Goal: Task Accomplishment & Management: Use online tool/utility

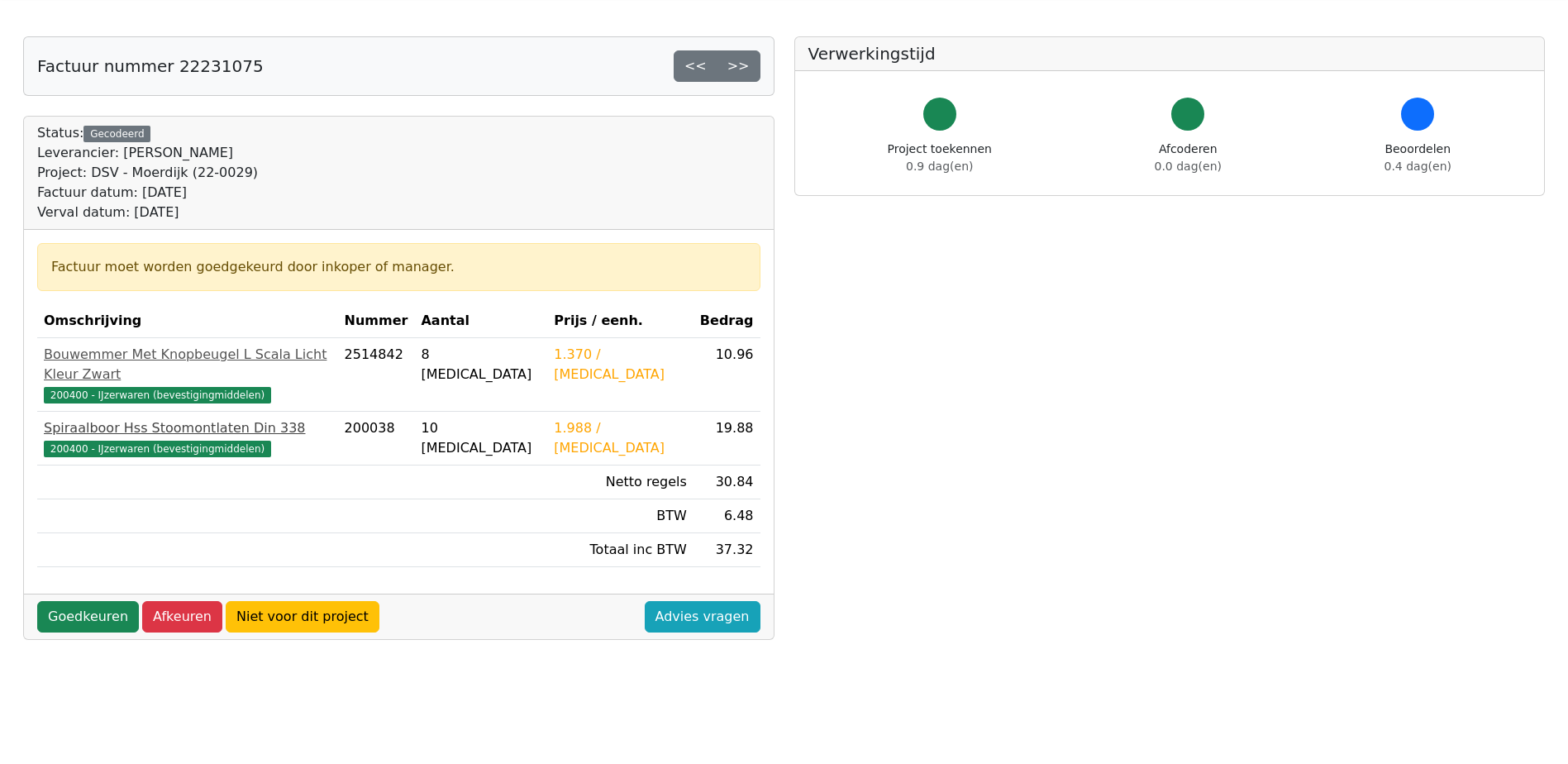
scroll to position [83, 0]
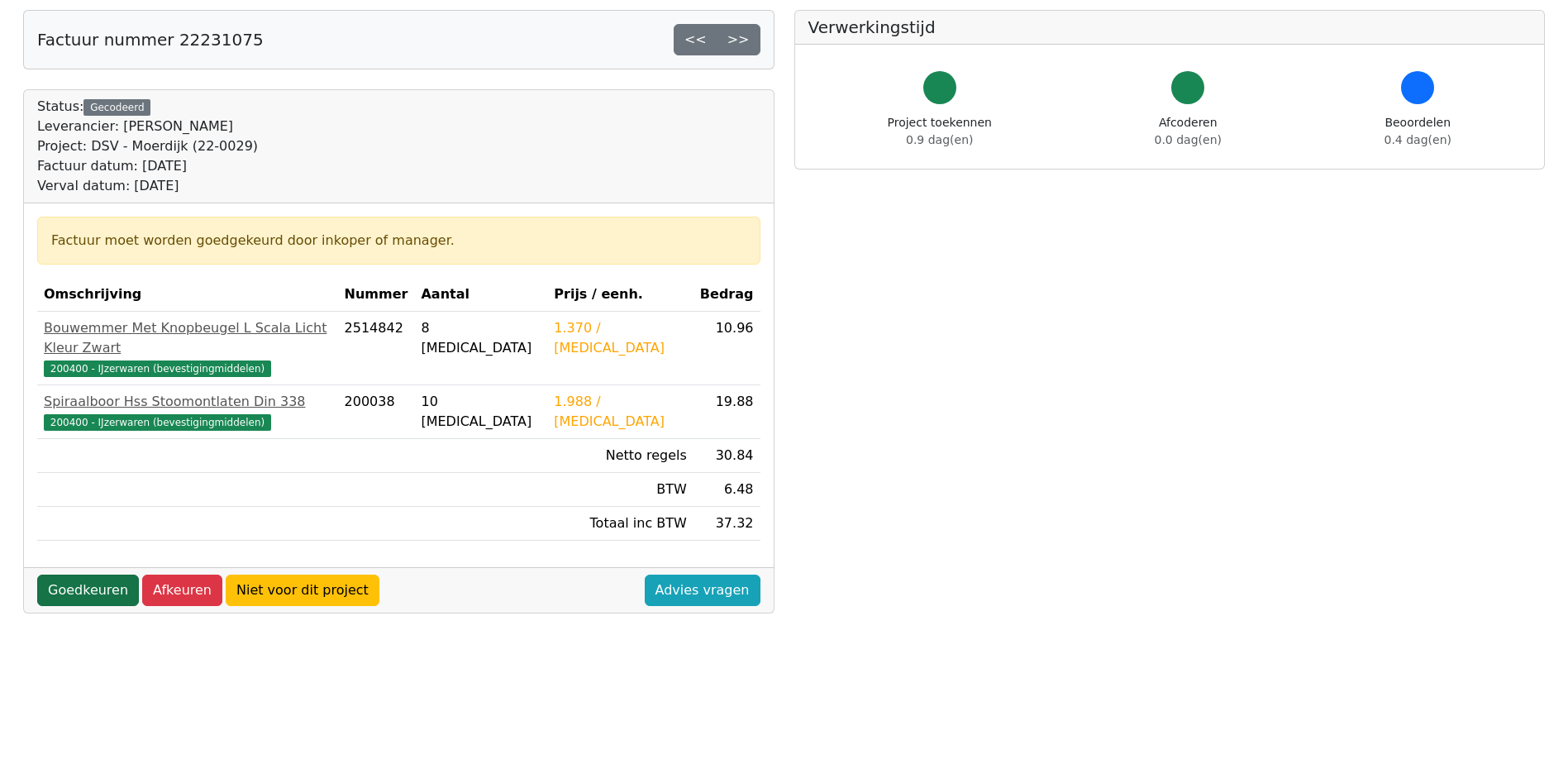
click at [101, 575] on link "Goedkeuren" at bounding box center [87, 591] width 102 height 32
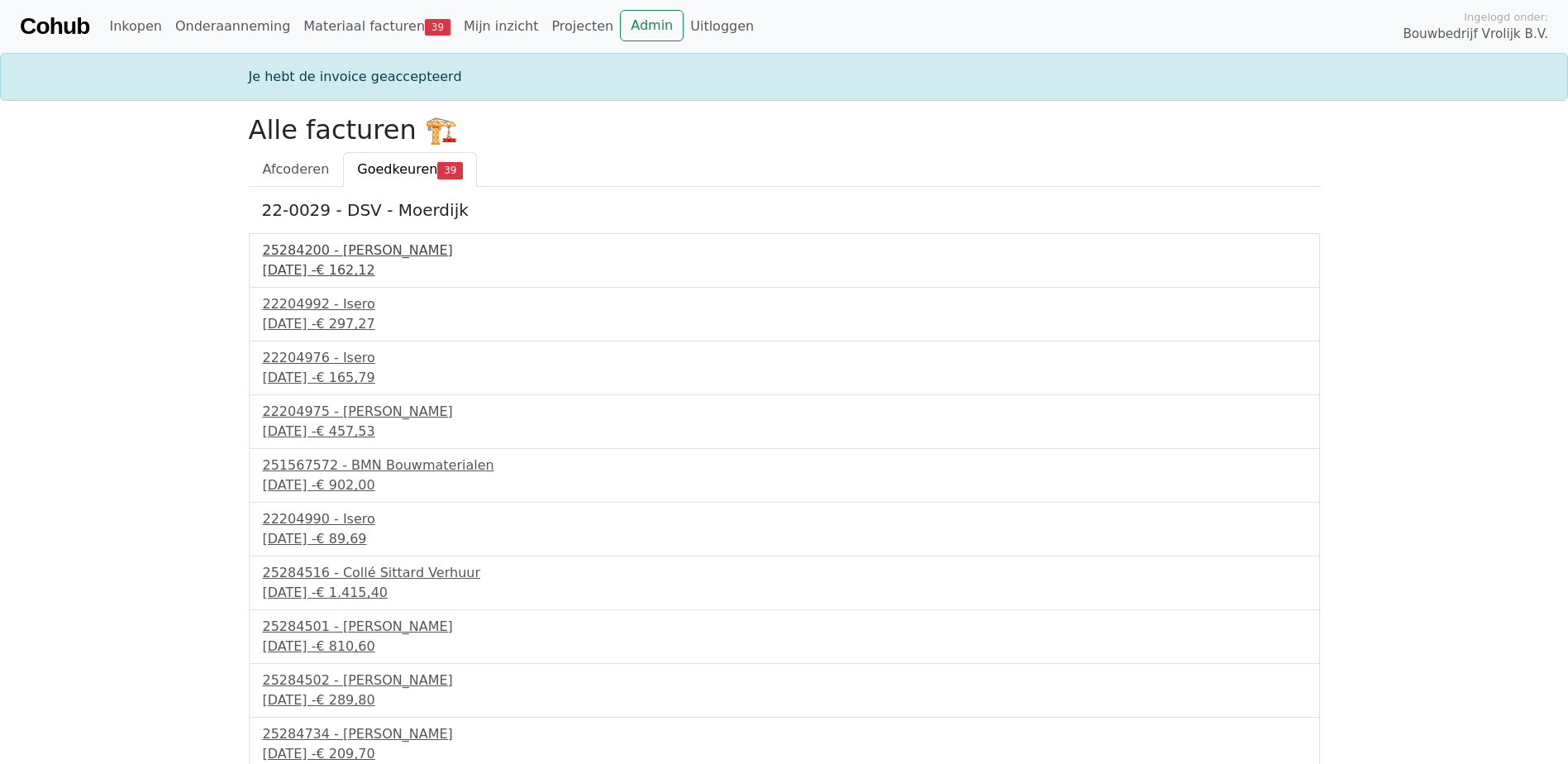
click at [374, 269] on span "€ 162,12" at bounding box center [345, 270] width 58 height 16
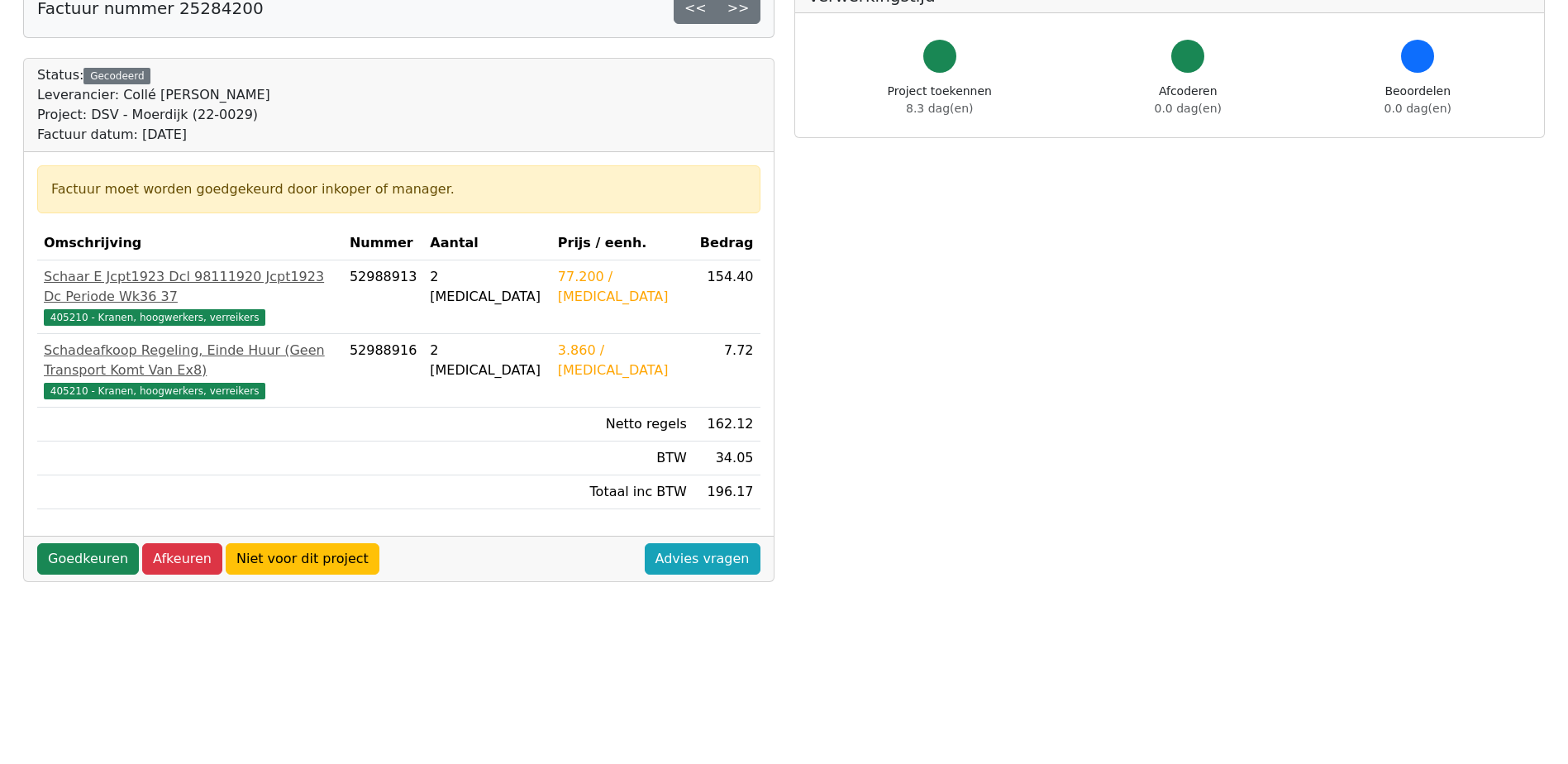
scroll to position [165, 0]
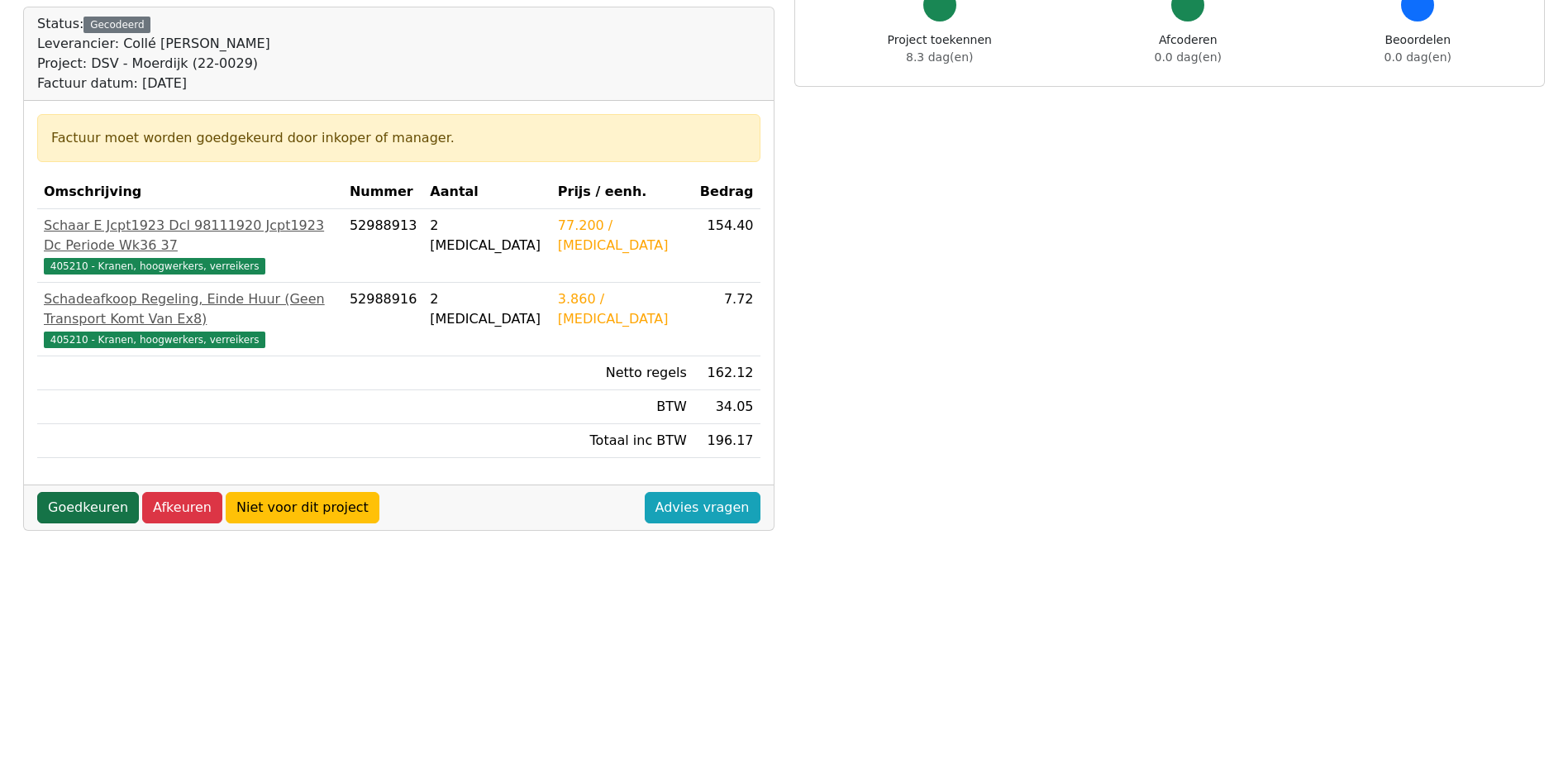
click at [81, 492] on link "Goedkeuren" at bounding box center [87, 508] width 102 height 32
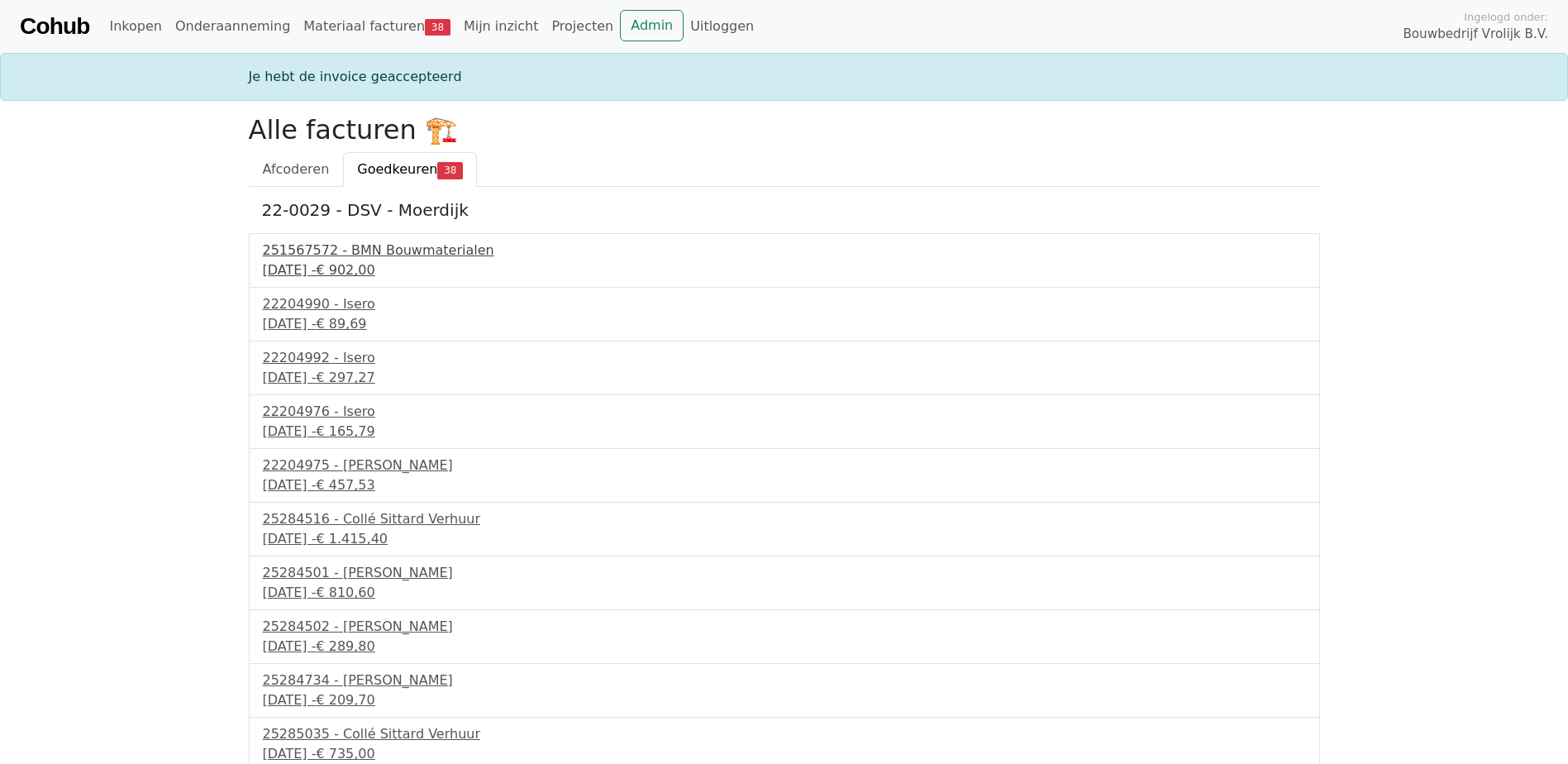
click at [309, 269] on div "9 september 2025 - € 902,00" at bounding box center [784, 270] width 1043 height 19
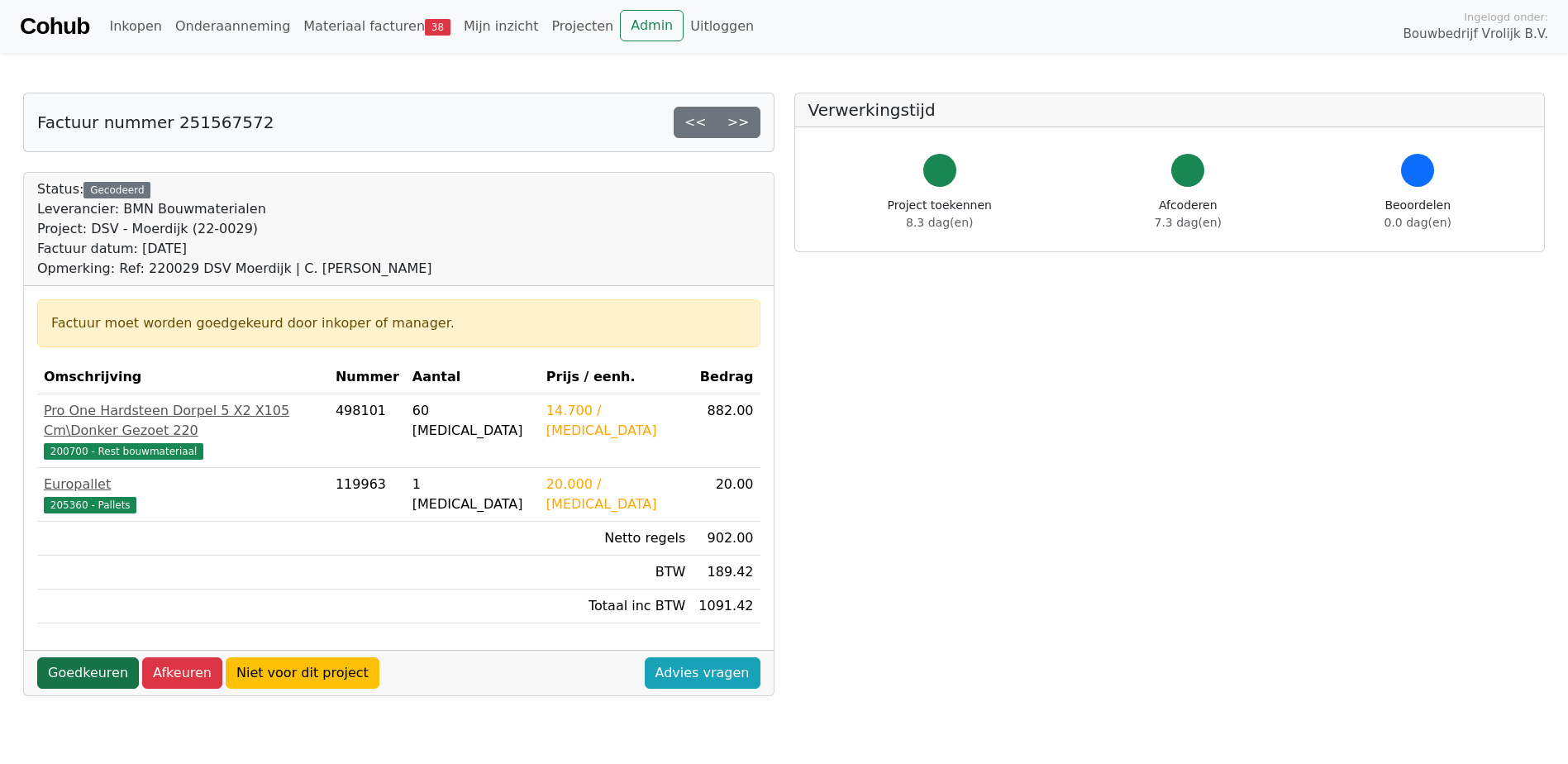
click at [76, 661] on link "Goedkeuren" at bounding box center [87, 673] width 102 height 32
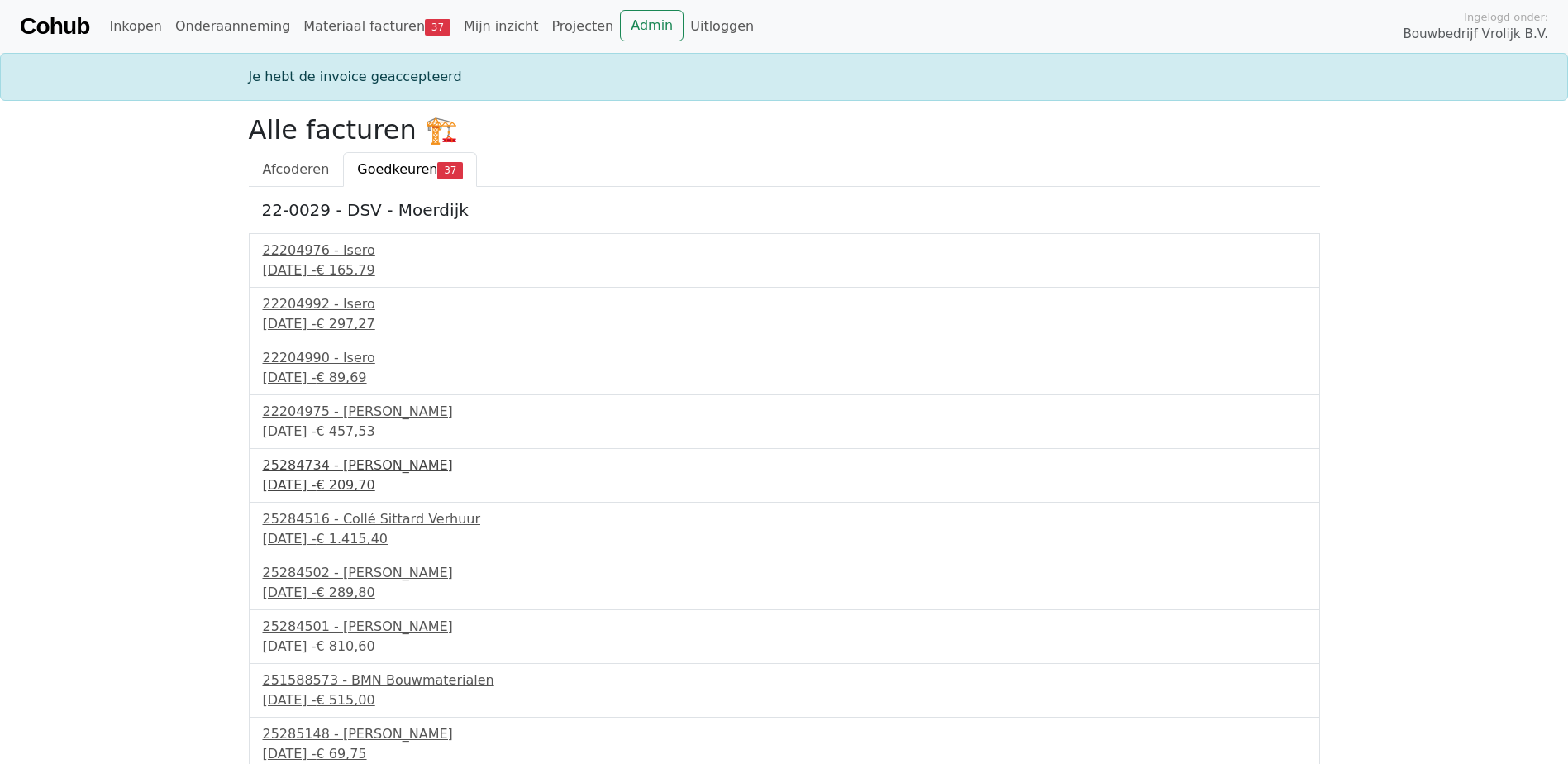
click at [339, 479] on div "[DATE] - € 209,70" at bounding box center [784, 485] width 1043 height 19
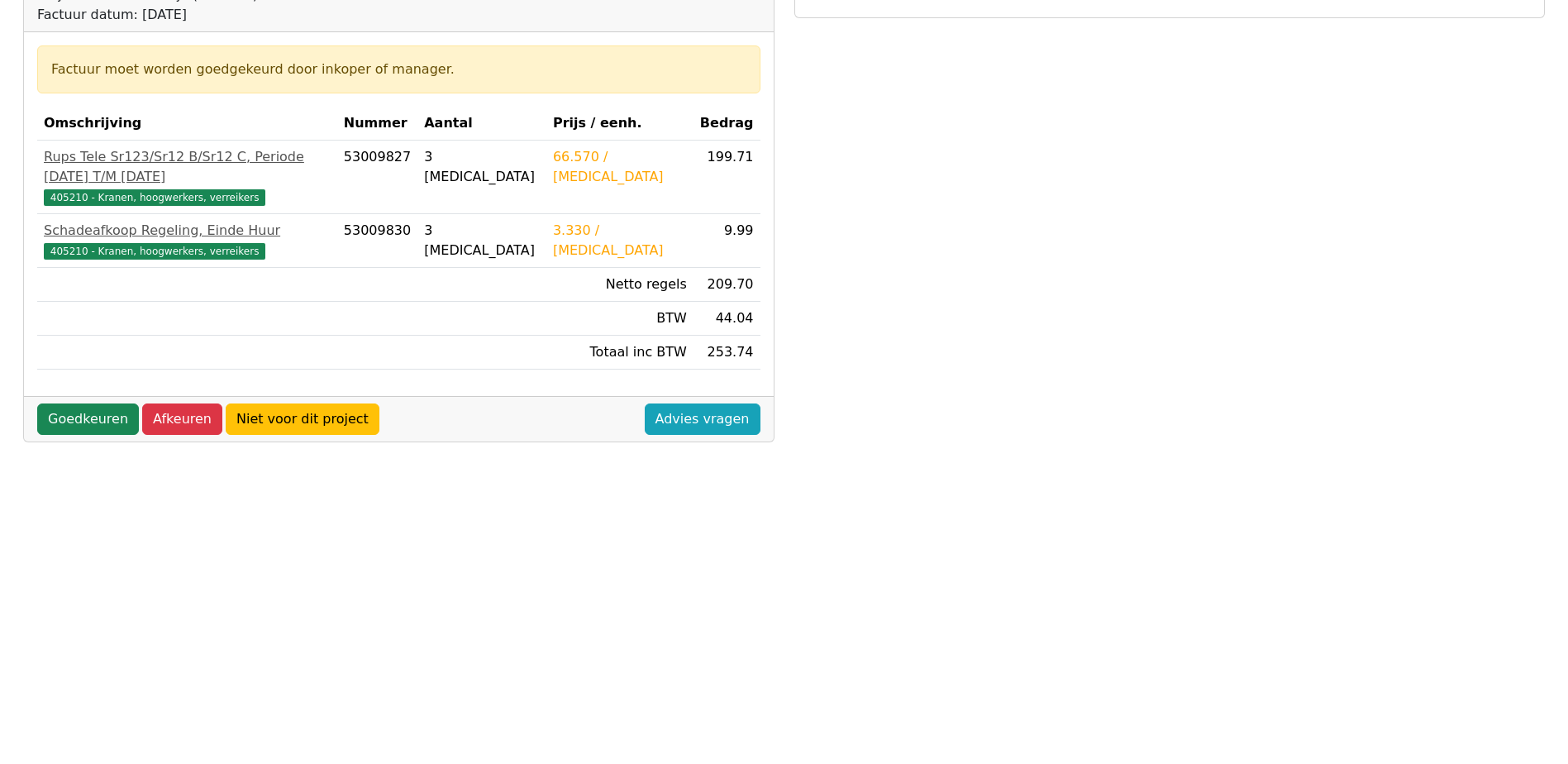
scroll to position [248, 0]
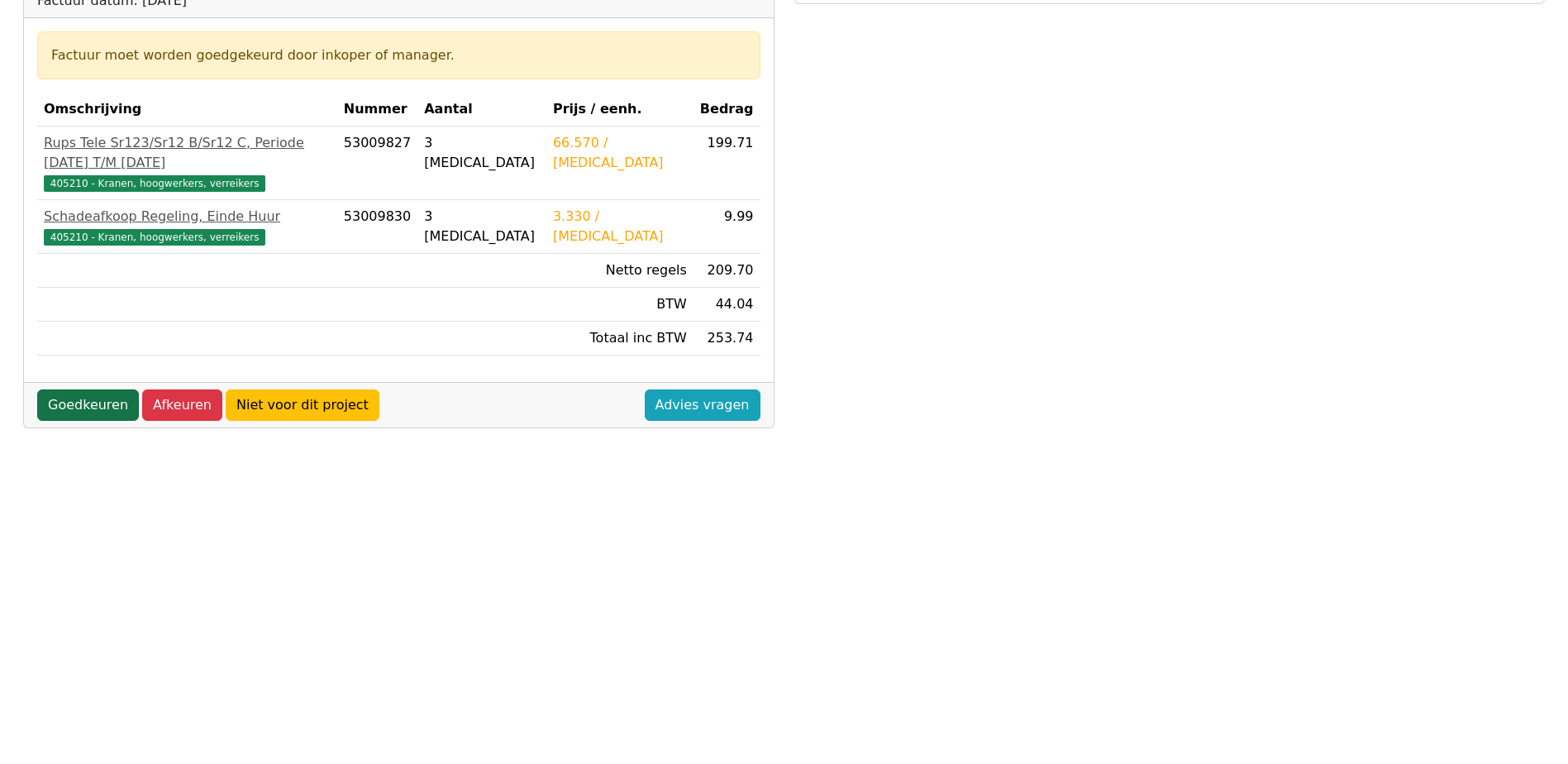
click at [92, 390] on link "Goedkeuren" at bounding box center [87, 405] width 102 height 32
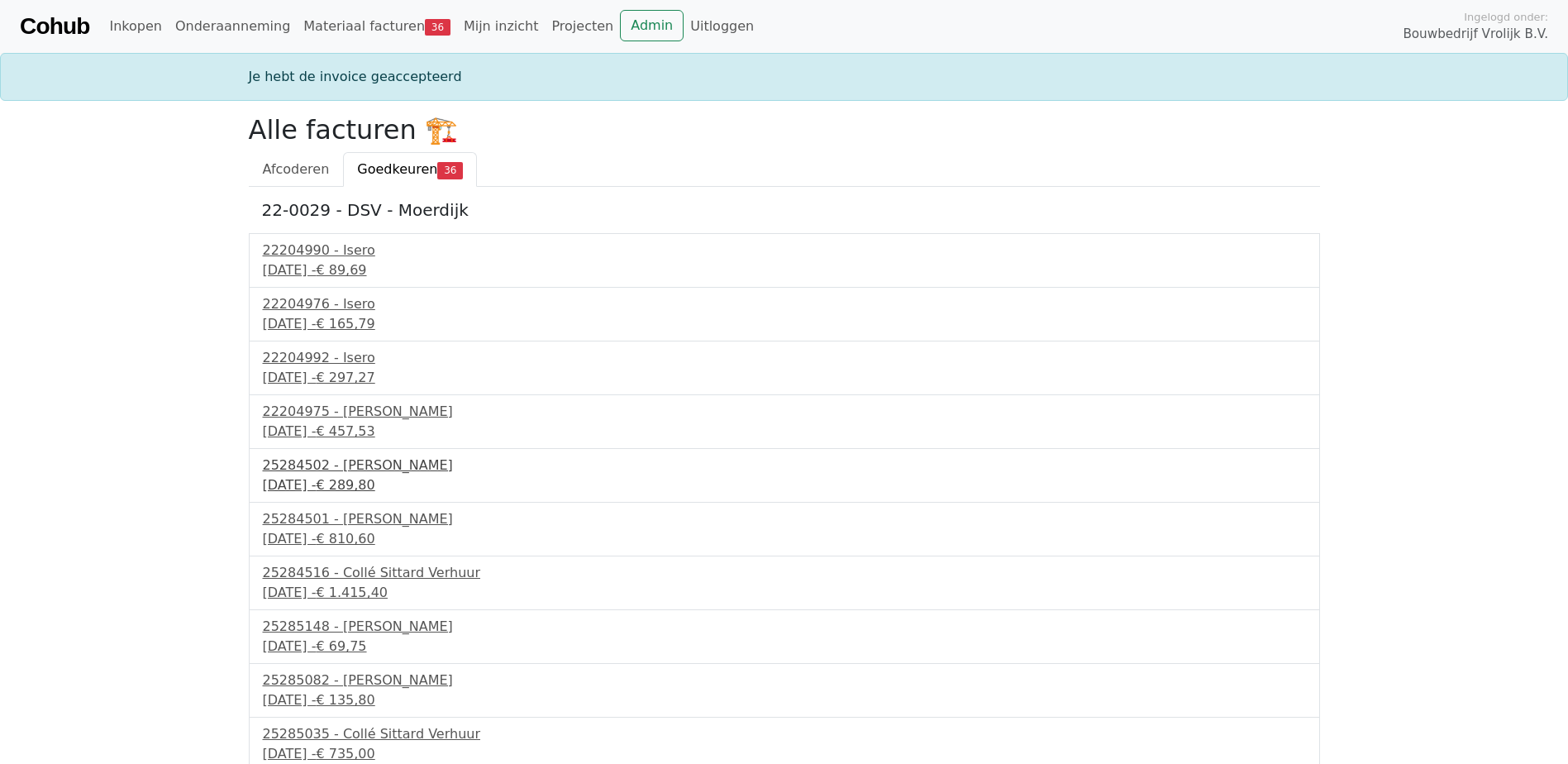
click at [388, 457] on div "25284502 - [PERSON_NAME]" at bounding box center [784, 465] width 1043 height 19
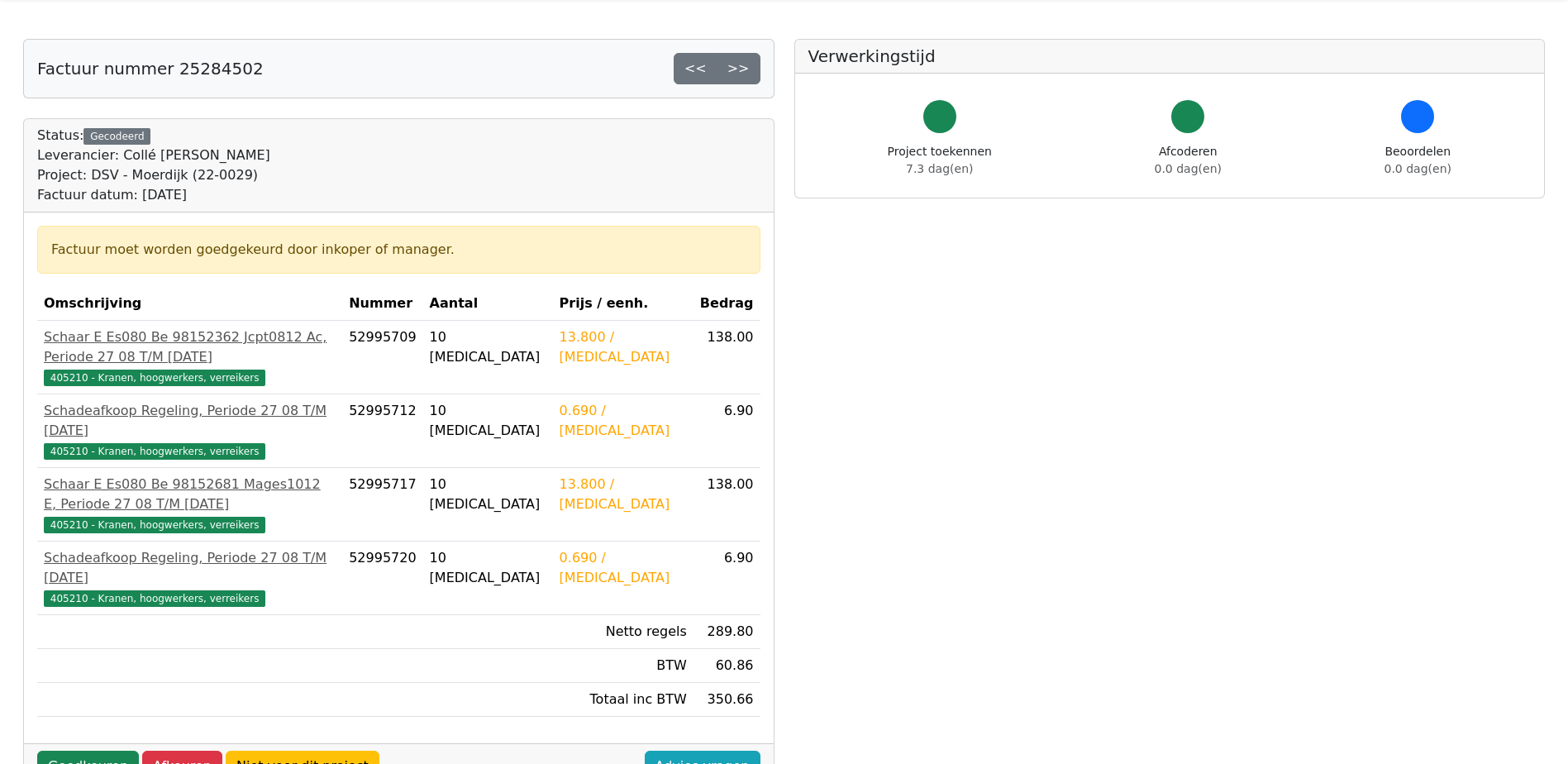
scroll to position [83, 0]
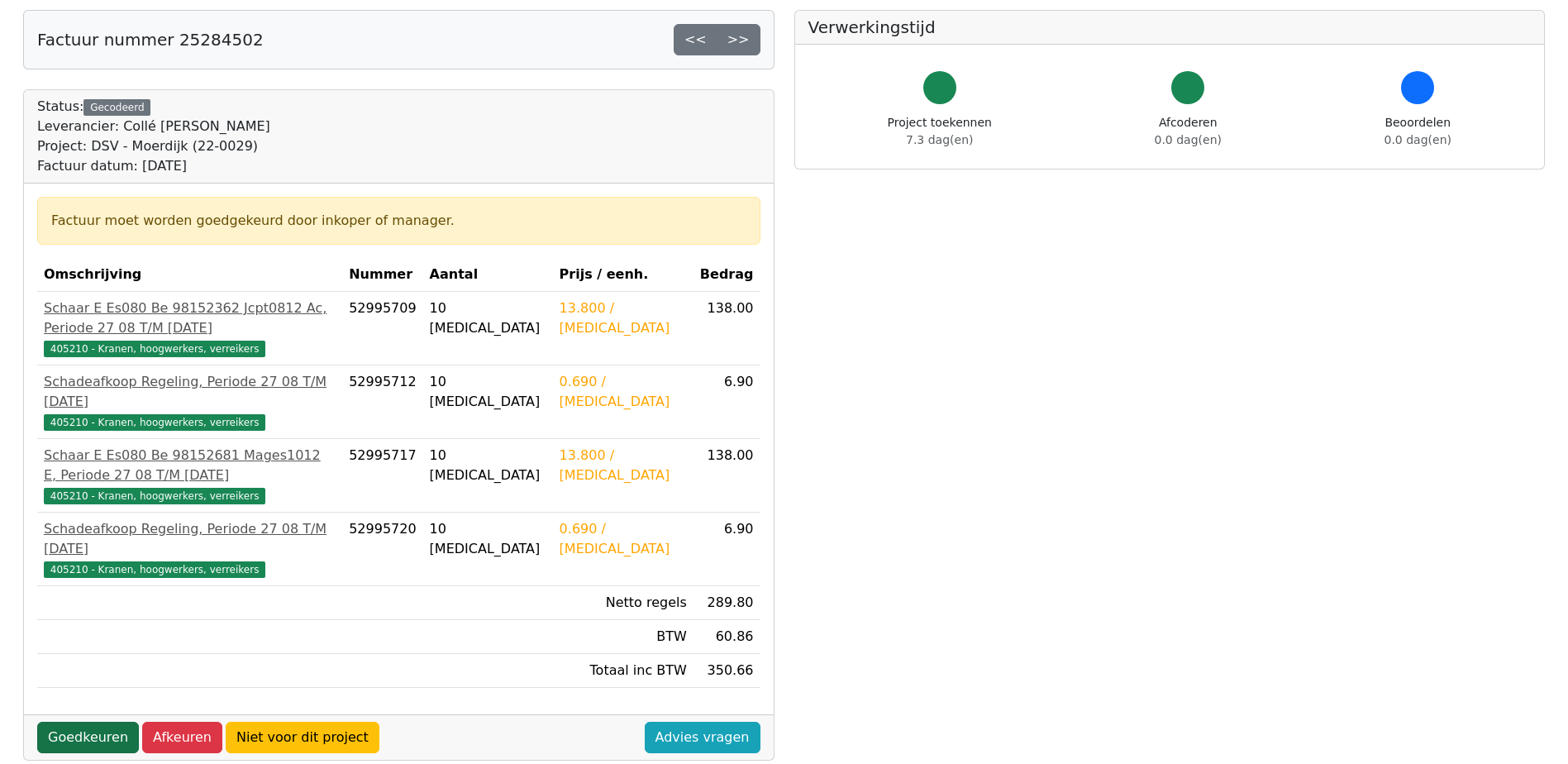
click at [88, 722] on link "Goedkeuren" at bounding box center [87, 738] width 102 height 32
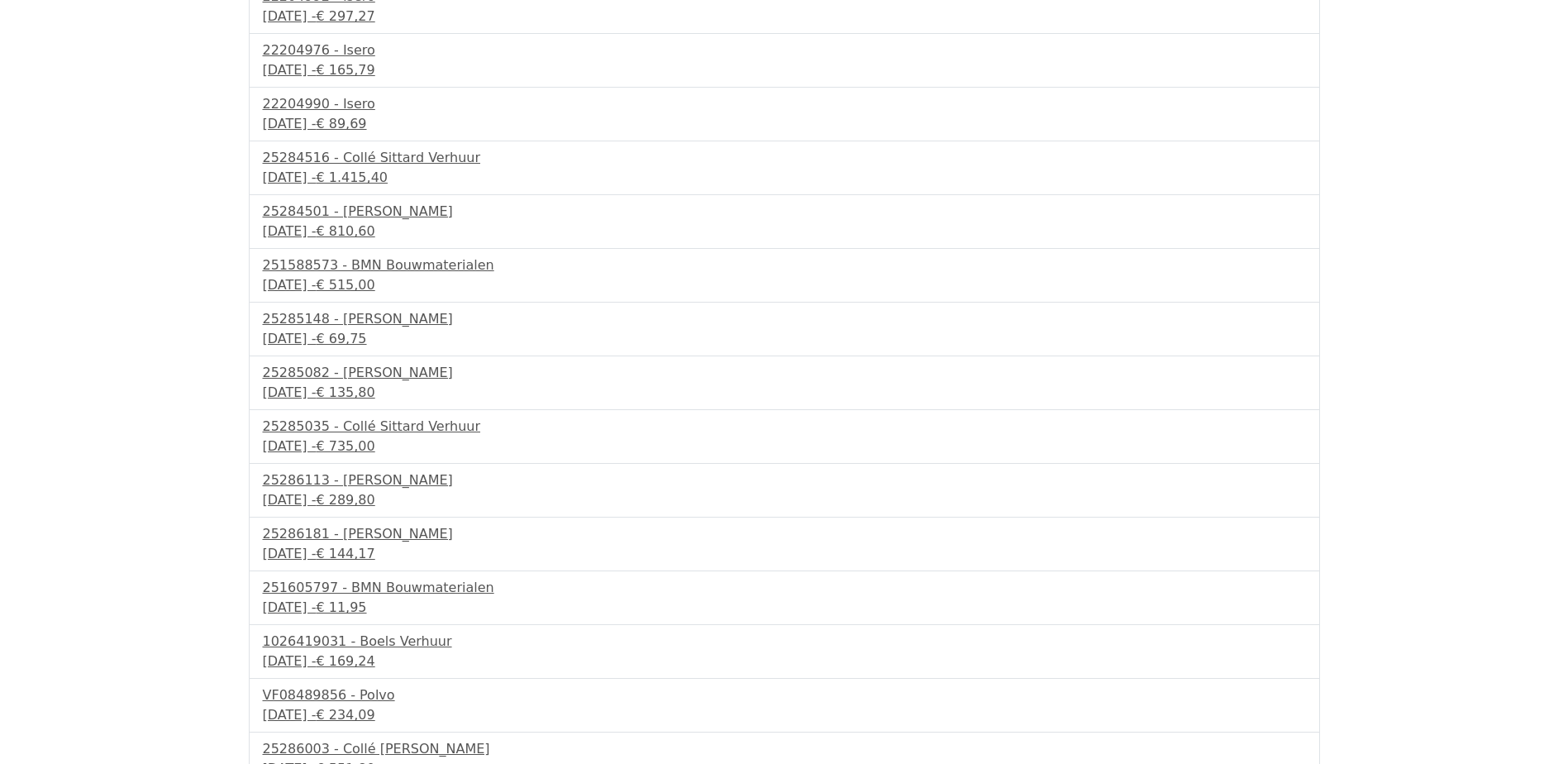
scroll to position [330, 0]
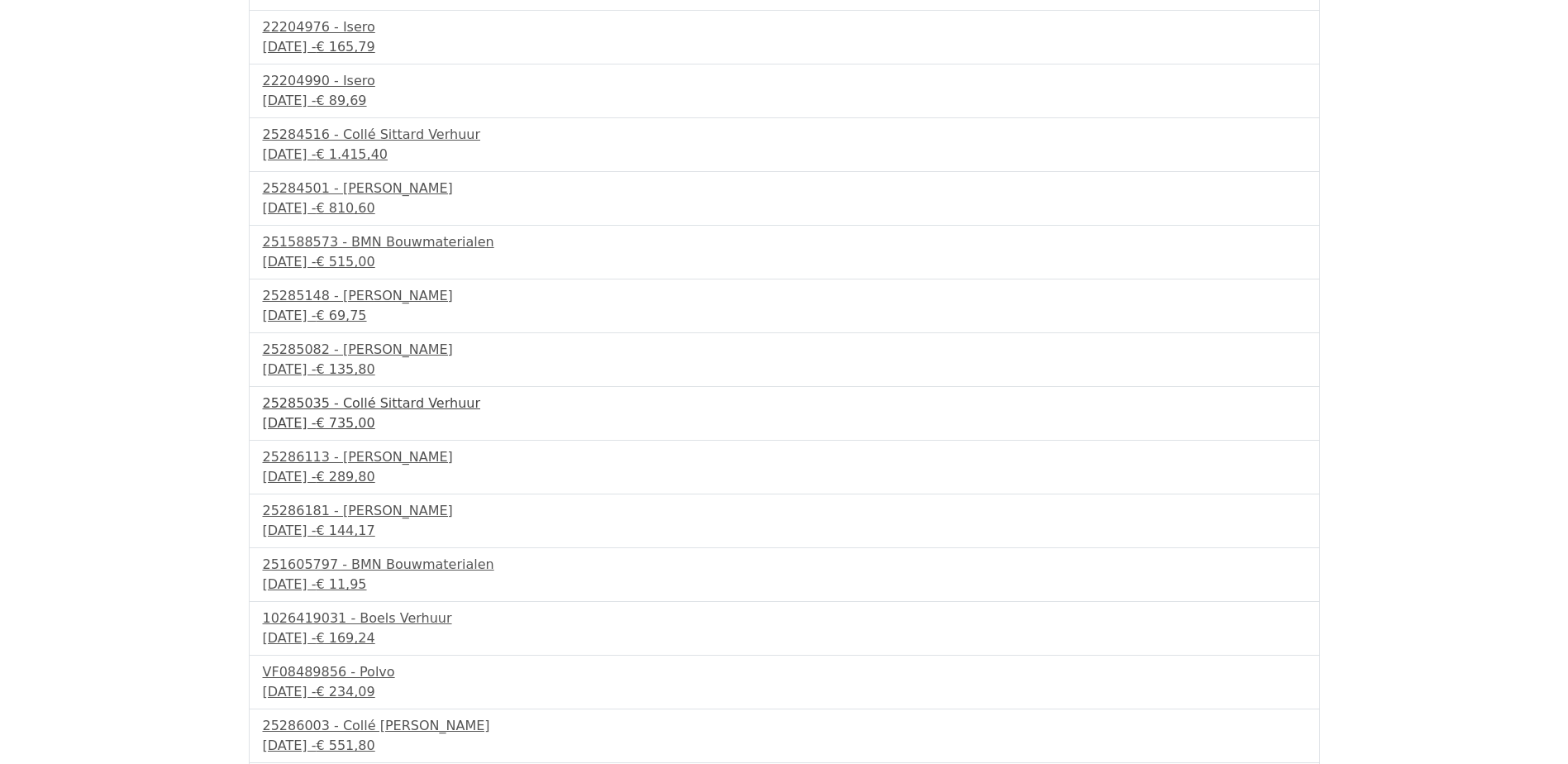
click at [357, 419] on div "11 september 2025 - € 735,00" at bounding box center [784, 423] width 1043 height 19
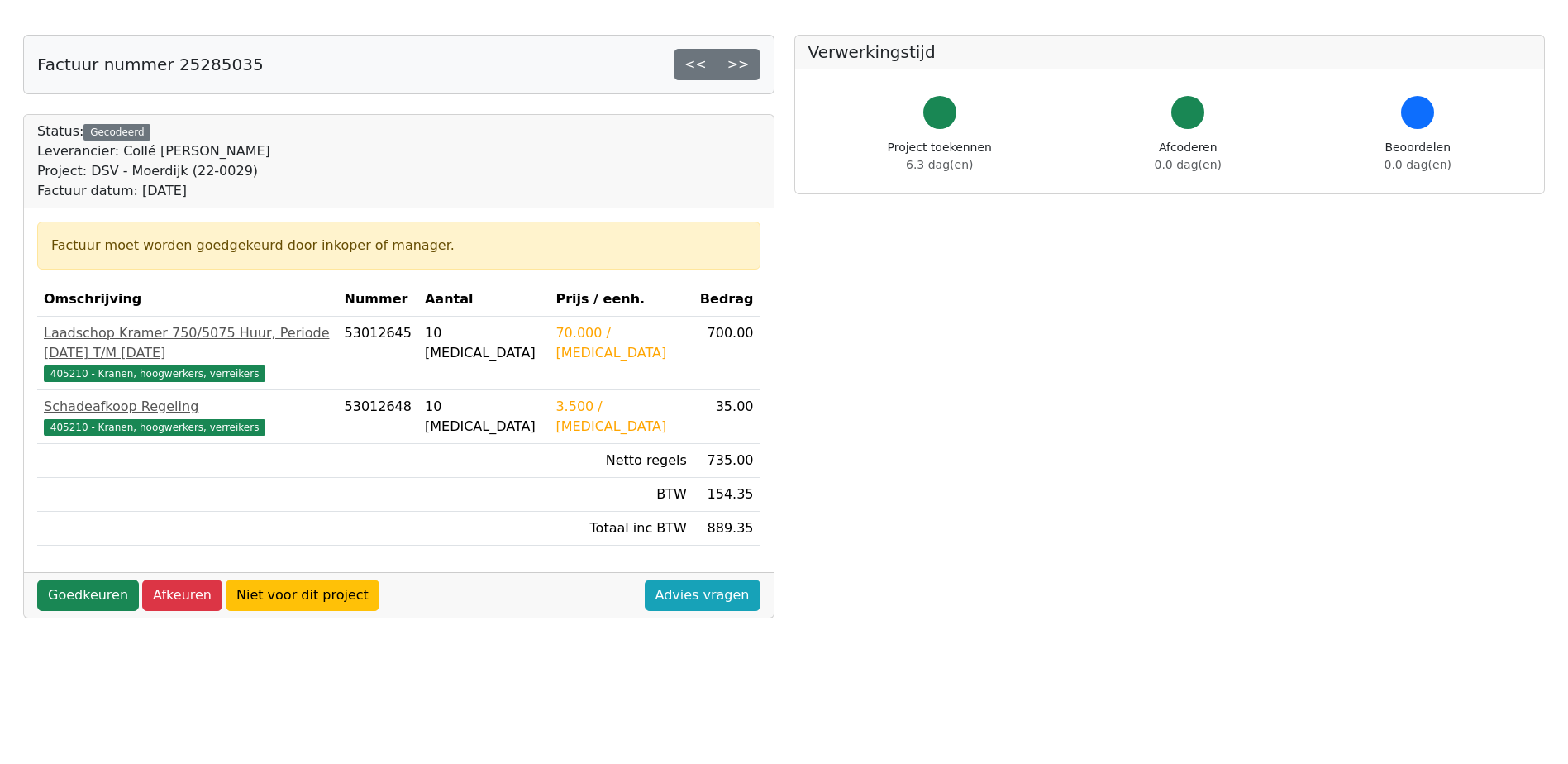
scroll to position [83, 0]
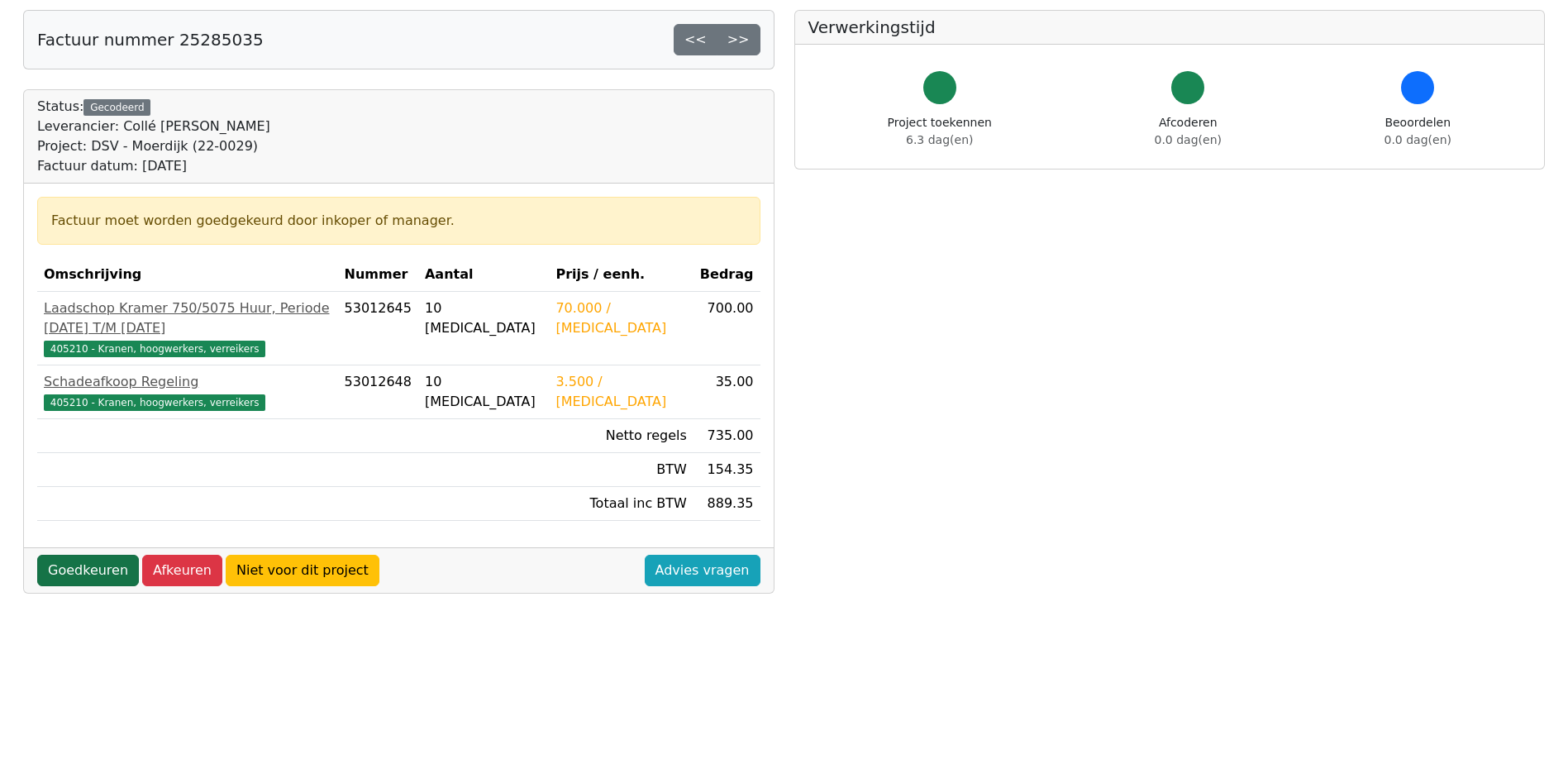
click at [72, 555] on link "Goedkeuren" at bounding box center [87, 571] width 102 height 32
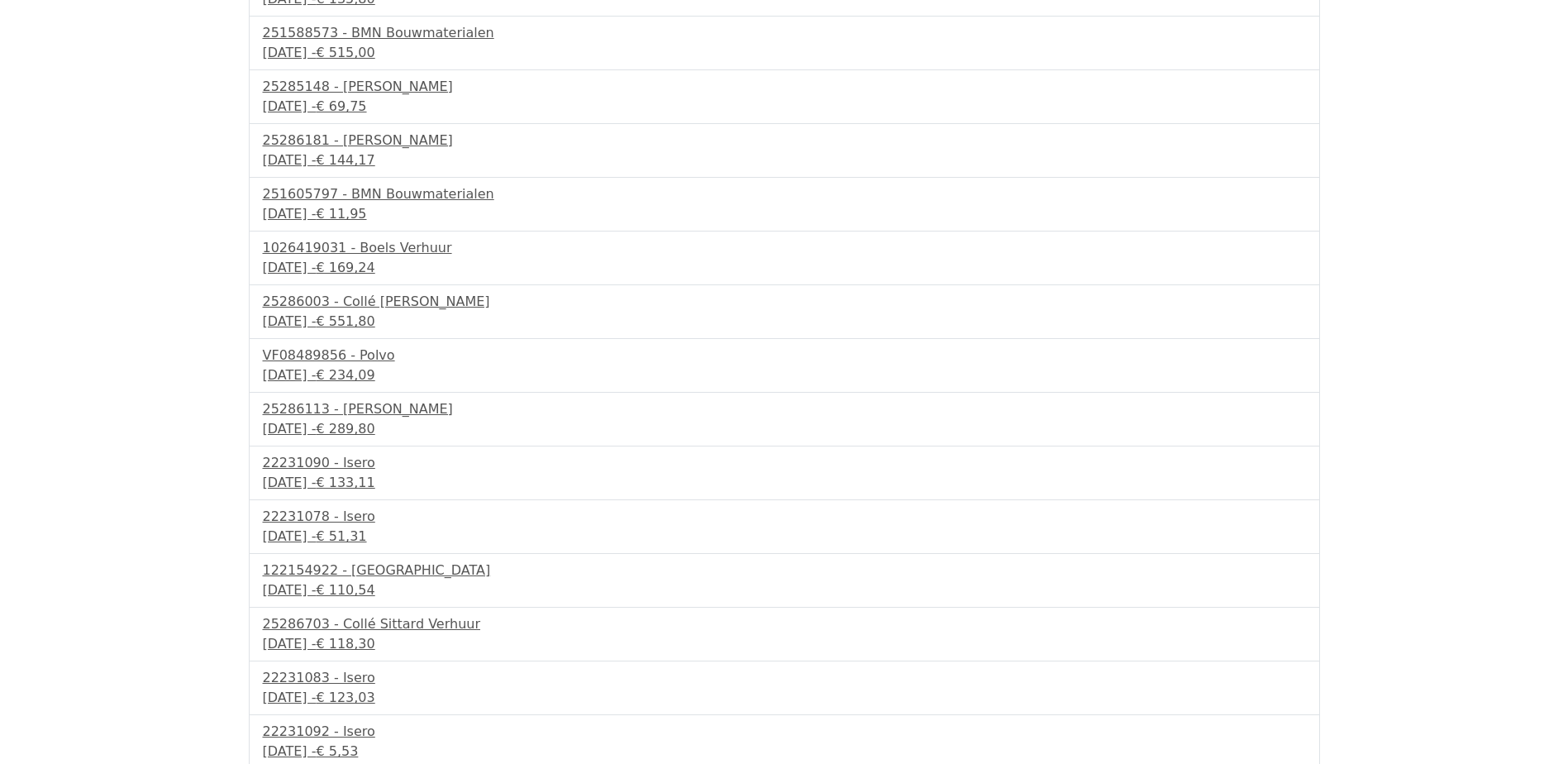
scroll to position [553, 0]
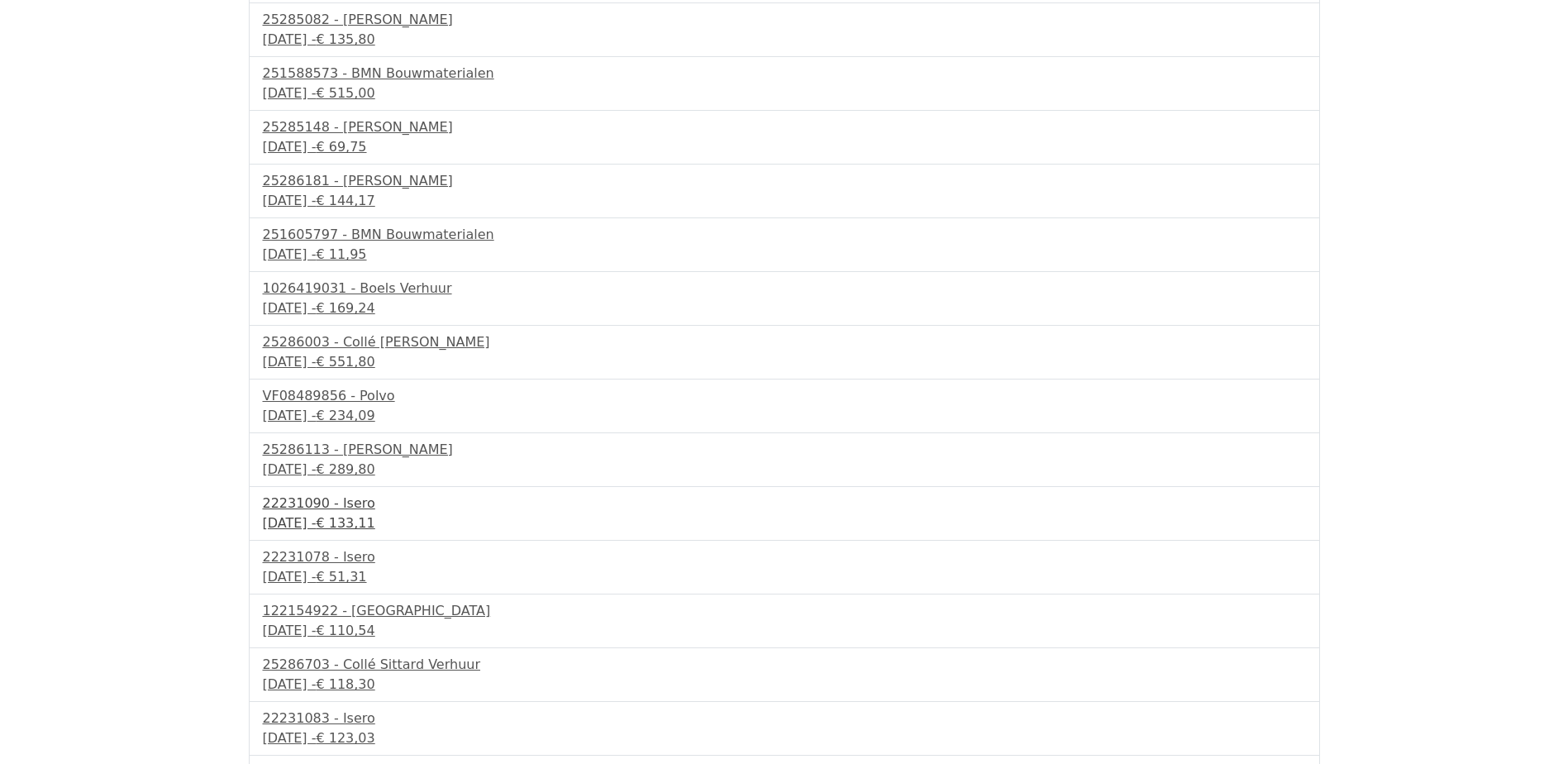
click at [353, 527] on div "[DATE] - € 133,11" at bounding box center [784, 523] width 1043 height 19
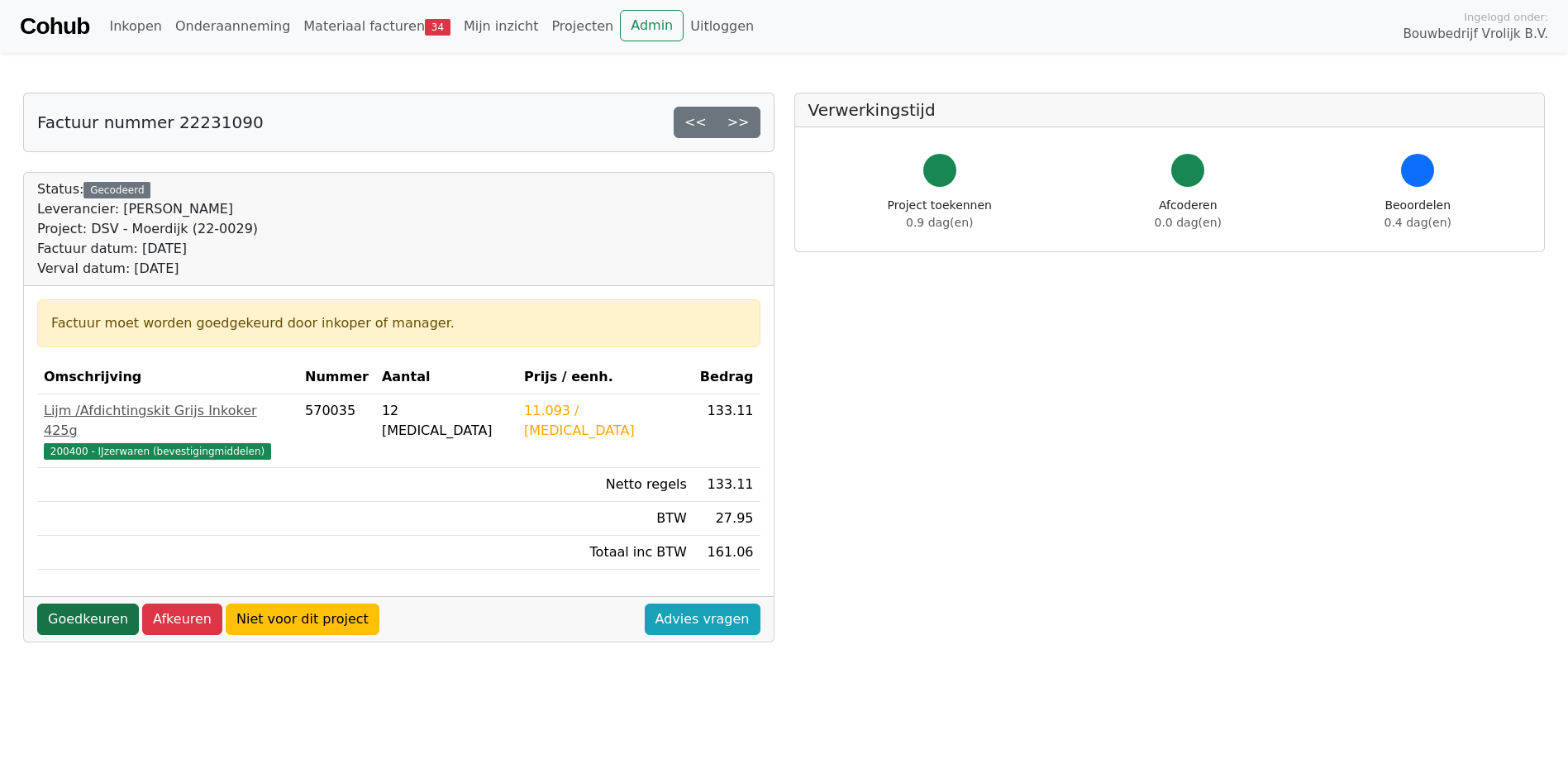
click at [89, 603] on link "Goedkeuren" at bounding box center [87, 619] width 102 height 32
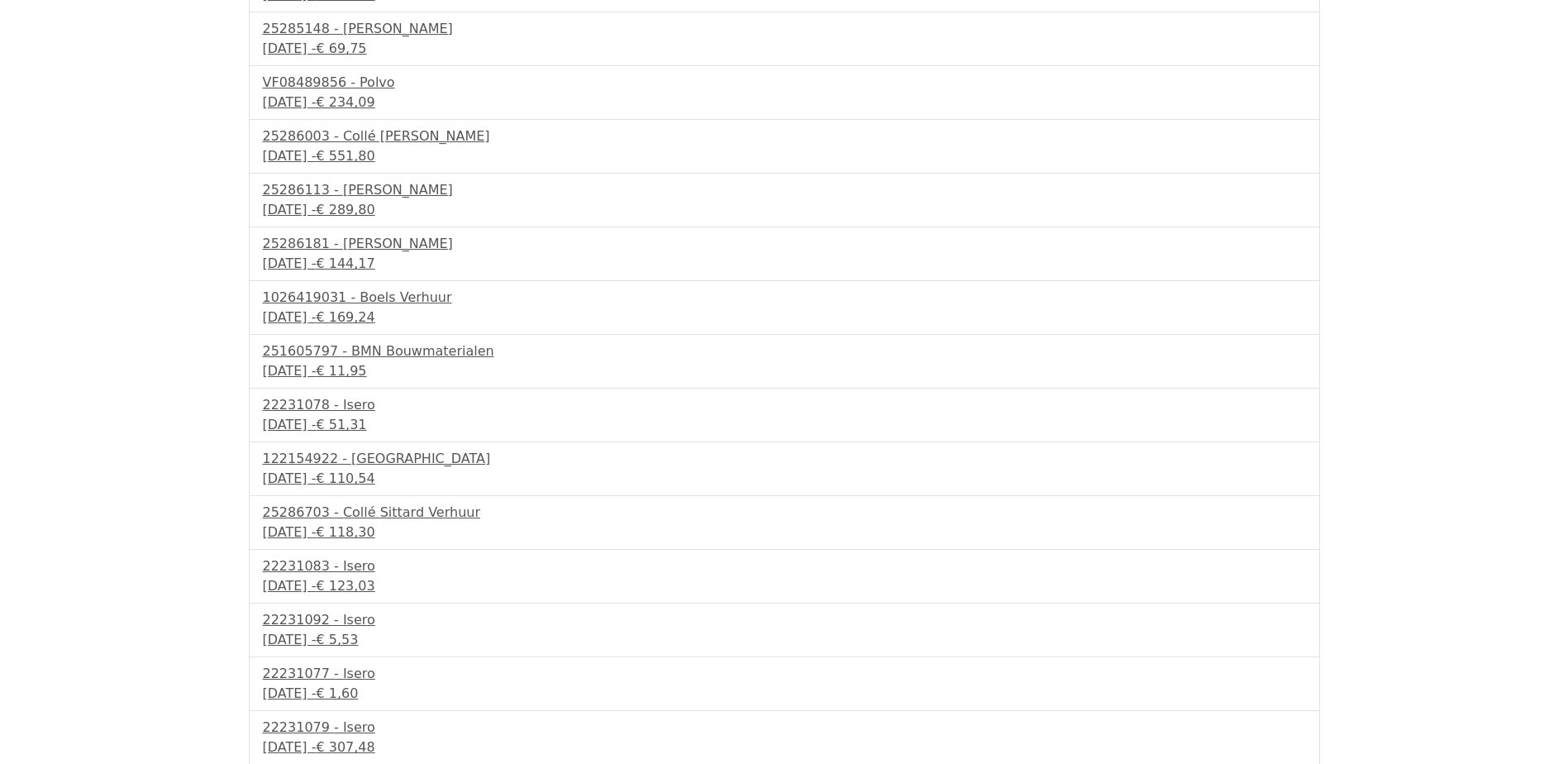
scroll to position [662, 0]
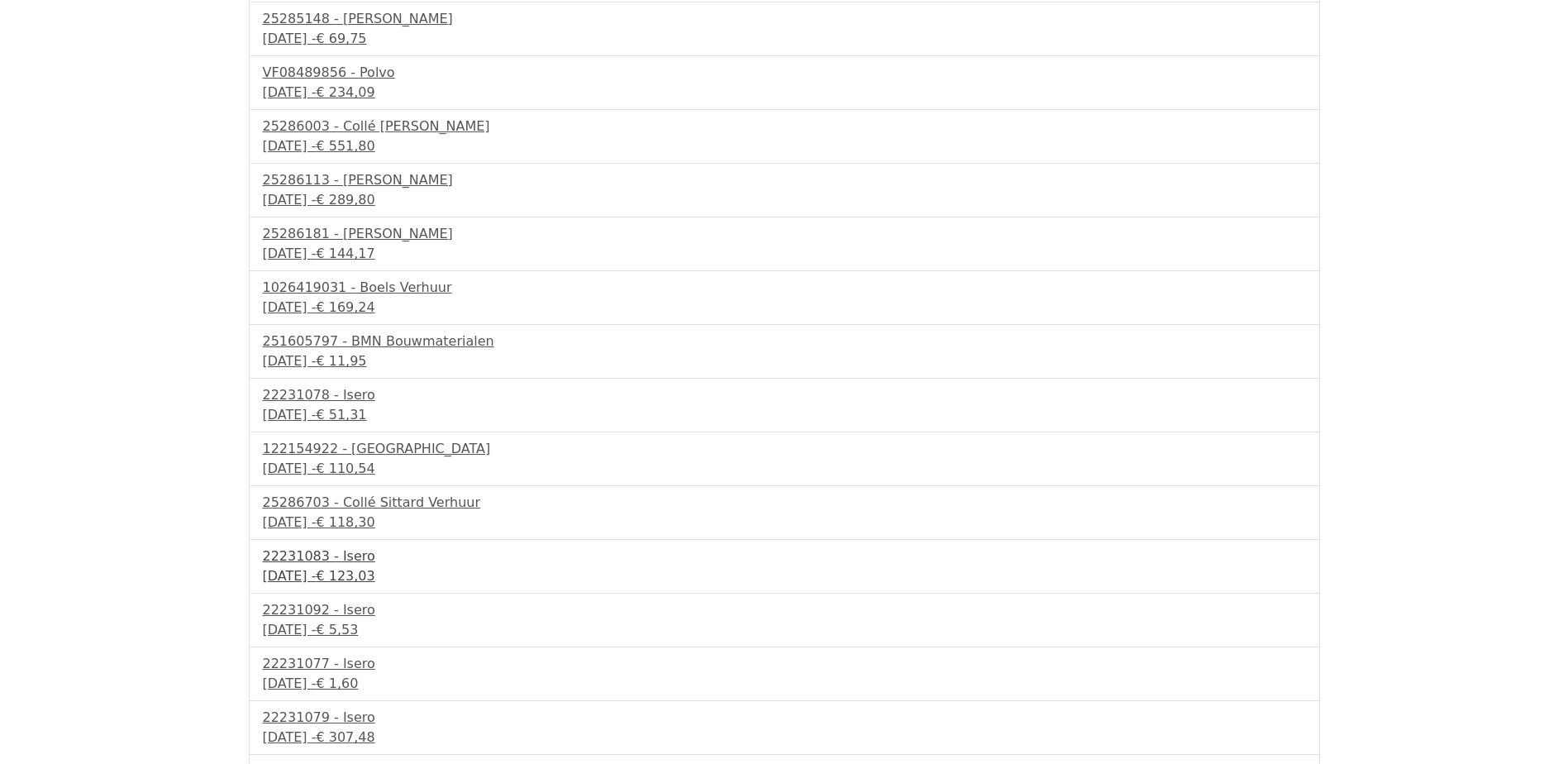
click at [377, 565] on div "22231083 - Isero" at bounding box center [784, 556] width 1043 height 19
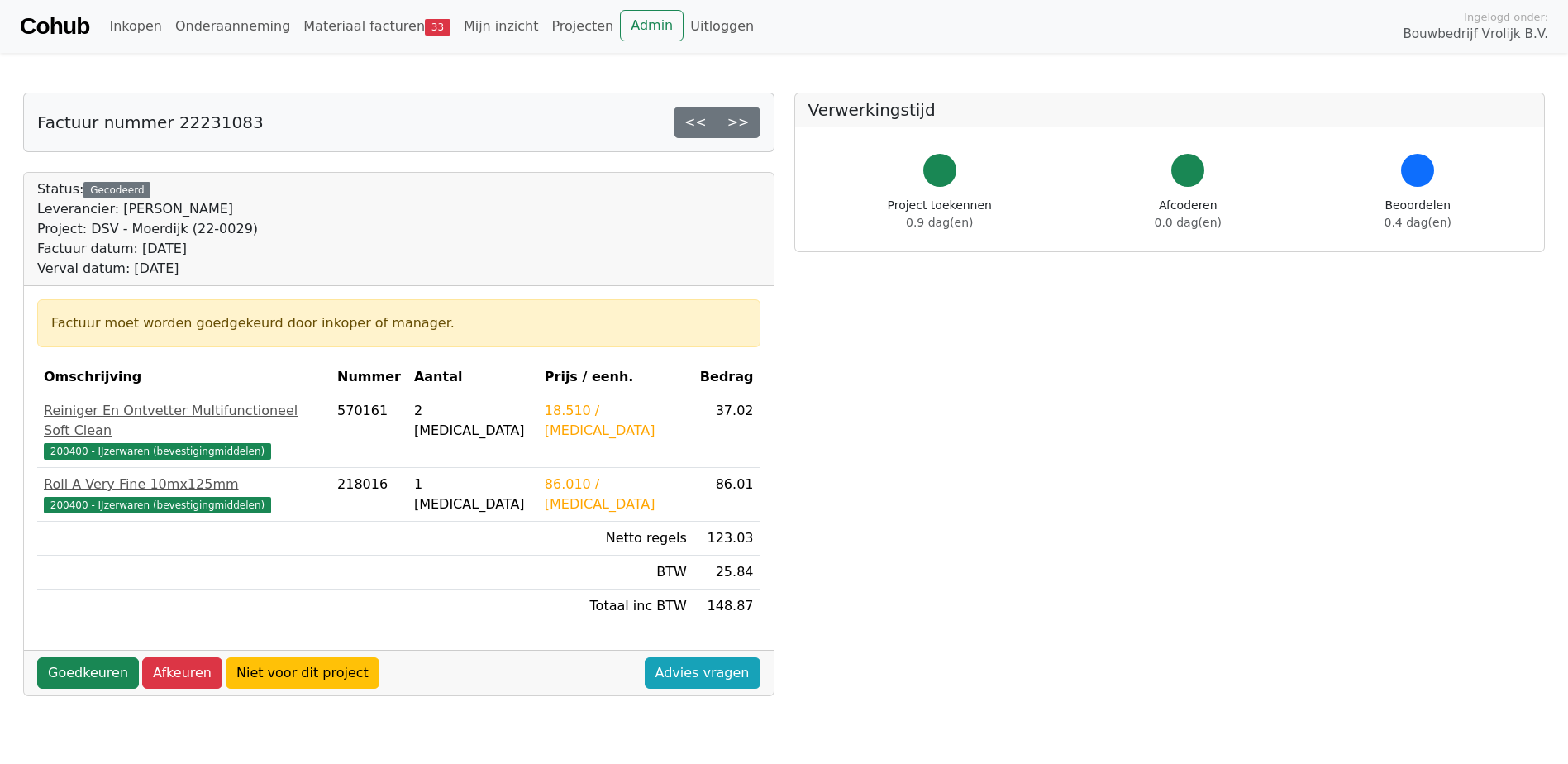
scroll to position [83, 0]
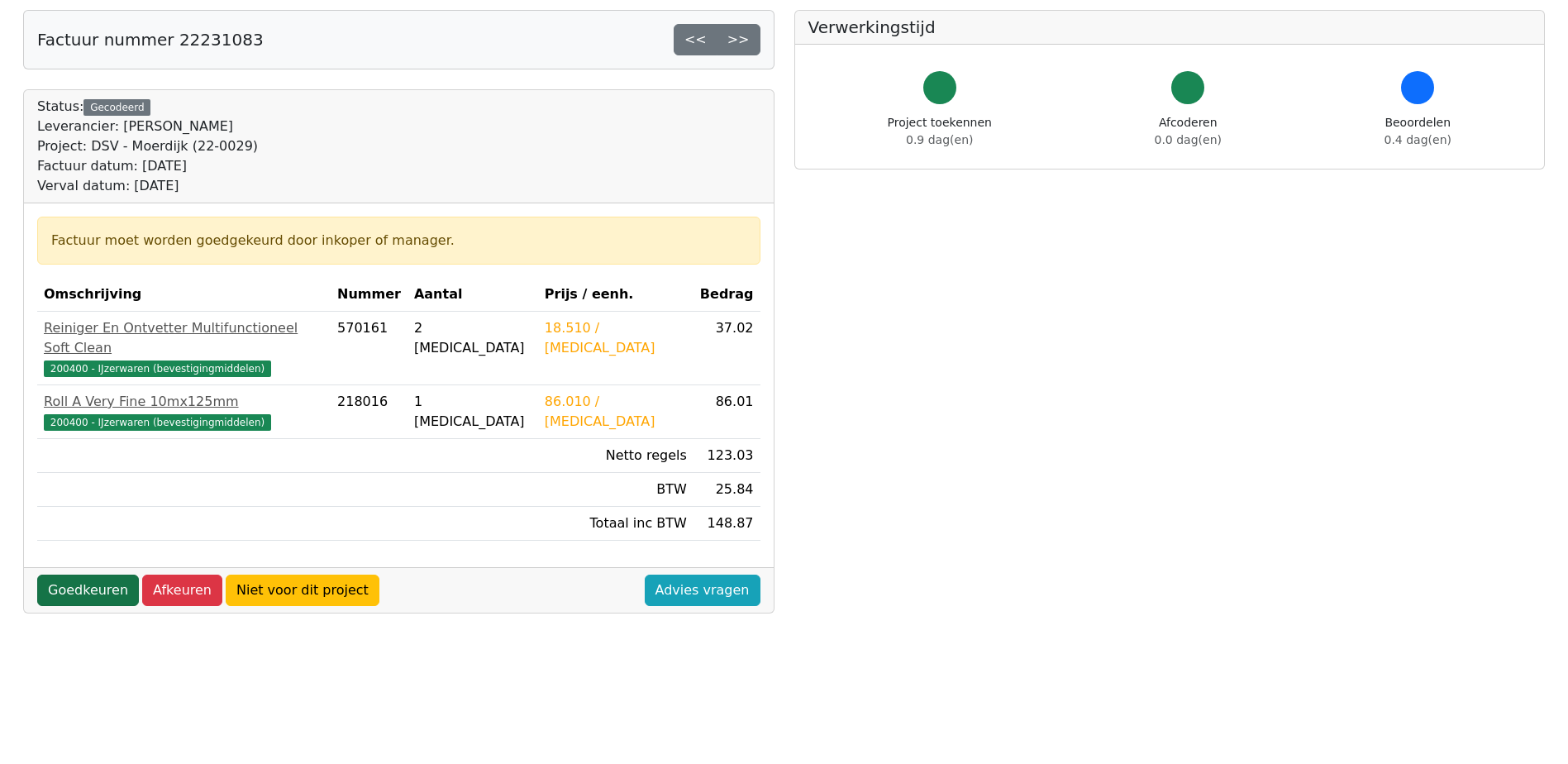
click at [64, 575] on link "Goedkeuren" at bounding box center [87, 591] width 102 height 32
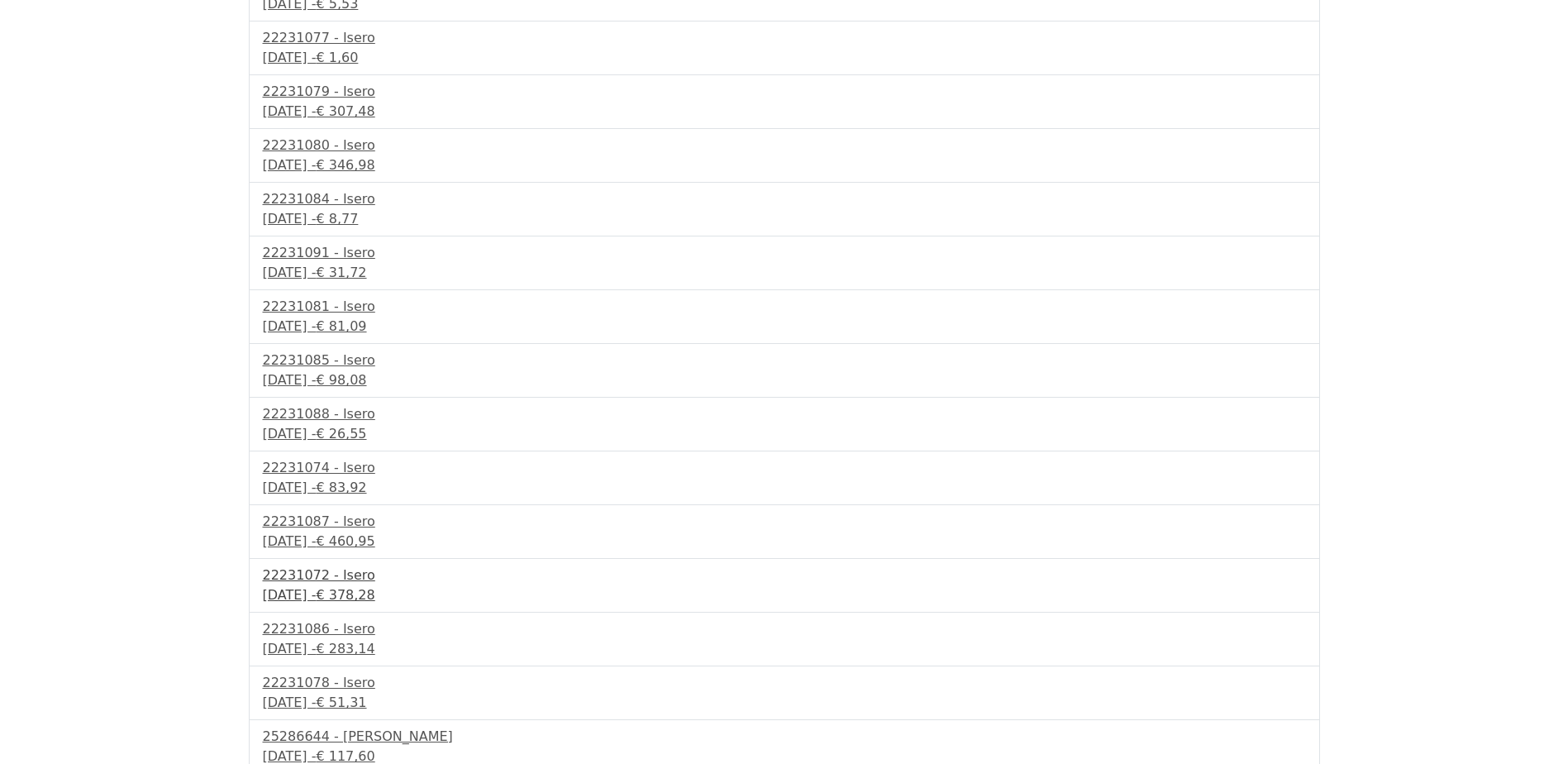
scroll to position [1190, 0]
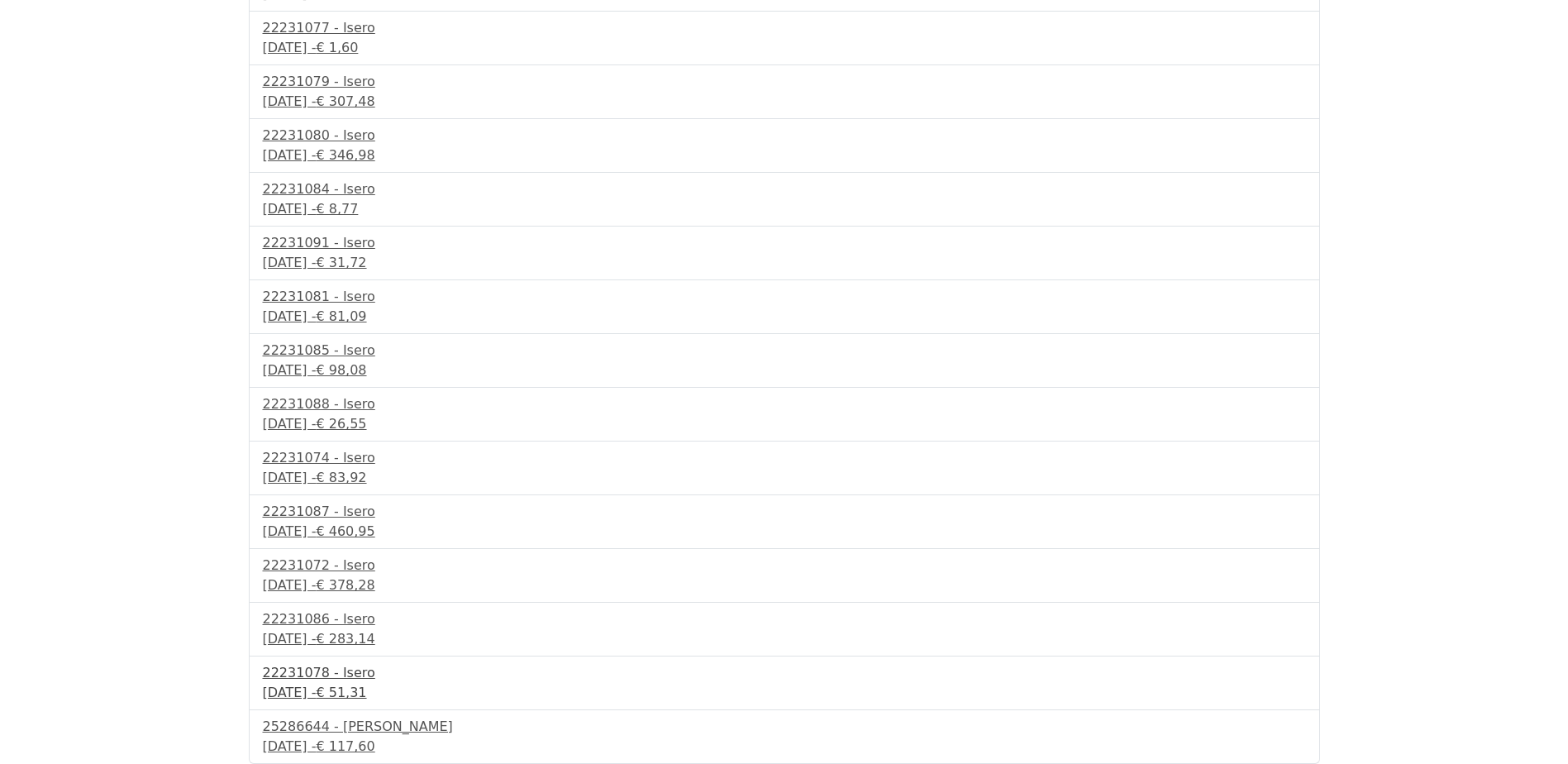
click at [329, 679] on div "22231078 - Isero" at bounding box center [784, 673] width 1043 height 19
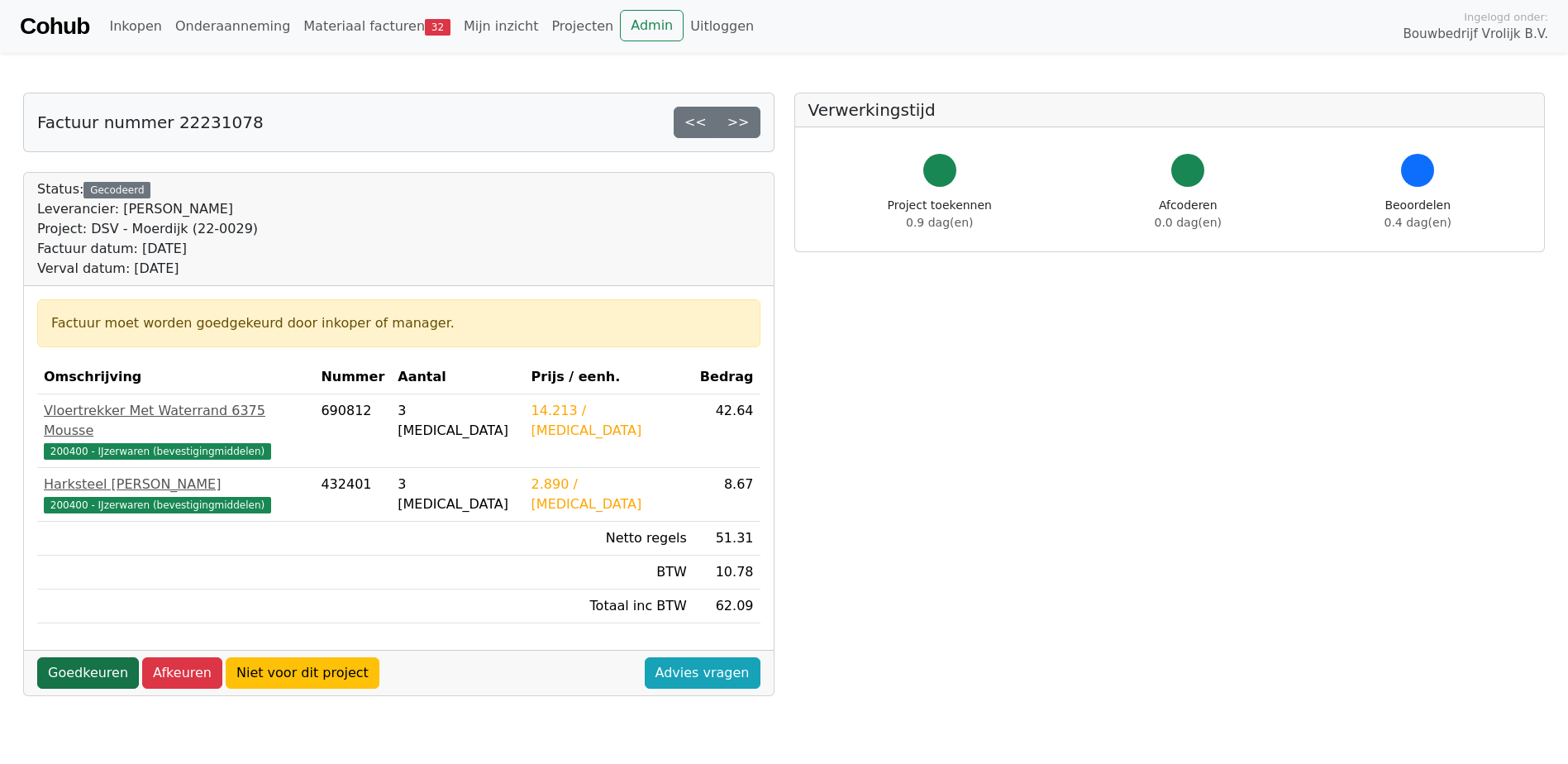
click at [100, 658] on link "Goedkeuren" at bounding box center [87, 673] width 102 height 32
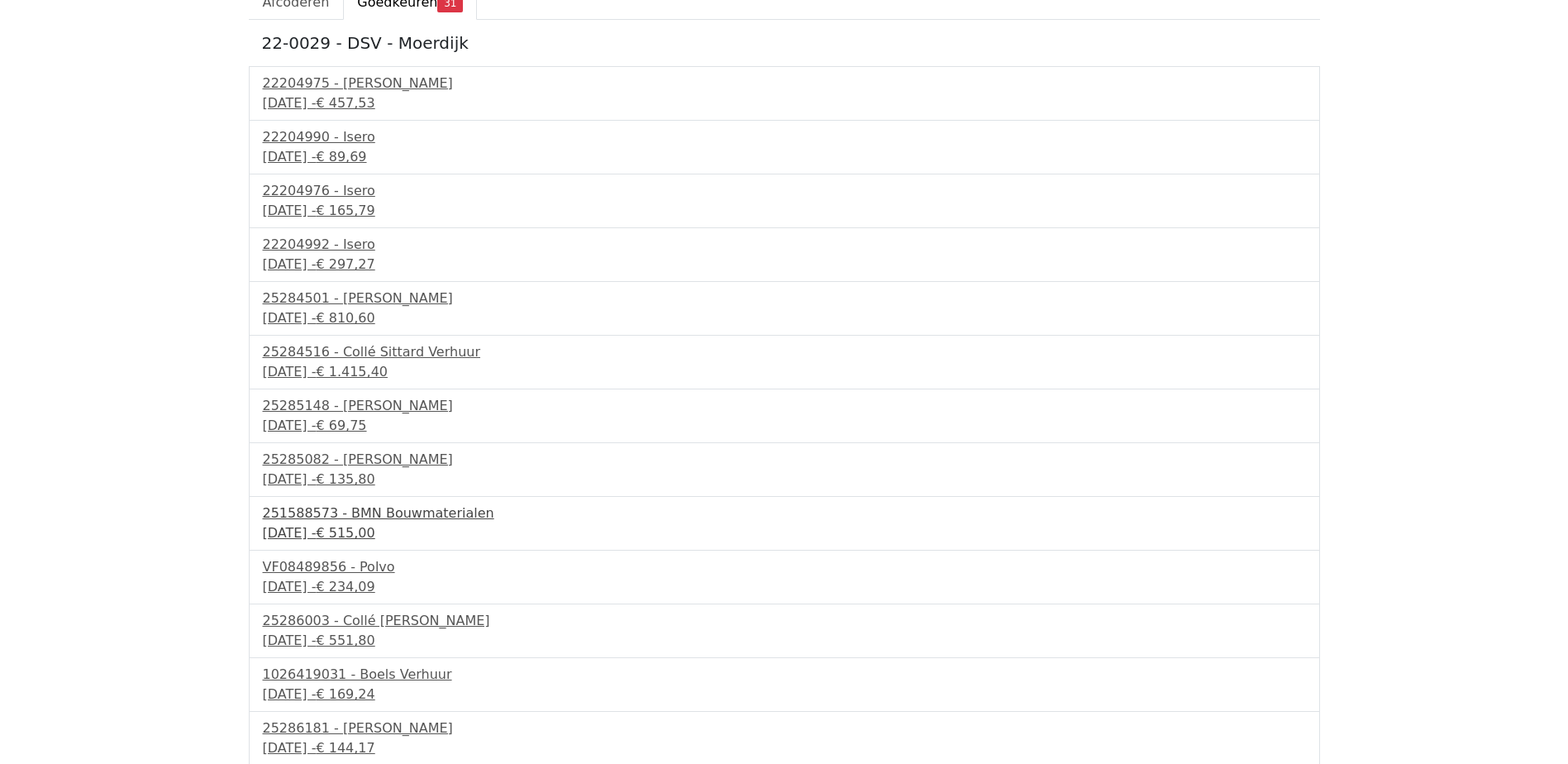
scroll to position [165, 0]
click at [381, 414] on div "25285148 - Collé Sittard Verhuur" at bounding box center [784, 407] width 1043 height 19
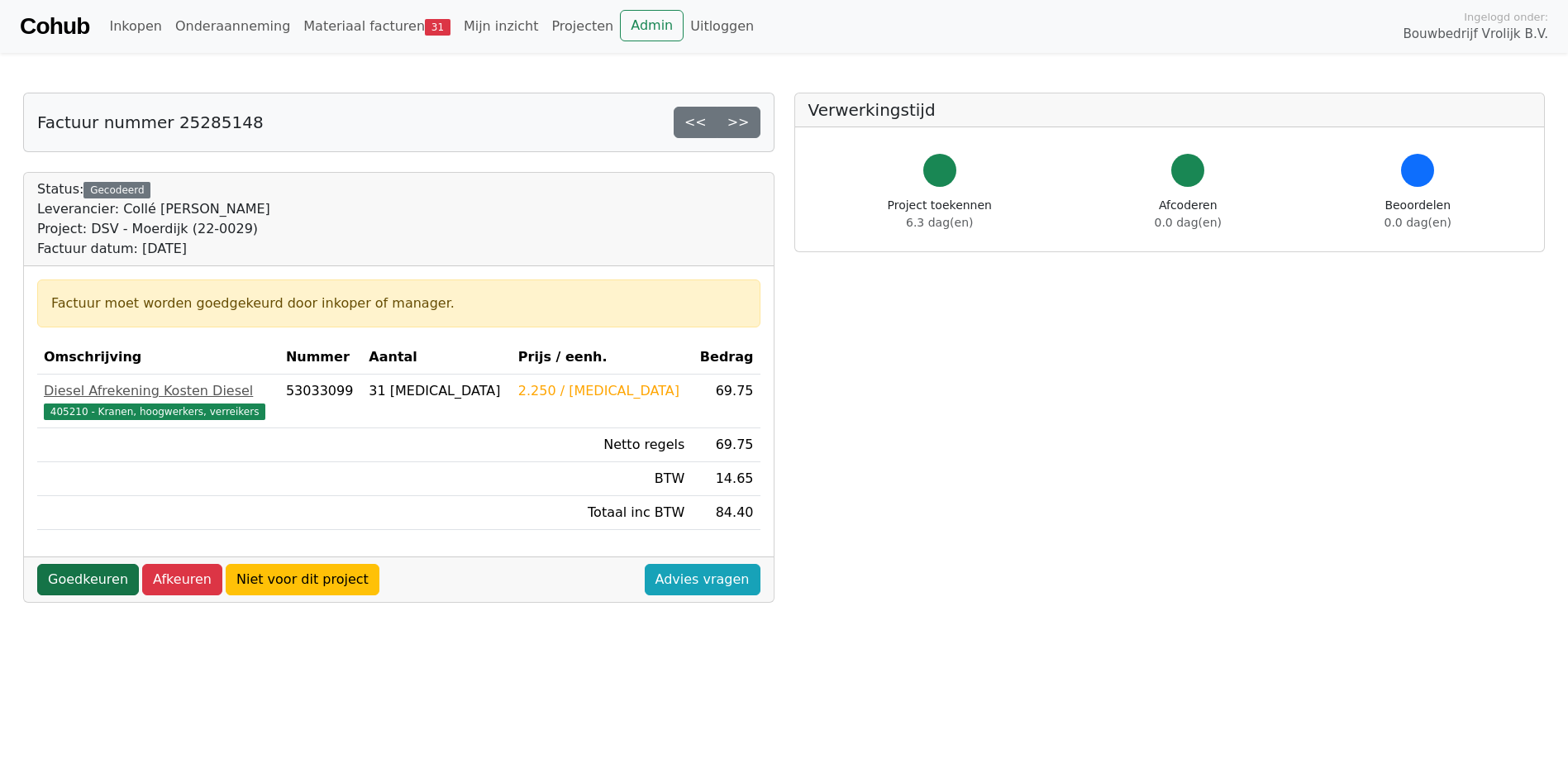
click at [75, 578] on link "Goedkeuren" at bounding box center [87, 579] width 102 height 32
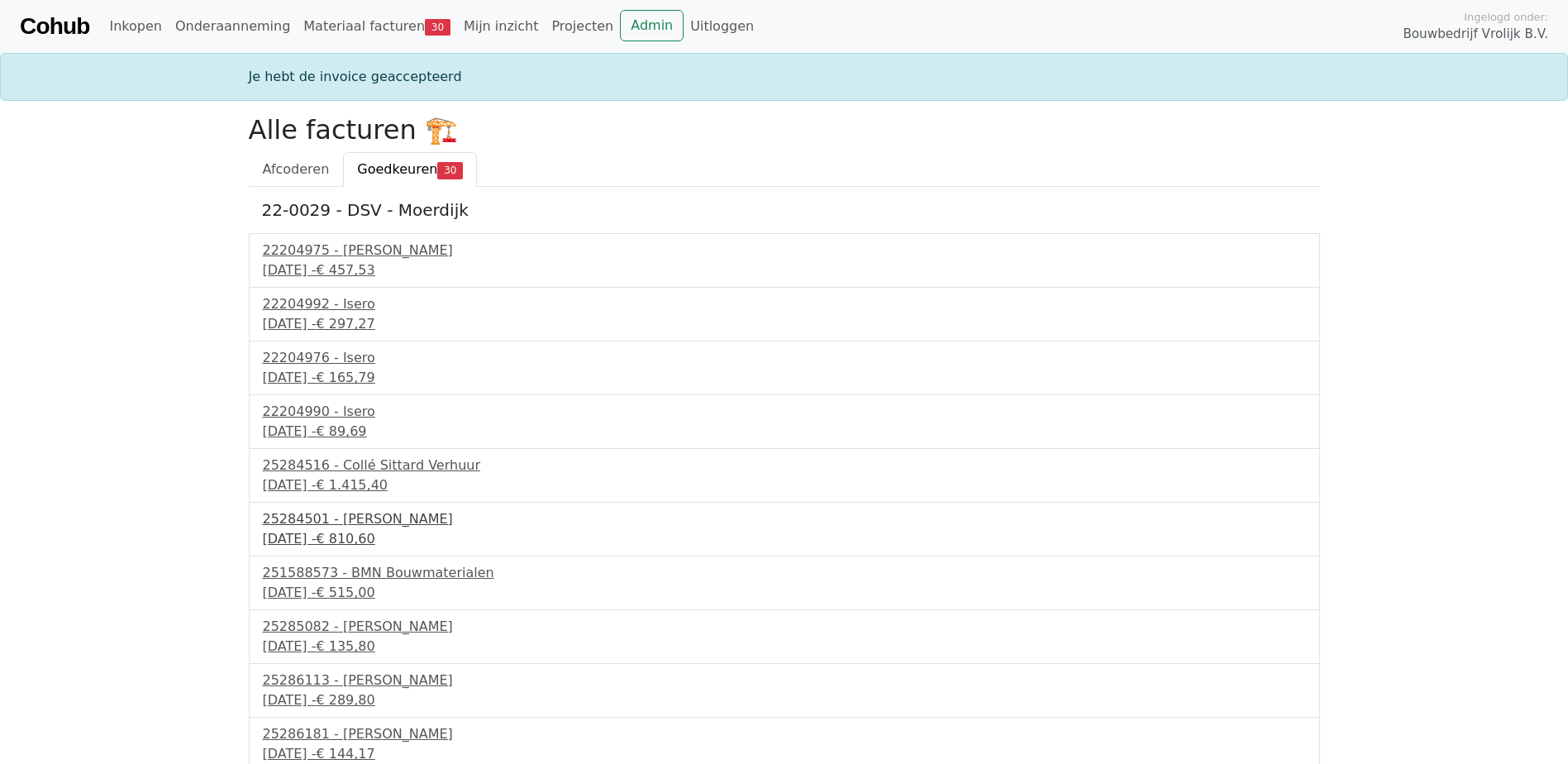
click at [377, 526] on div "25284501 - Collé Sittard Verhuur" at bounding box center [784, 519] width 1043 height 19
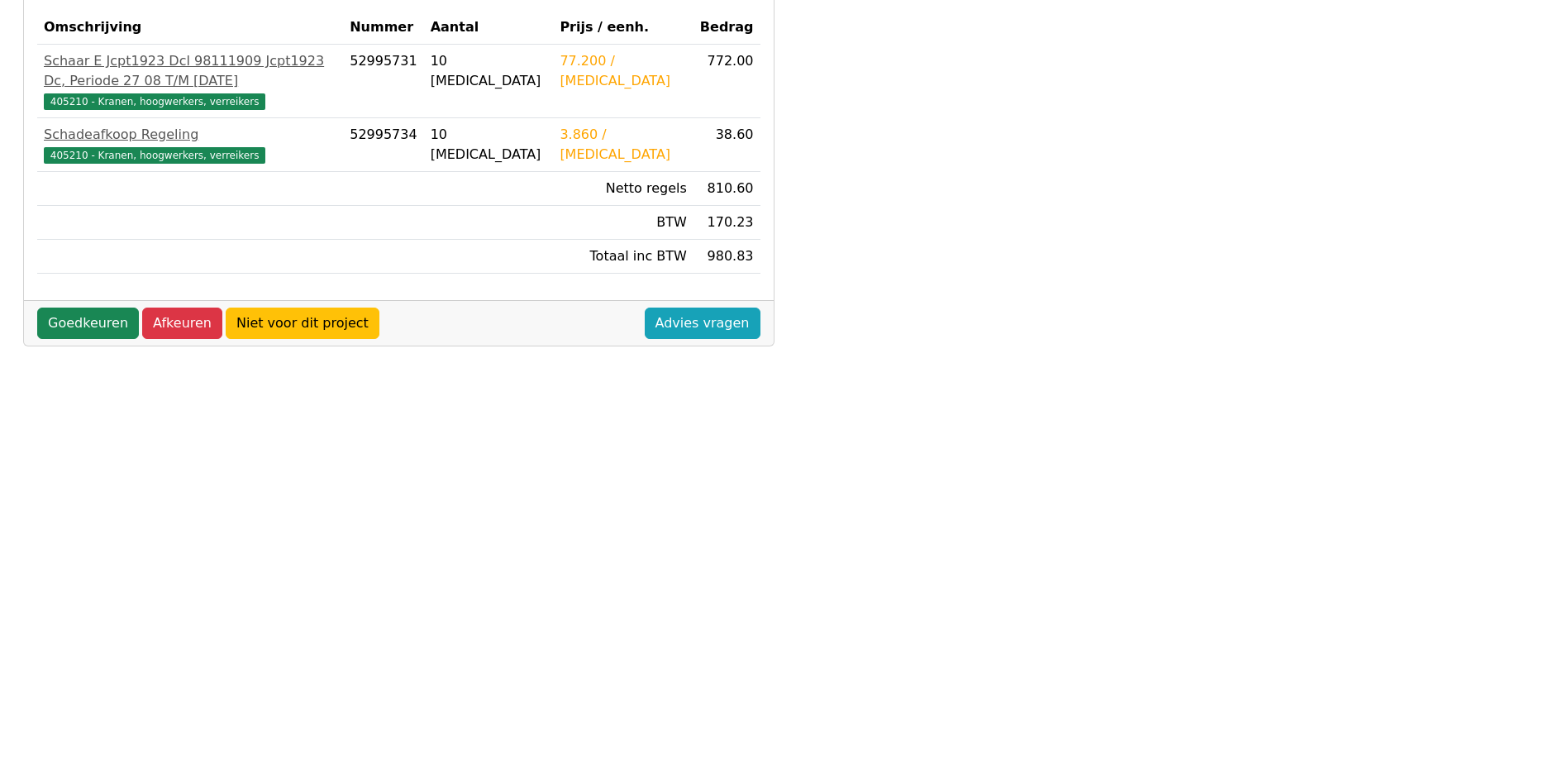
scroll to position [330, 0]
click at [72, 338] on link "Goedkeuren" at bounding box center [87, 322] width 102 height 32
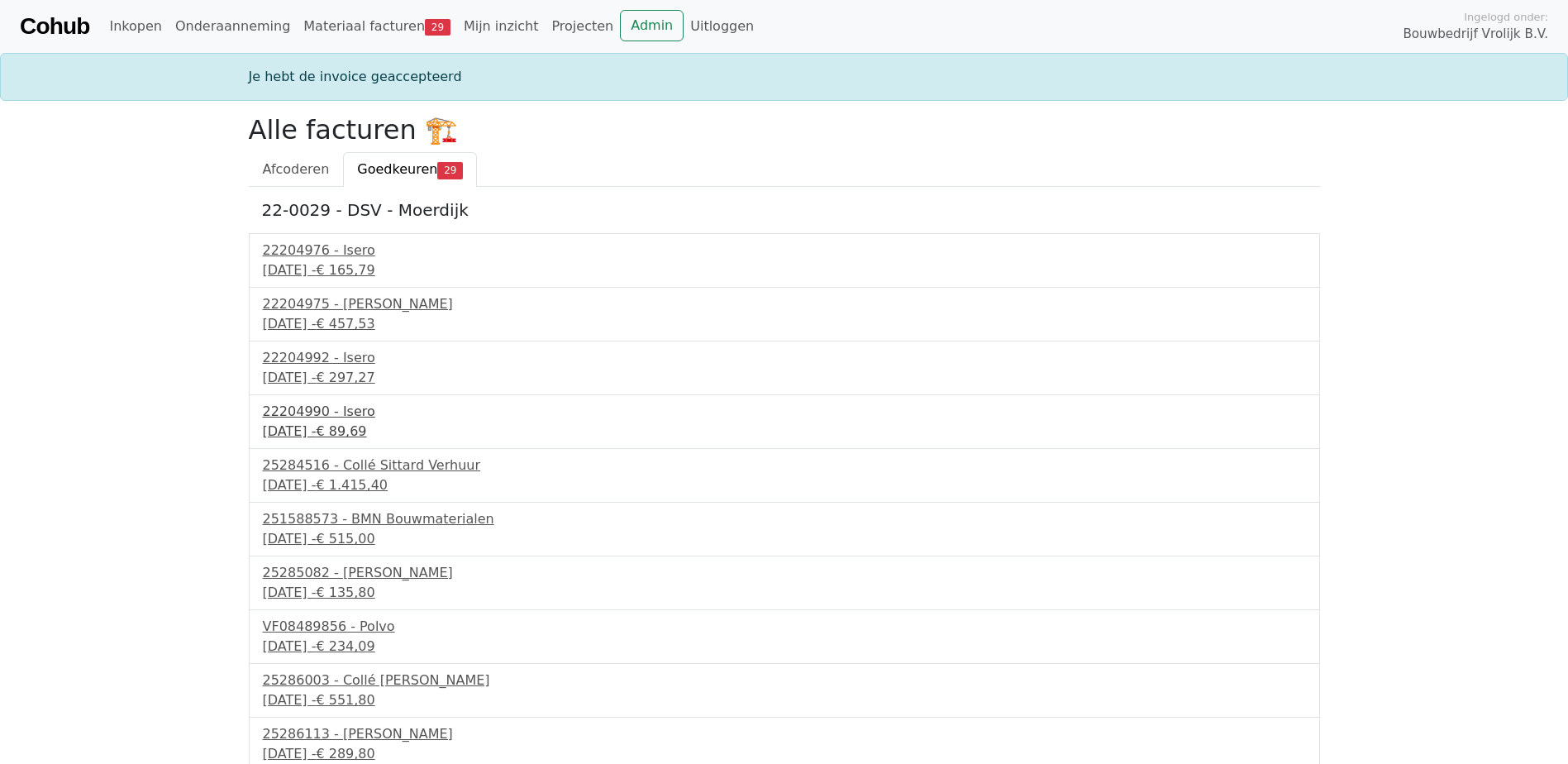
click at [332, 430] on div "9 september 2025 - € 89,69" at bounding box center [784, 431] width 1043 height 19
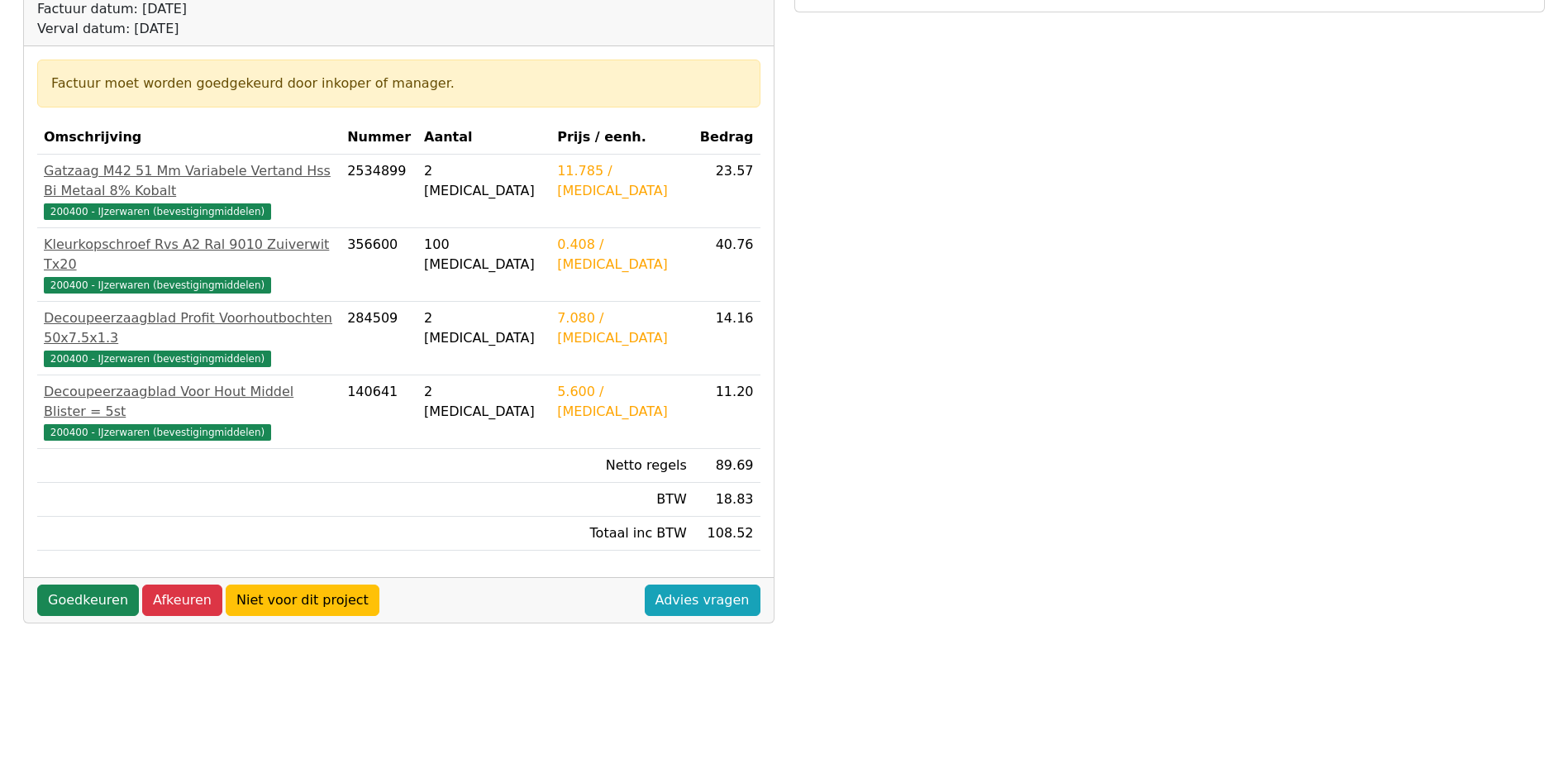
scroll to position [248, 0]
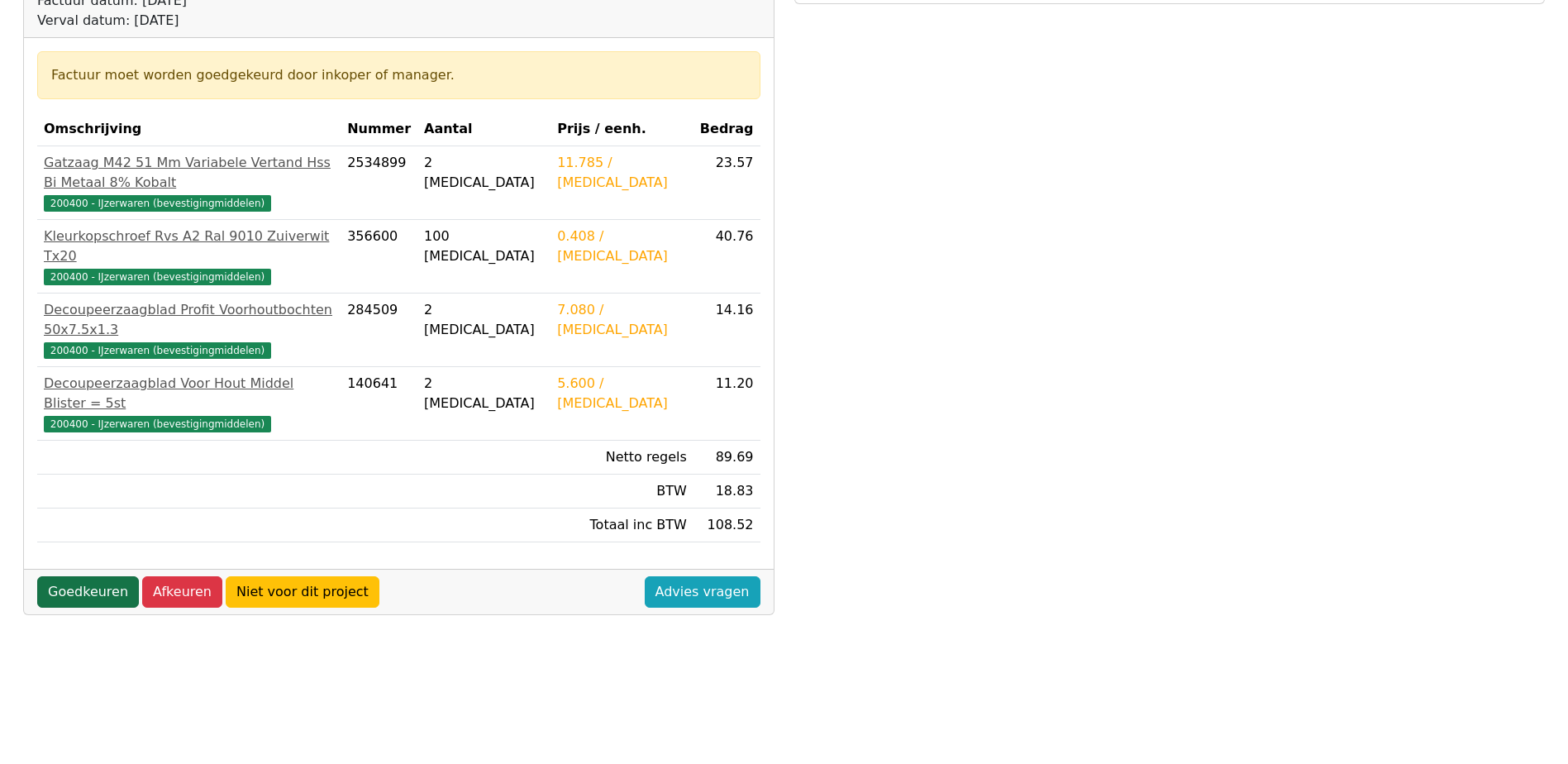
click at [94, 576] on link "Goedkeuren" at bounding box center [87, 592] width 102 height 32
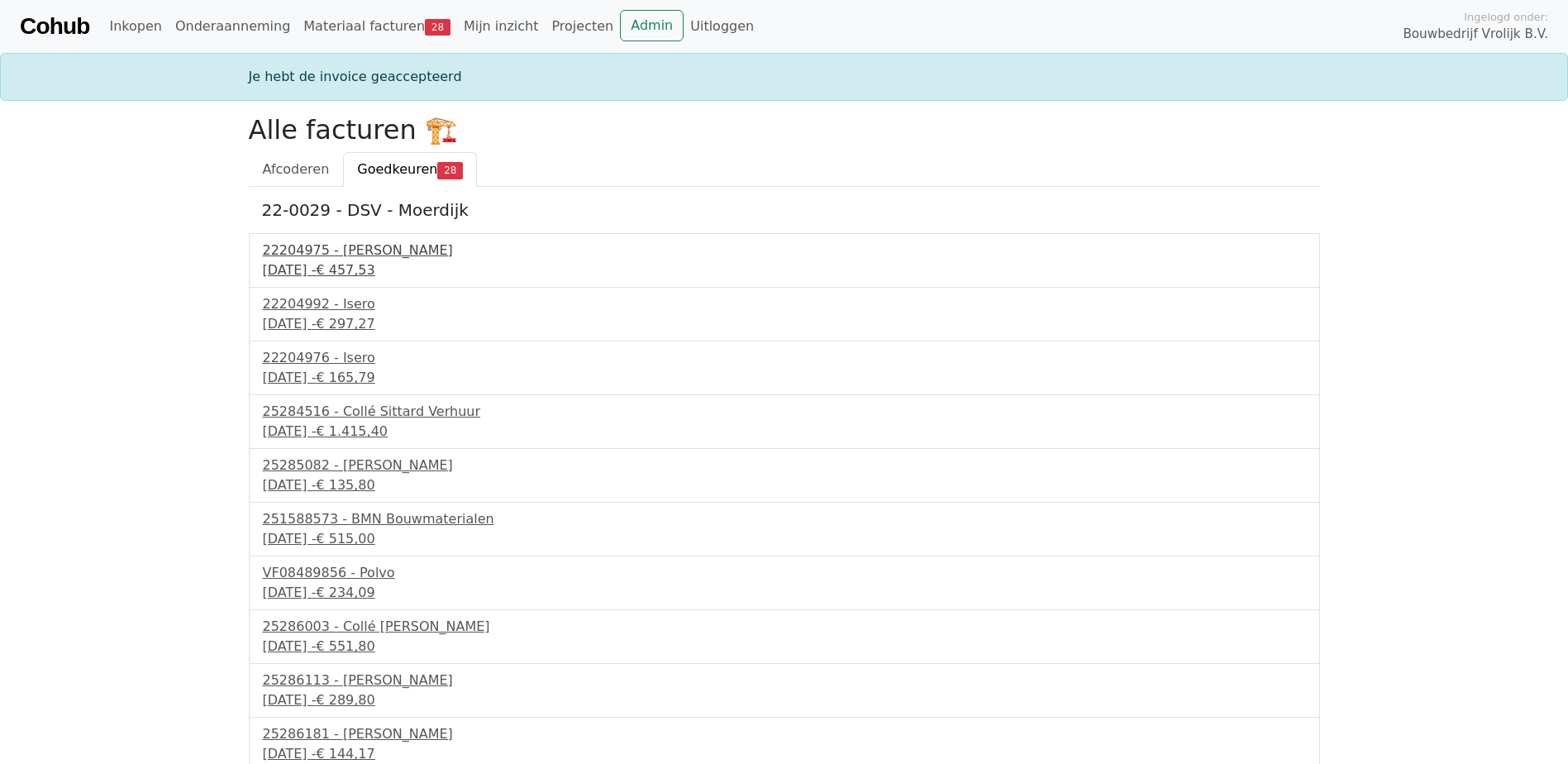
click at [324, 275] on div "9 september 2025 - € 457,53" at bounding box center [784, 270] width 1043 height 19
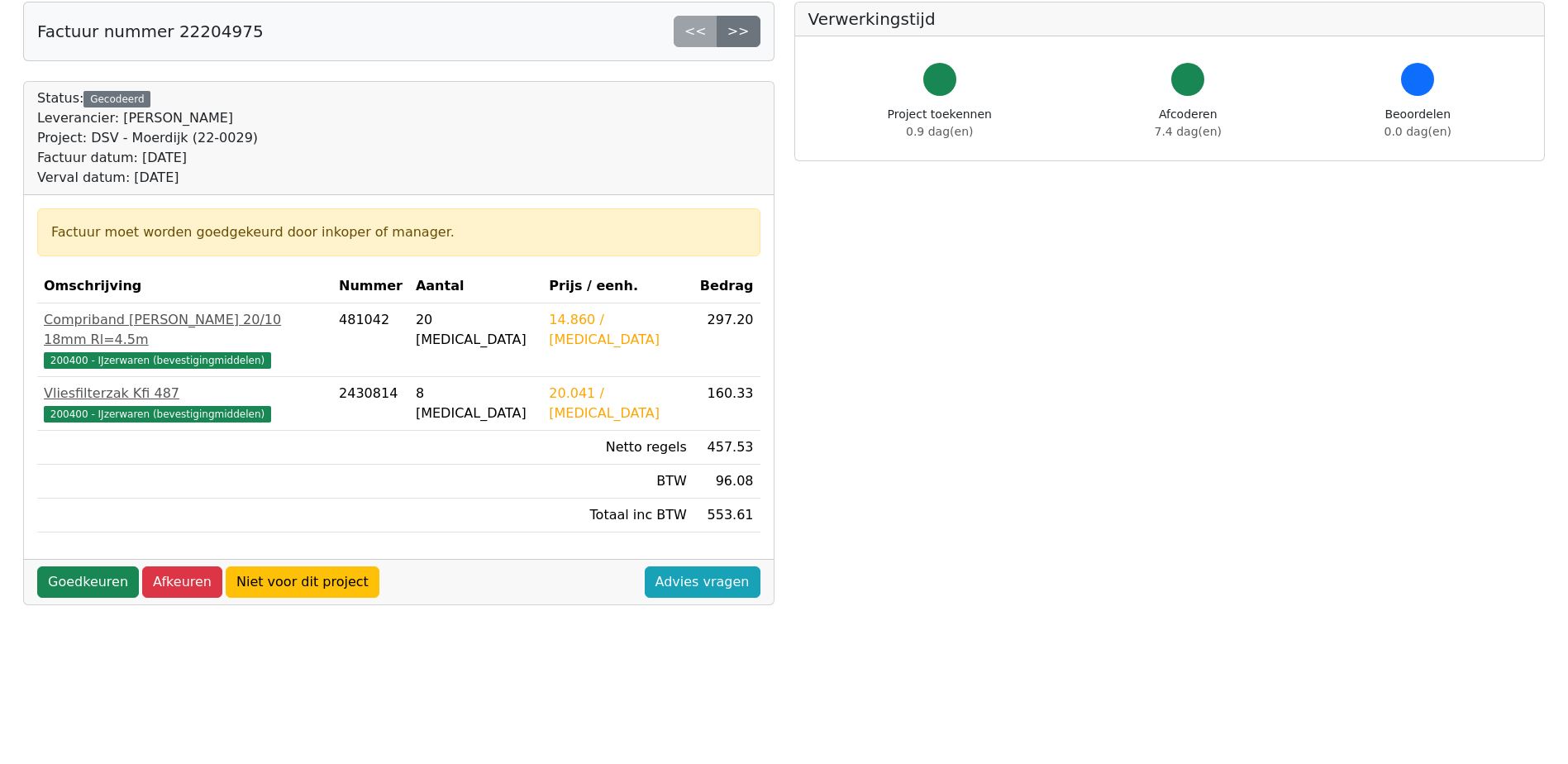
scroll to position [165, 0]
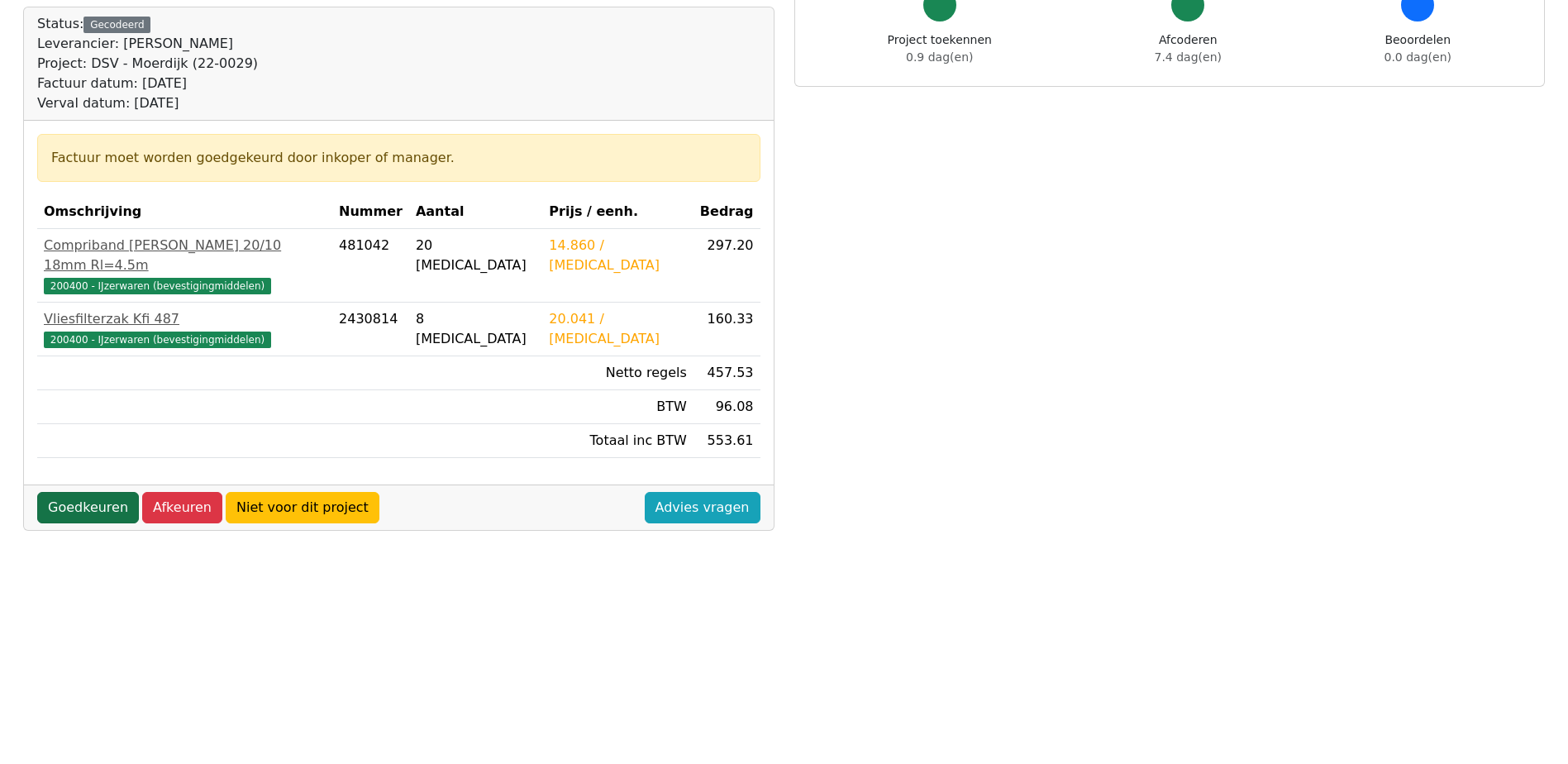
click at [91, 492] on link "Goedkeuren" at bounding box center [87, 508] width 102 height 32
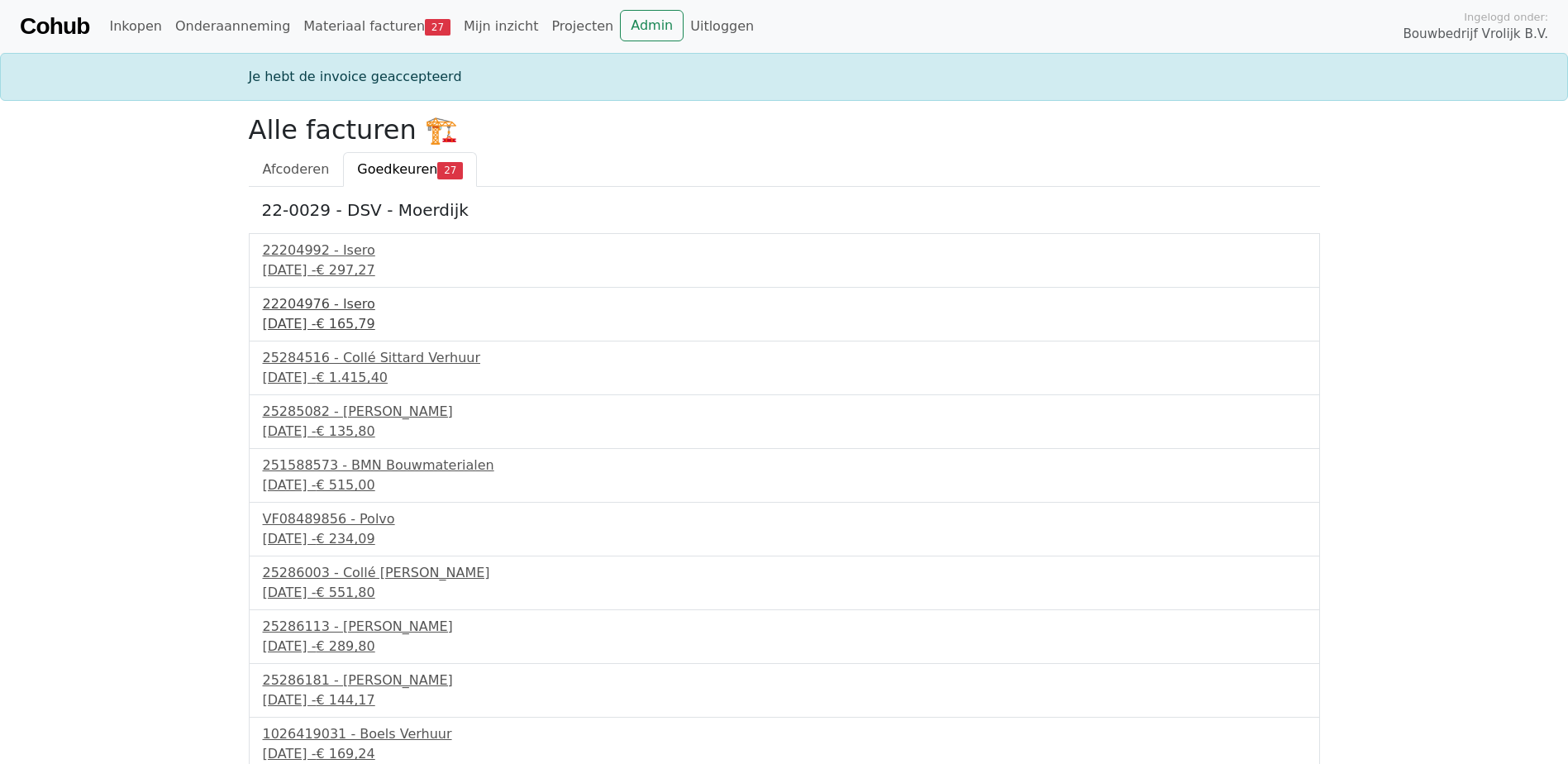
click at [343, 316] on div "9 september 2025 - € 165,79" at bounding box center [784, 324] width 1043 height 19
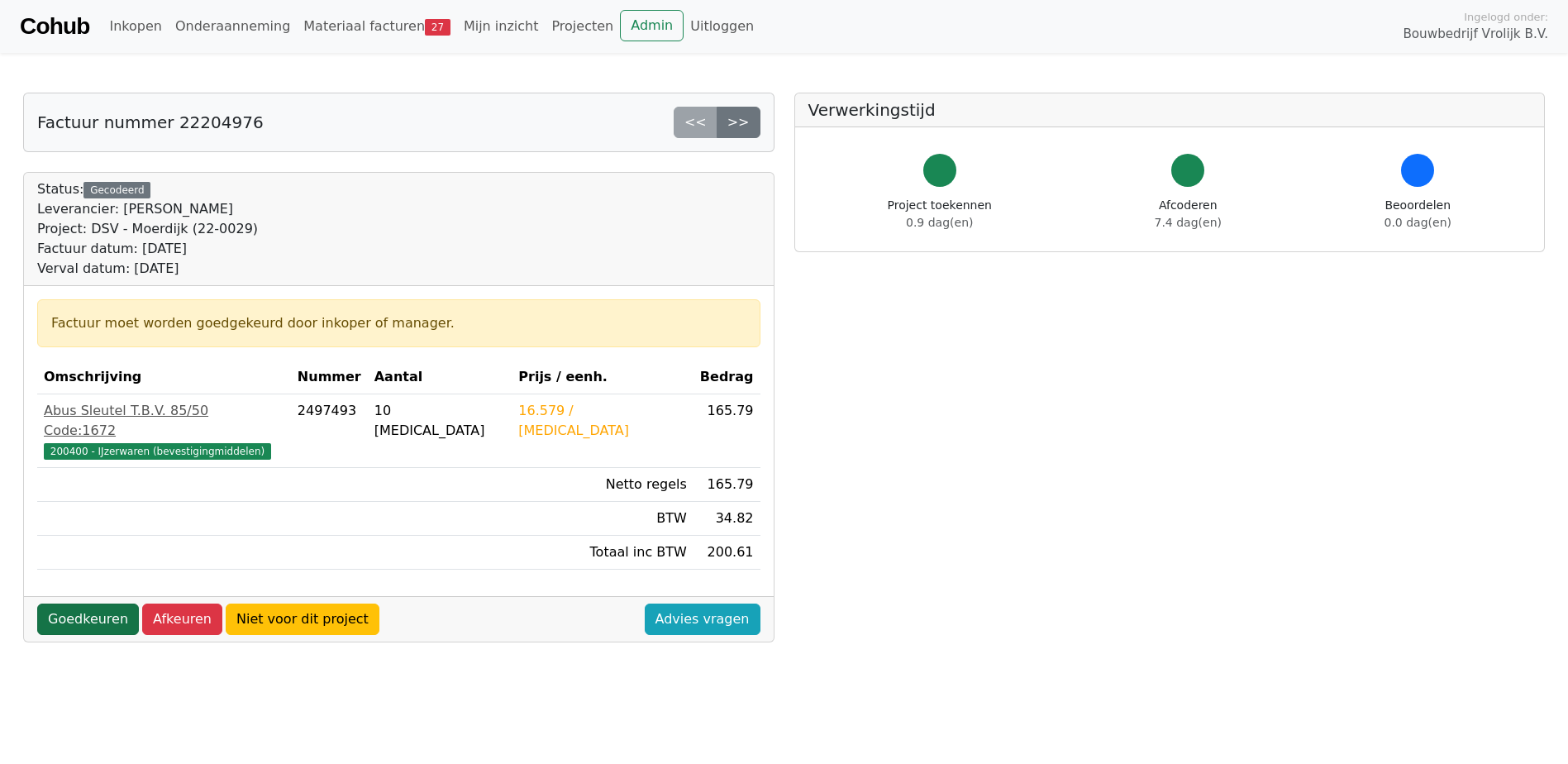
click at [108, 603] on link "Goedkeuren" at bounding box center [87, 619] width 102 height 32
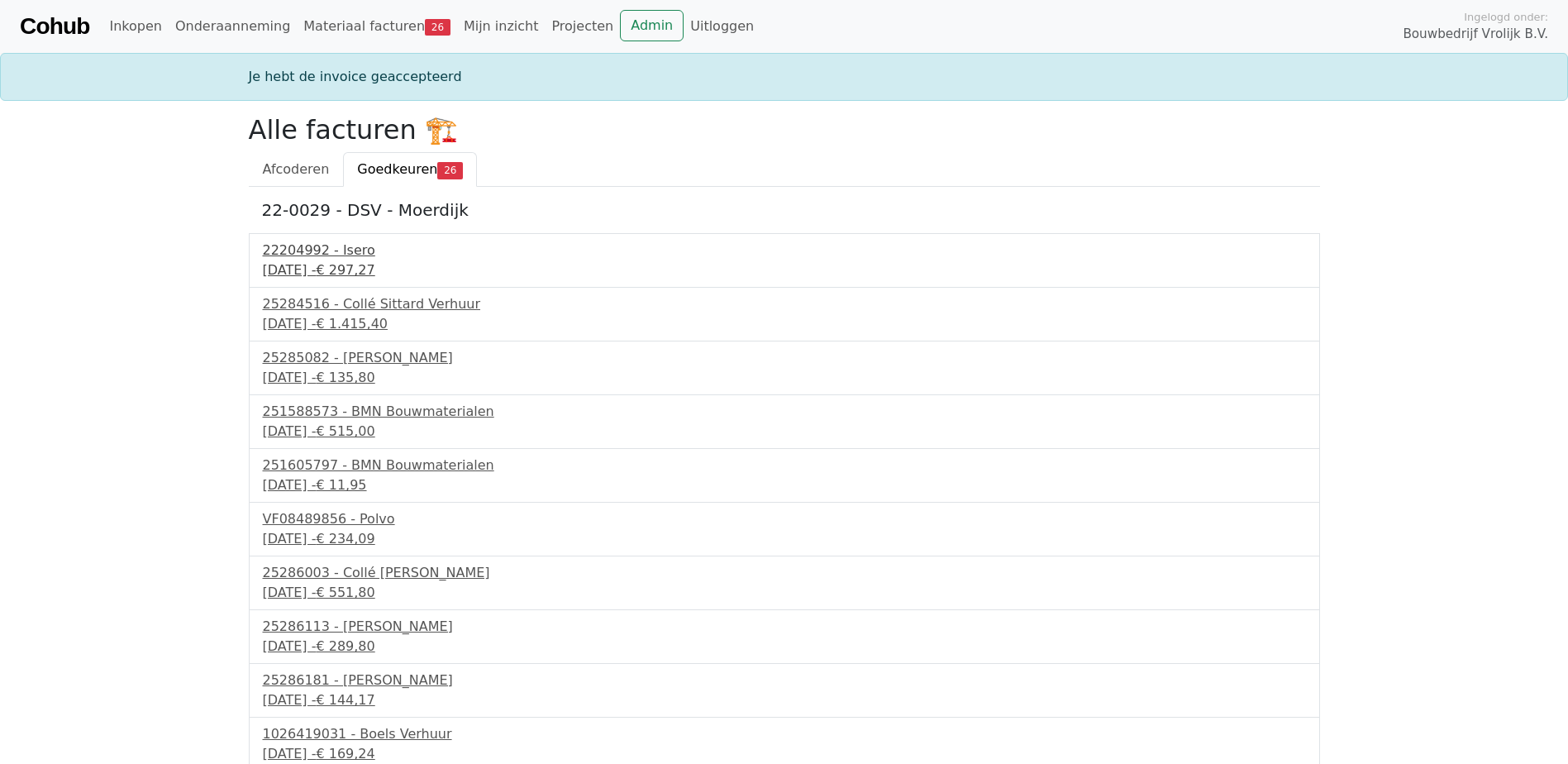
click at [308, 253] on div "22204992 - Isero" at bounding box center [784, 250] width 1043 height 19
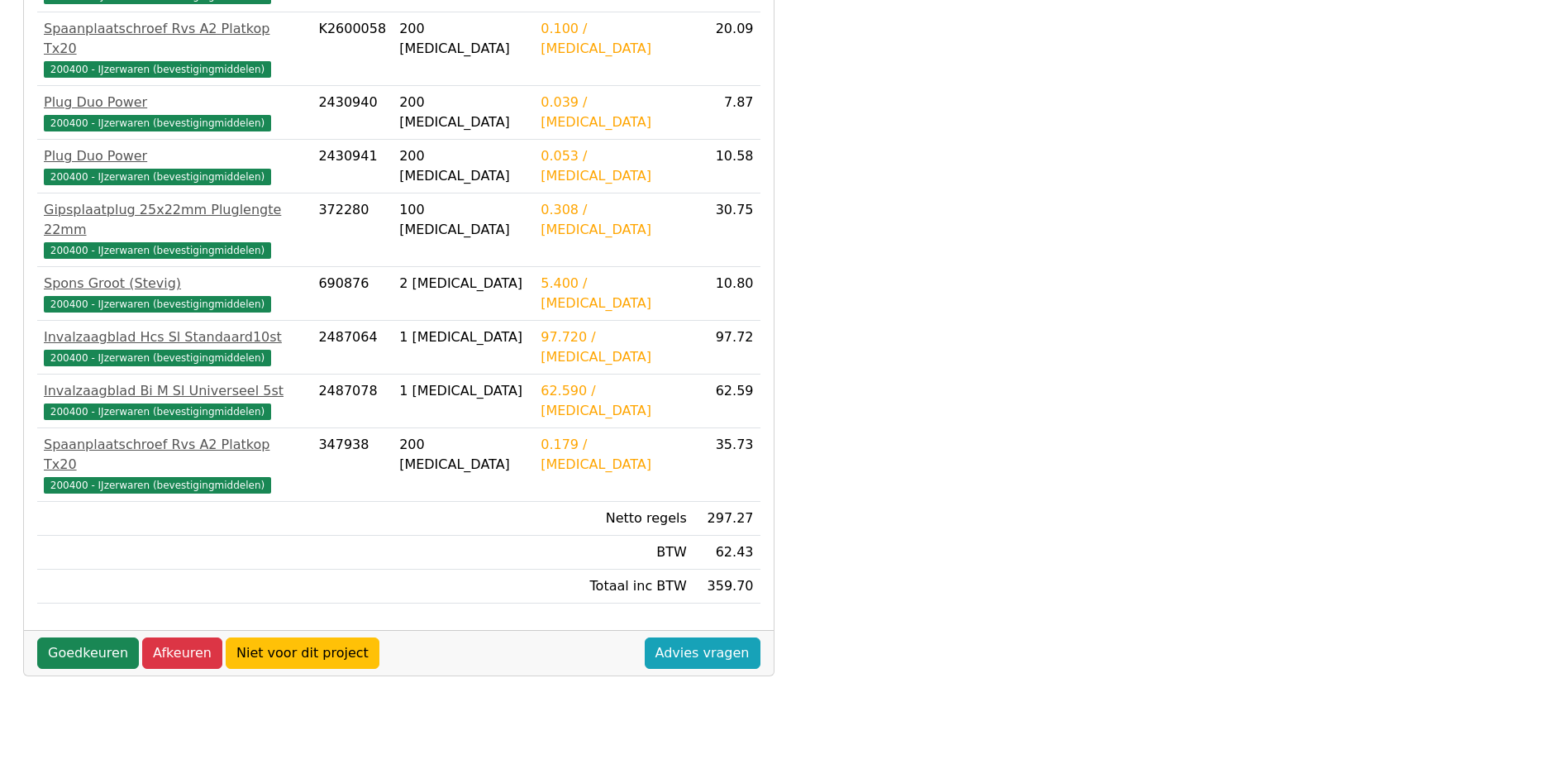
scroll to position [462, 0]
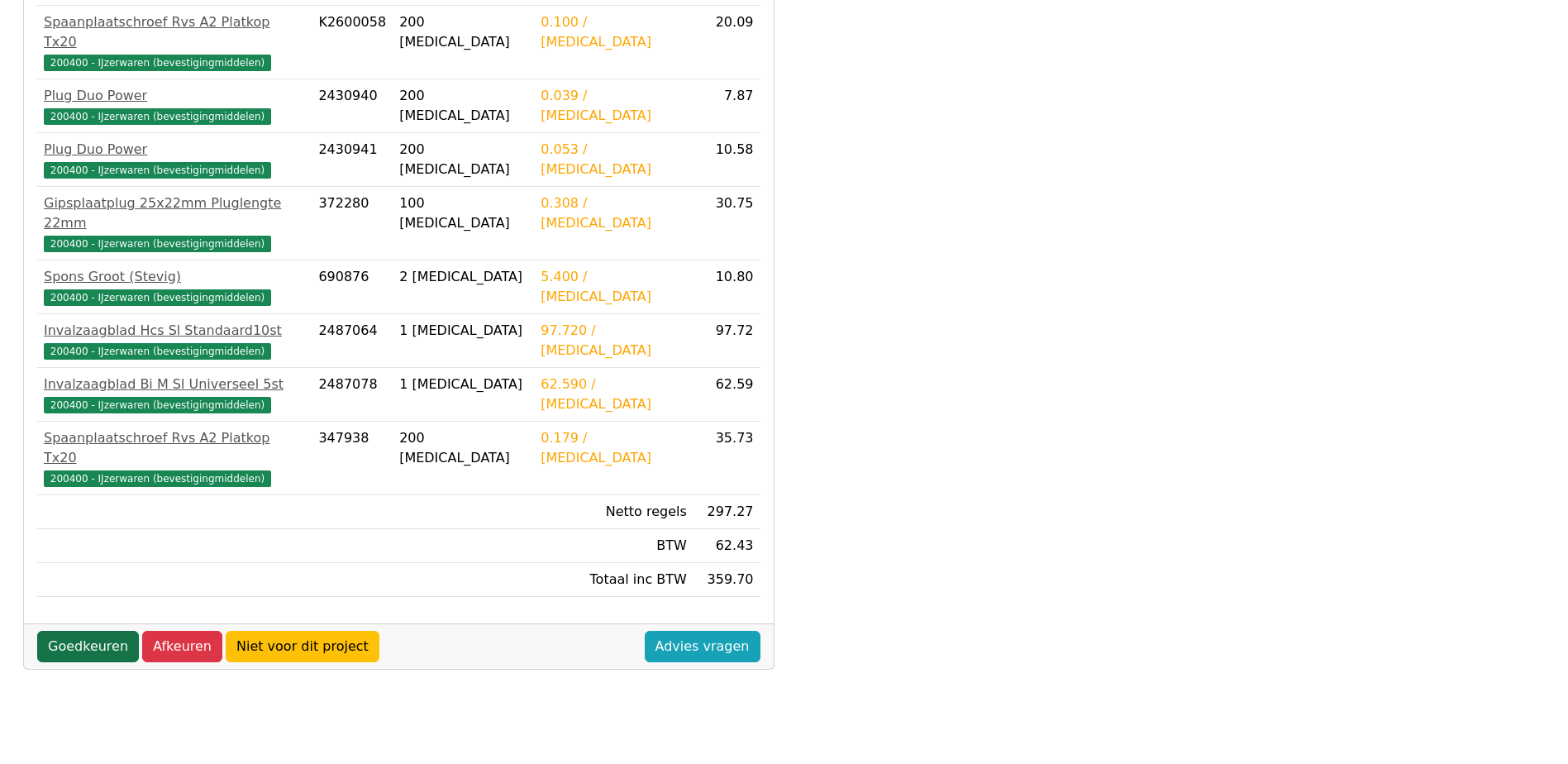
click at [97, 631] on link "Goedkeuren" at bounding box center [87, 647] width 102 height 32
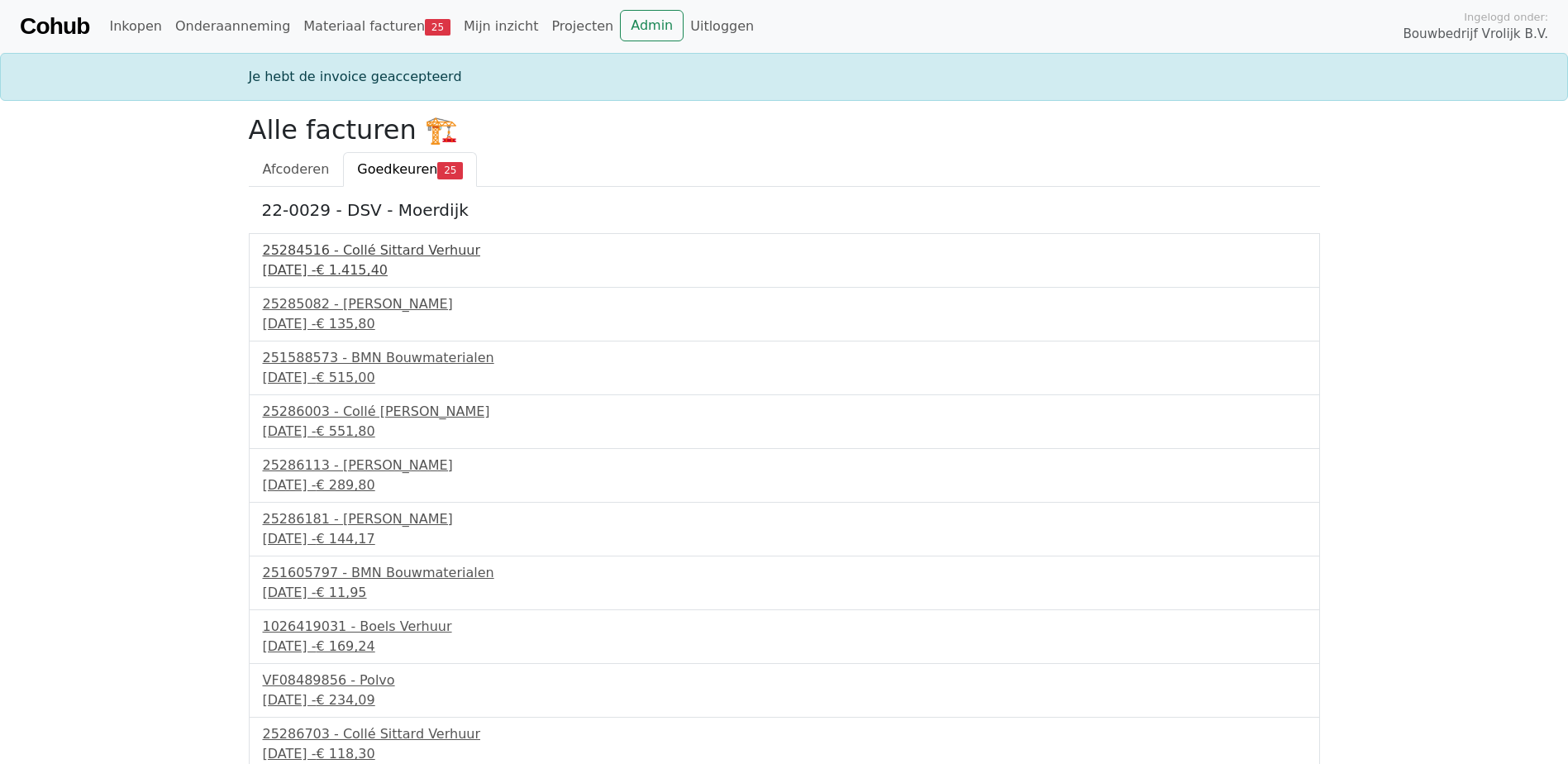
click at [375, 261] on div "10 september 2025 - € 1.415,40" at bounding box center [784, 270] width 1043 height 19
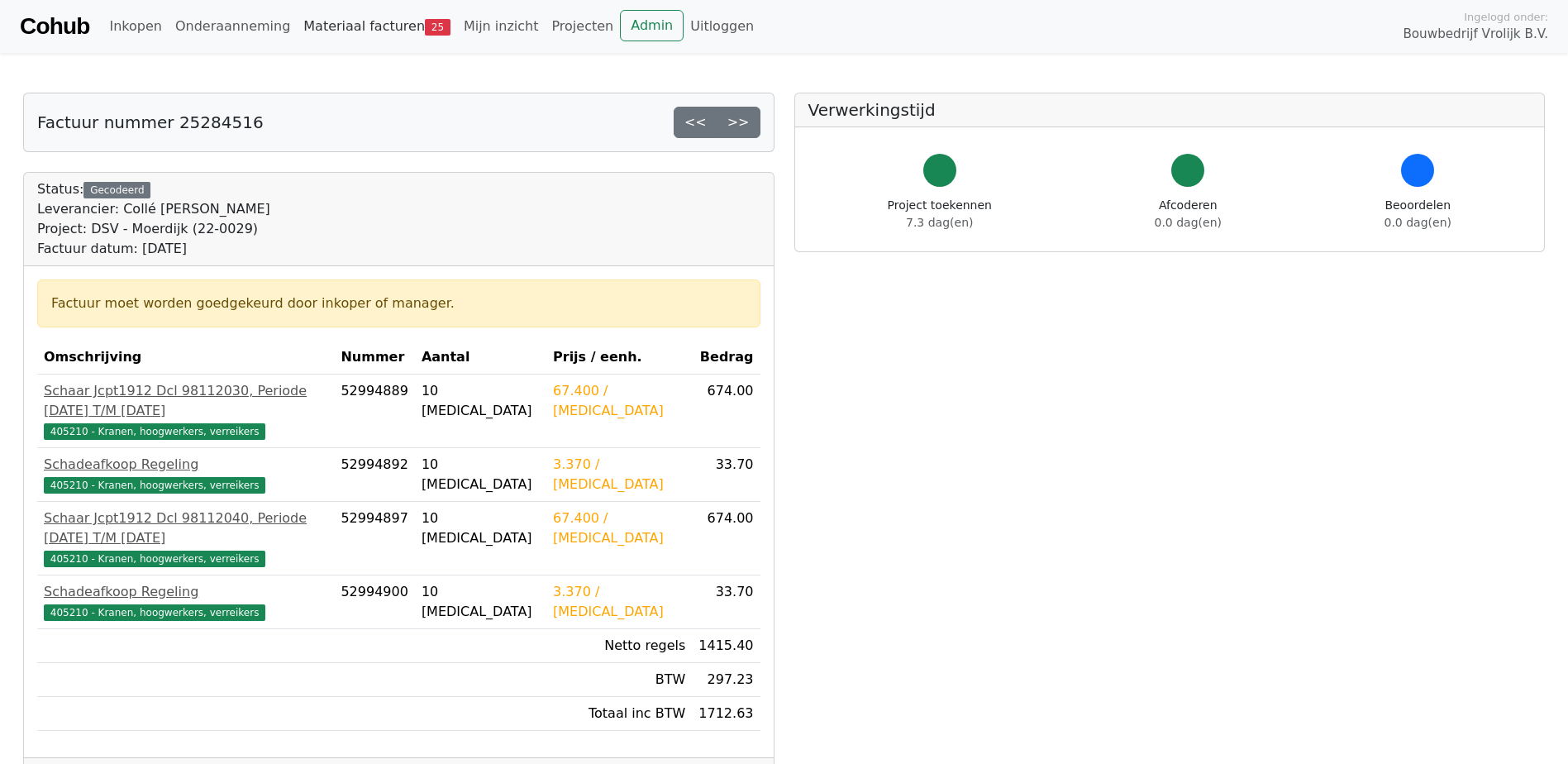
click at [346, 28] on link "Materiaal facturen 25" at bounding box center [377, 26] width 161 height 33
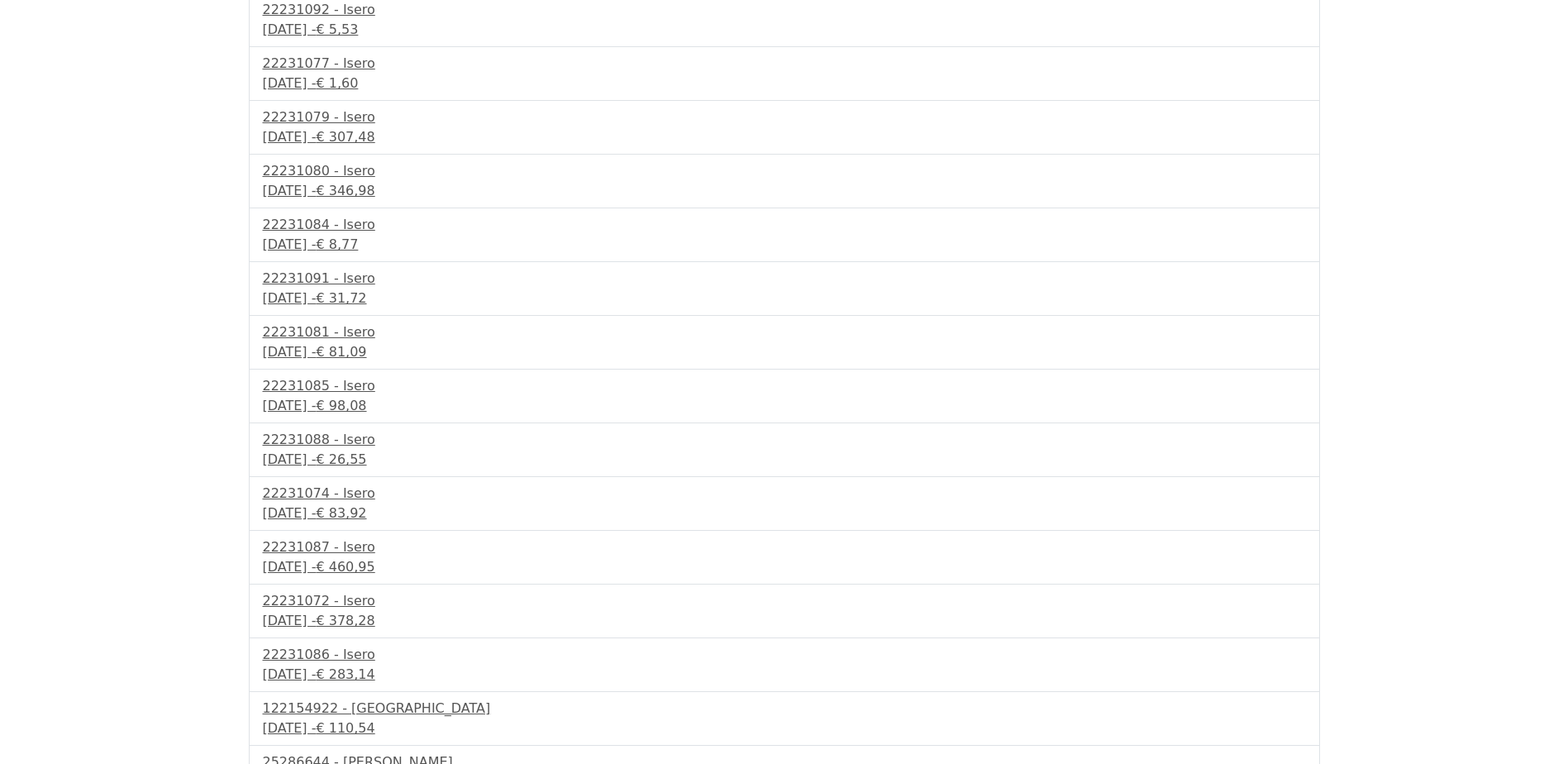
scroll to position [766, 0]
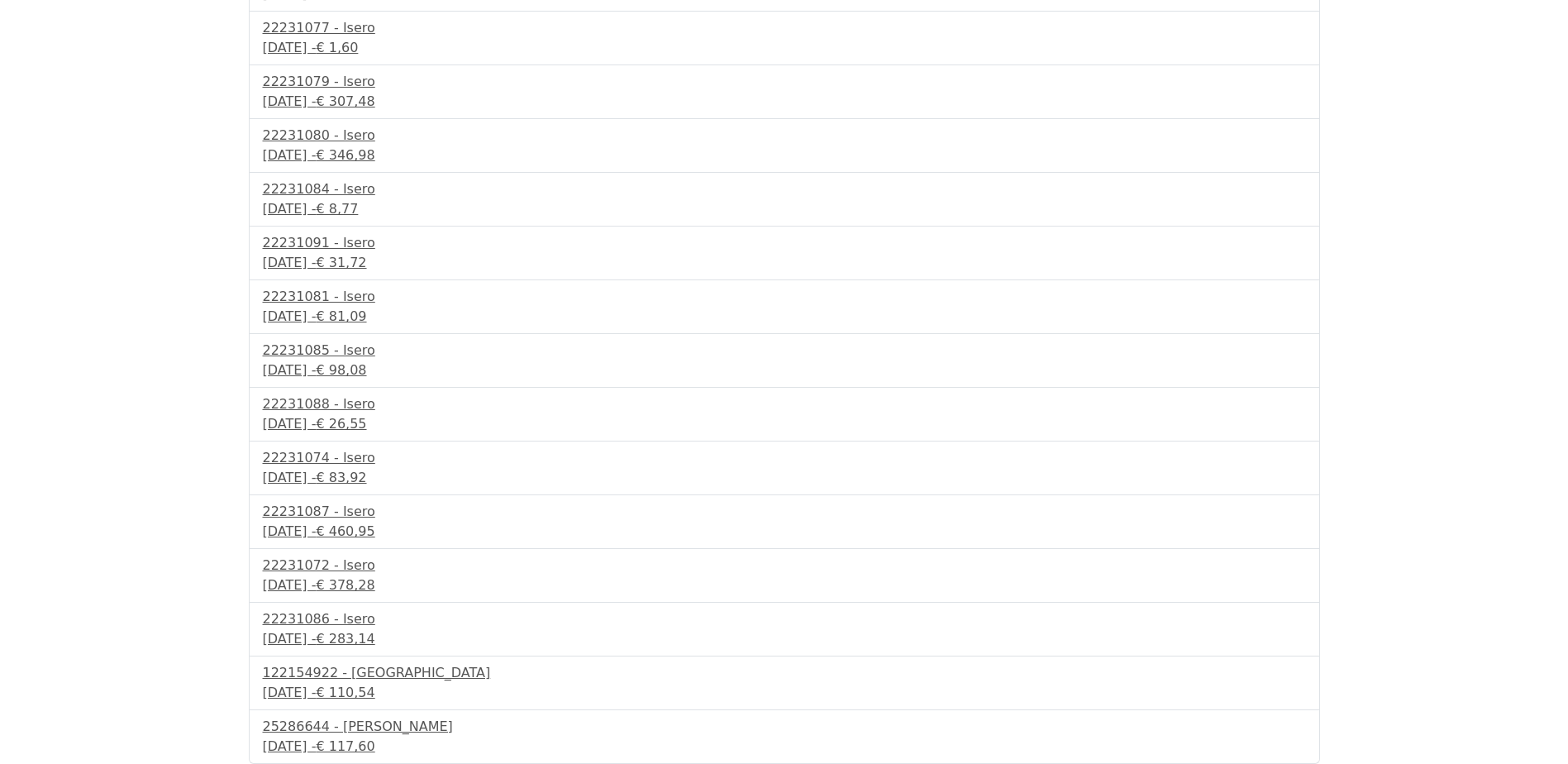
click at [388, 443] on div "22231074 - Isero 16 september 2025 - € 83,92" at bounding box center [784, 468] width 1071 height 54
click at [363, 425] on div "16 september 2025 - € 26,55" at bounding box center [784, 424] width 1043 height 19
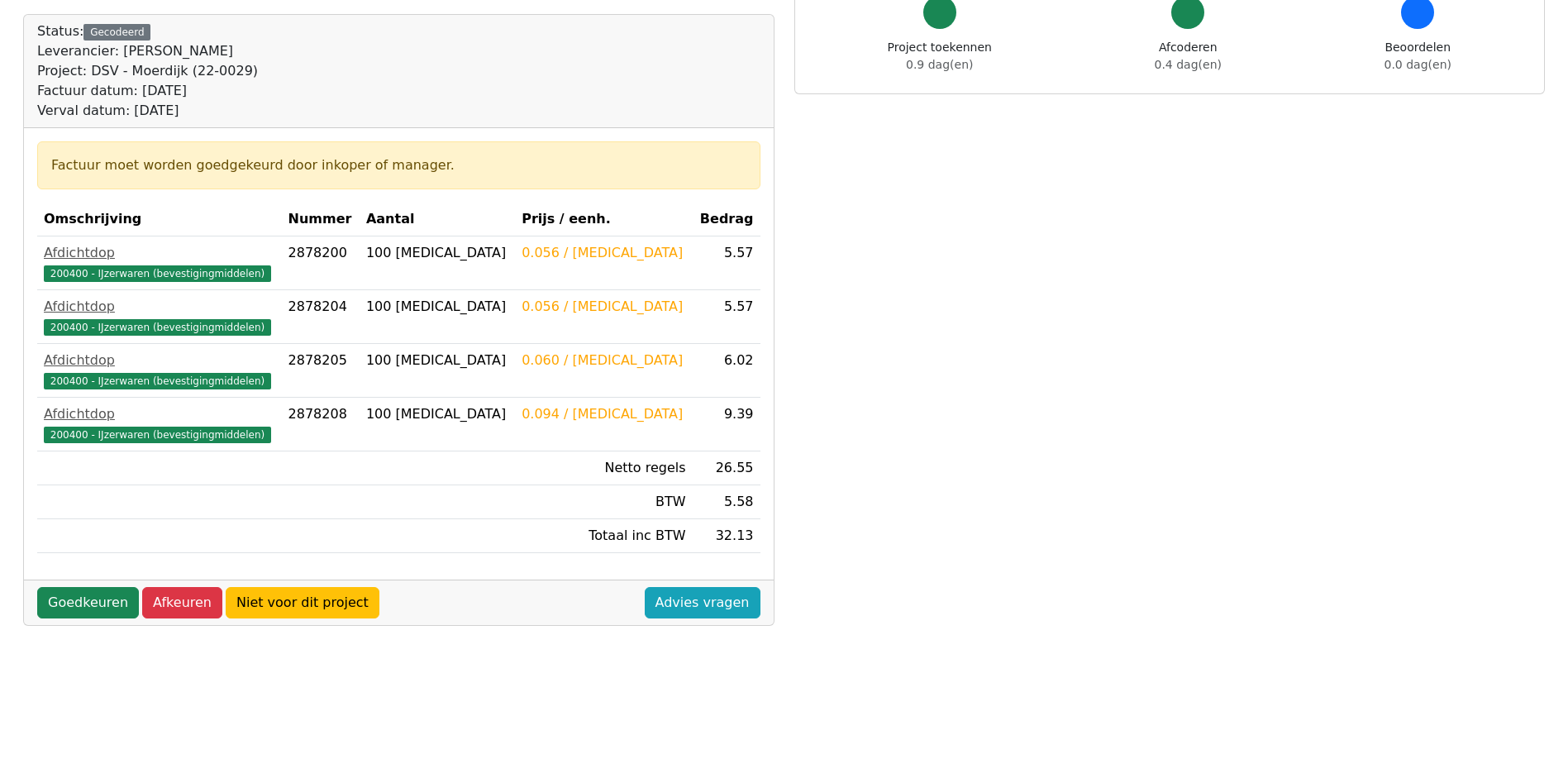
scroll to position [165, 0]
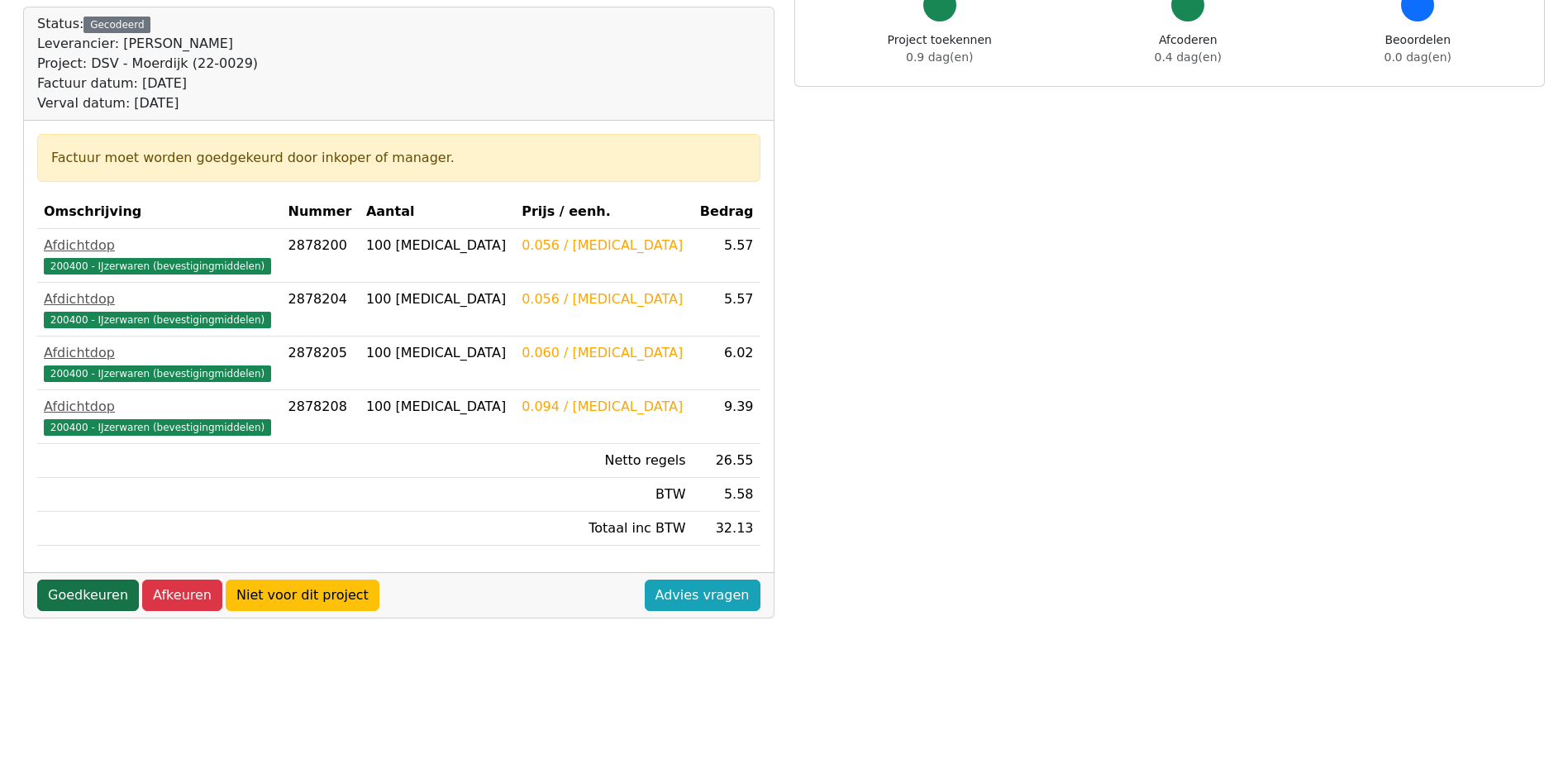
click at [92, 603] on link "Goedkeuren" at bounding box center [87, 595] width 102 height 32
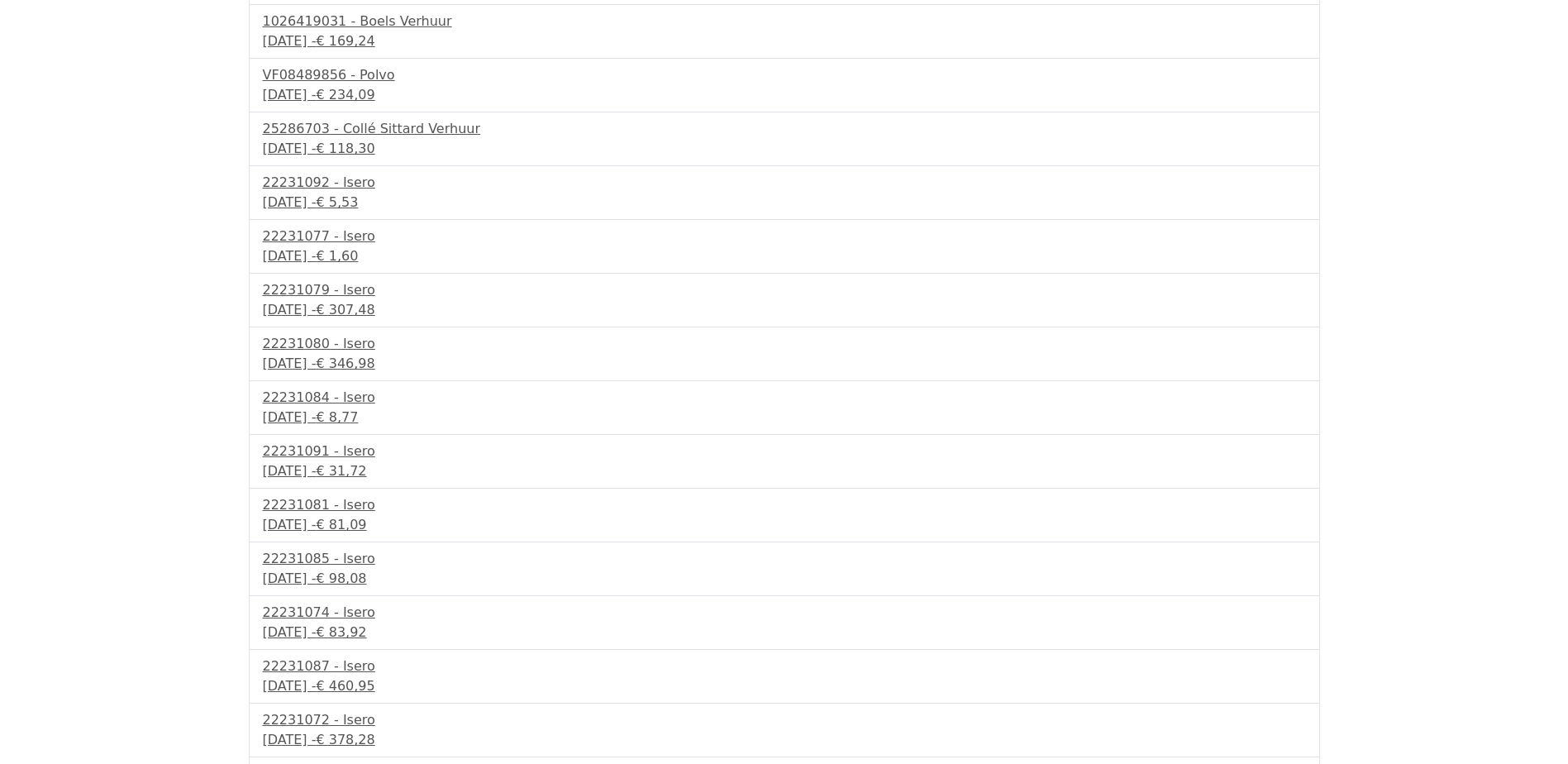
scroll to position [744, 0]
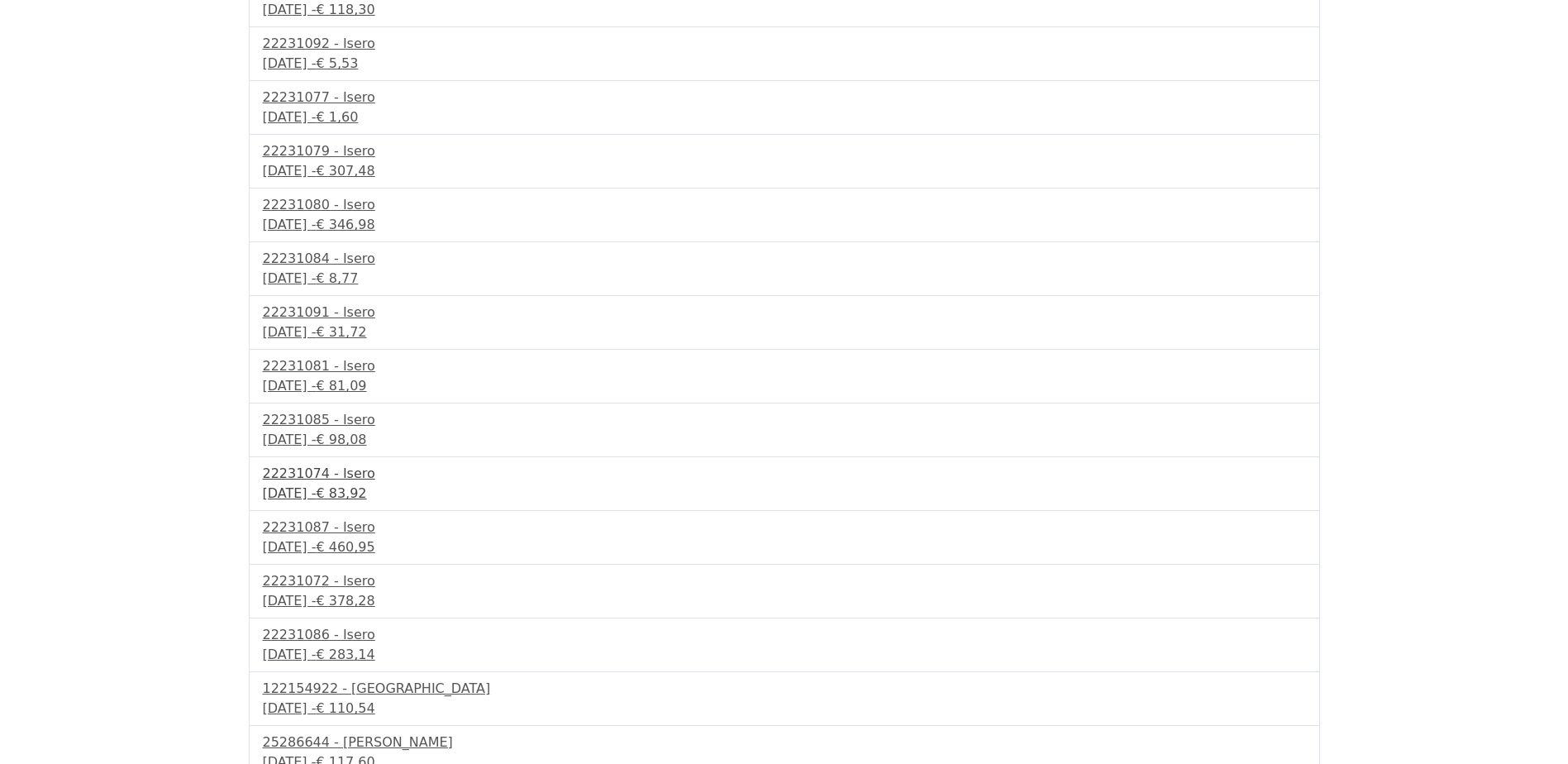
drag, startPoint x: 0, startPoint y: 0, endPoint x: 277, endPoint y: 493, distance: 565.5
click at [277, 493] on div "16 september 2025 - € 83,92" at bounding box center [784, 494] width 1043 height 19
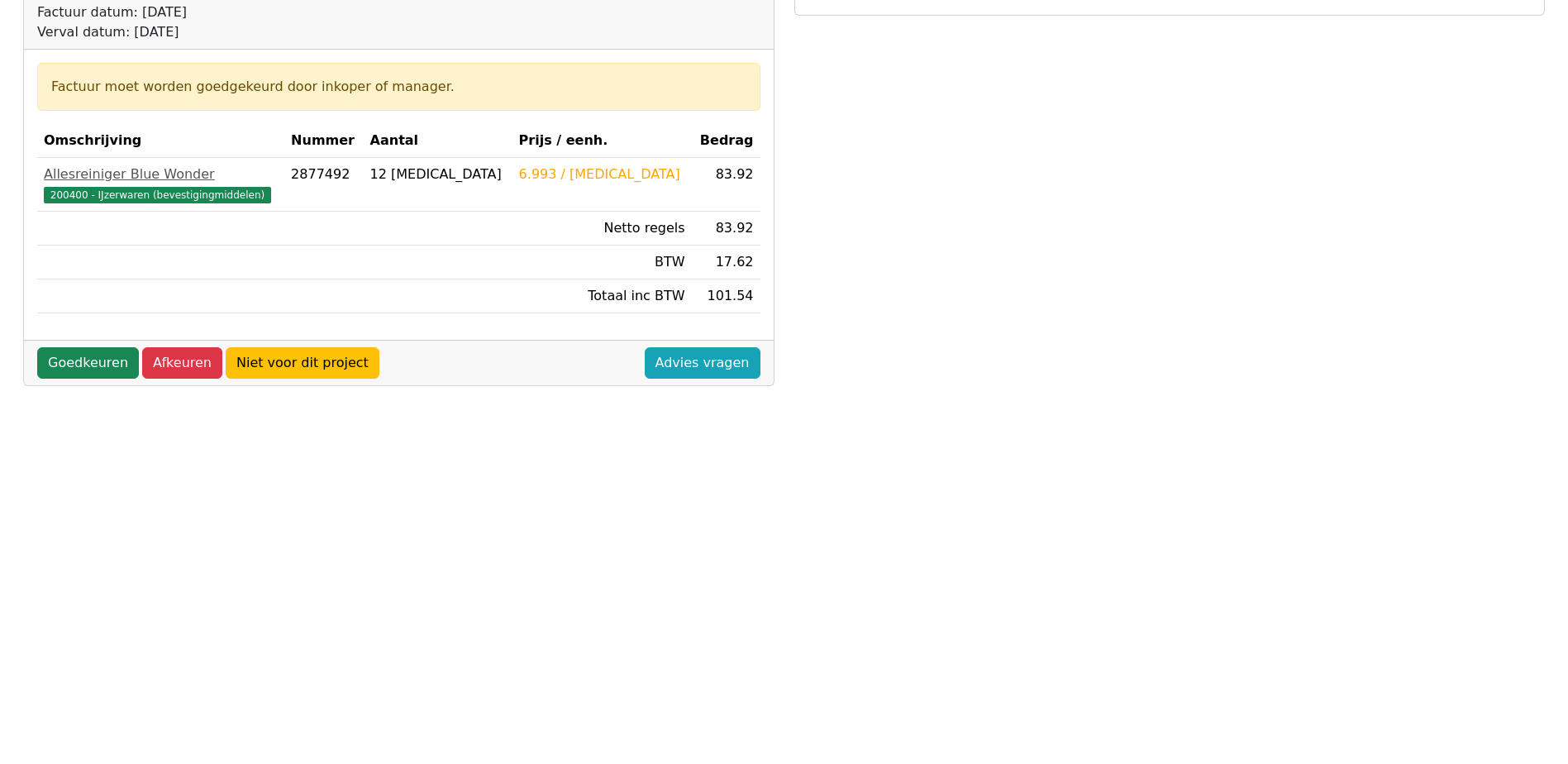
scroll to position [248, 0]
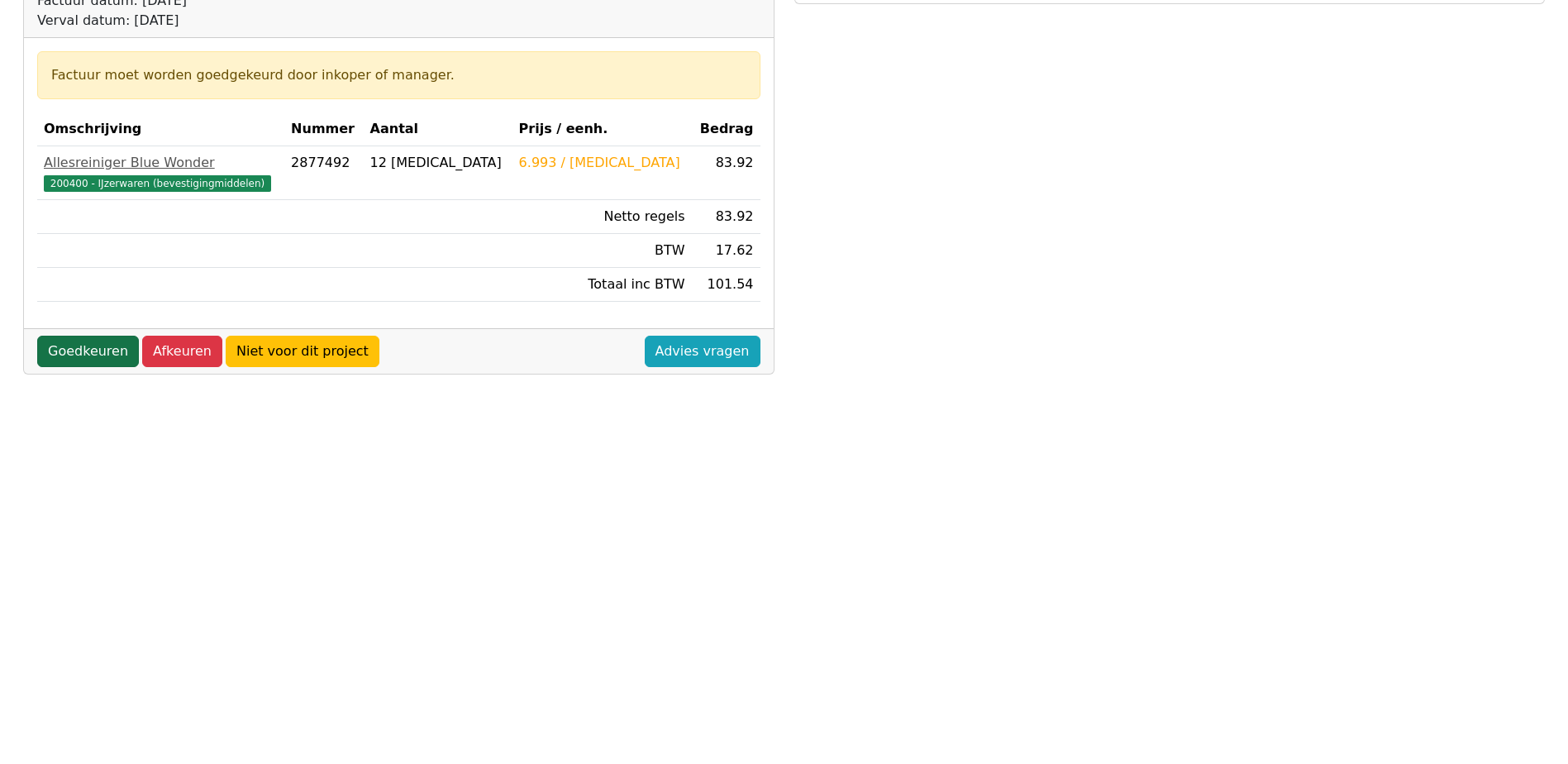
click at [96, 352] on link "Goedkeuren" at bounding box center [87, 352] width 102 height 32
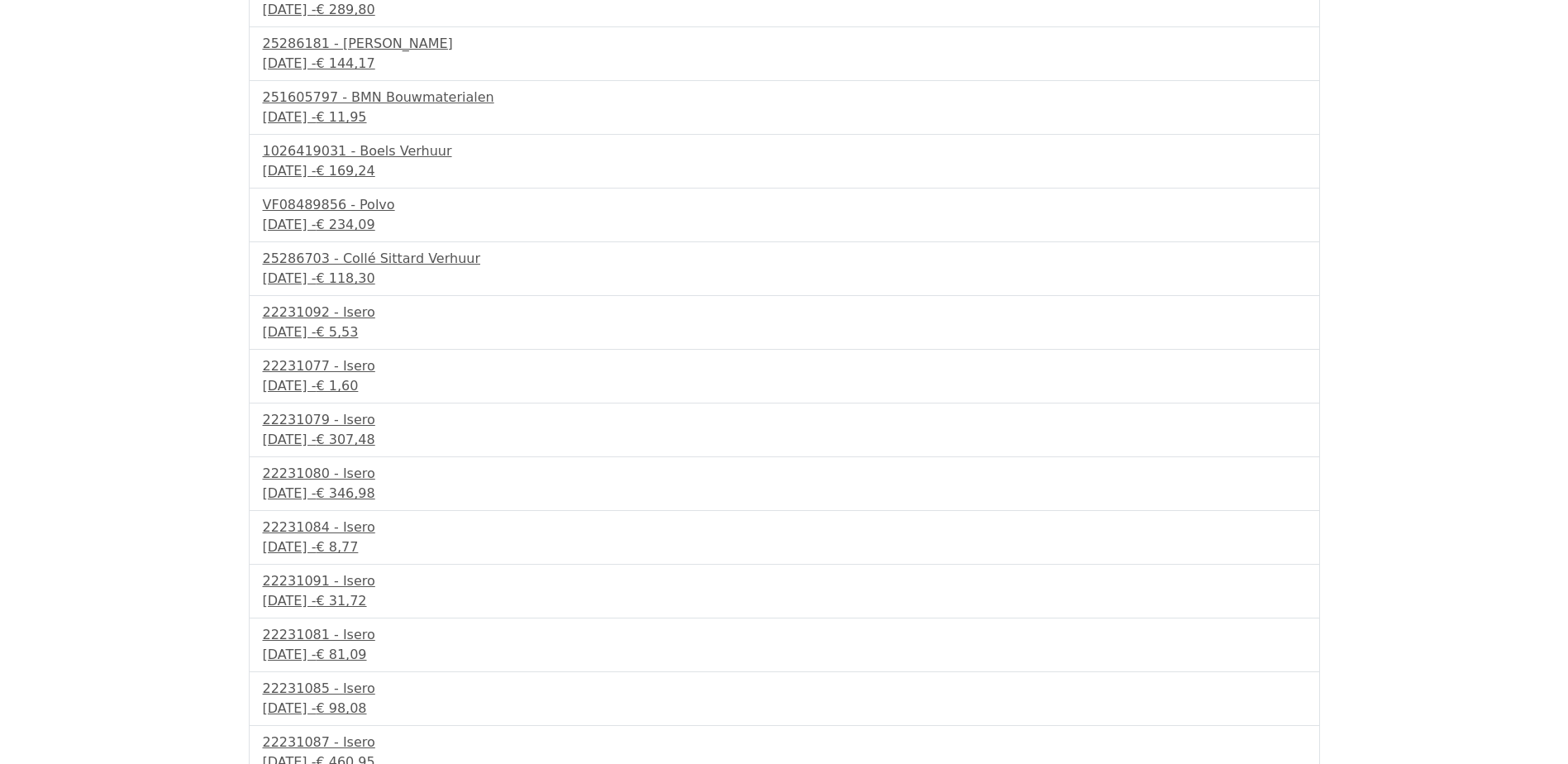
scroll to position [579, 0]
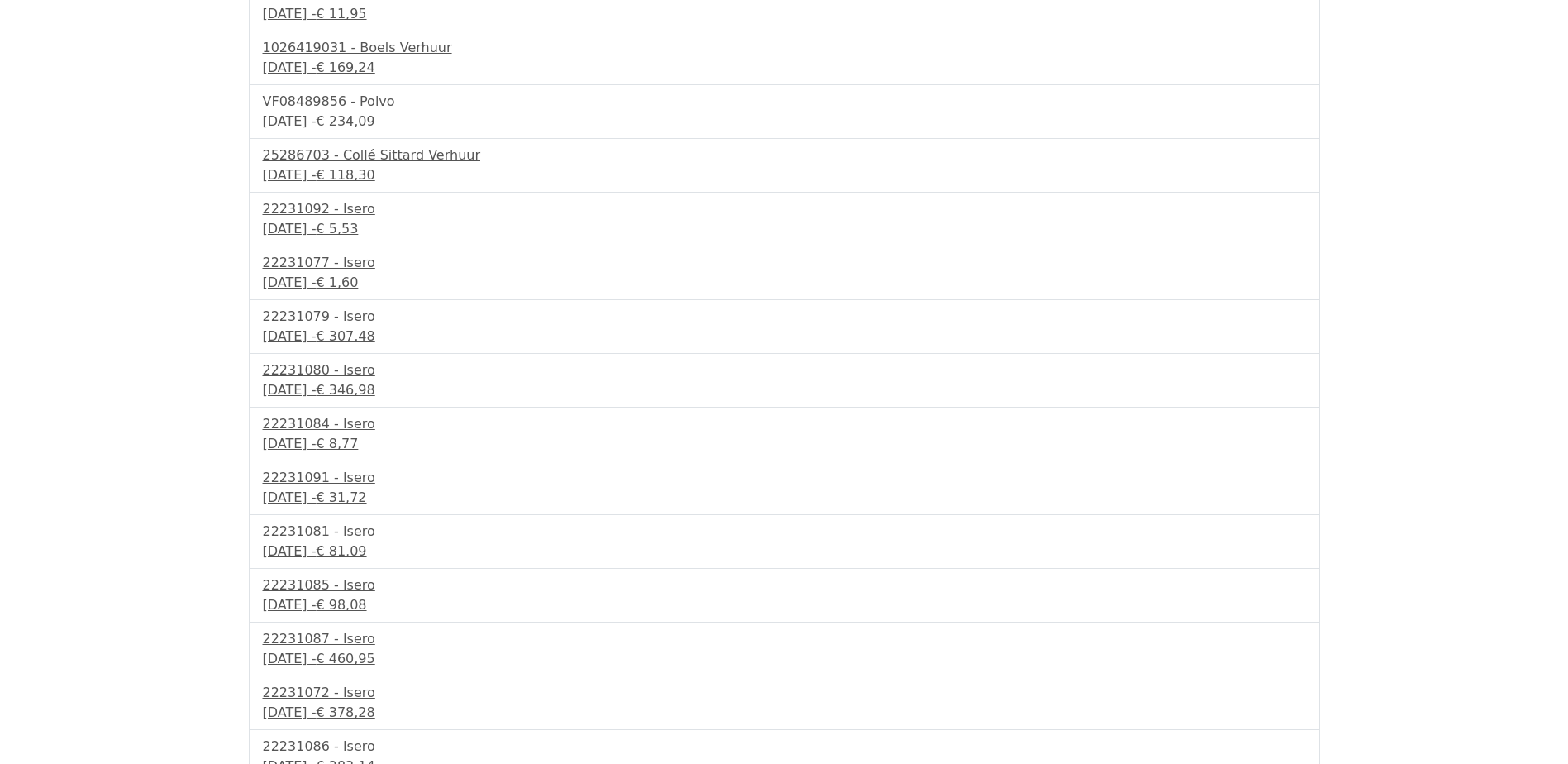
click at [407, 511] on div "22231091 - Isero [DATE] - € 31,72" at bounding box center [784, 488] width 1071 height 54
click at [366, 501] on span "€ 31,72" at bounding box center [341, 497] width 50 height 16
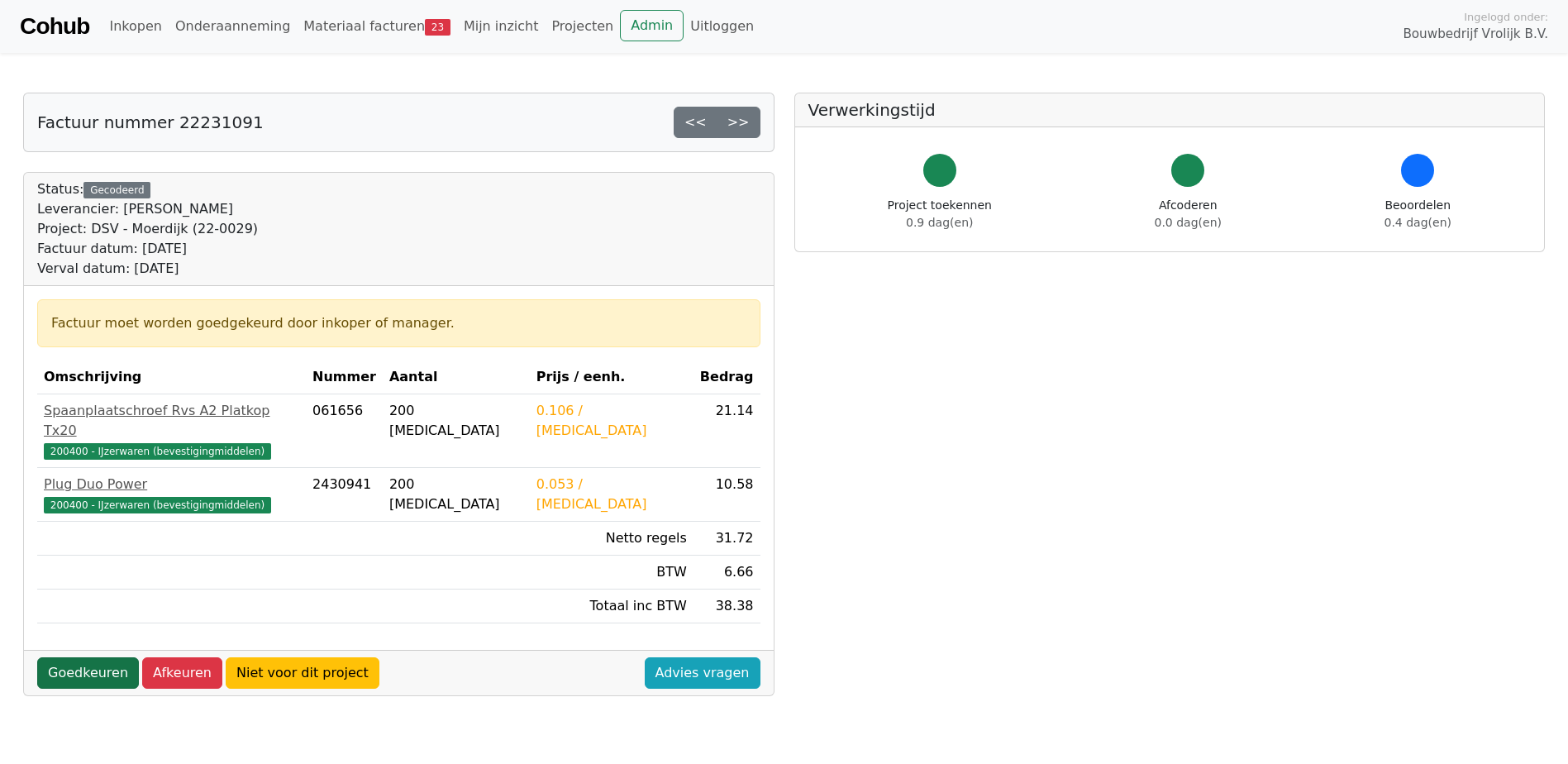
click at [84, 657] on link "Goedkeuren" at bounding box center [87, 673] width 102 height 32
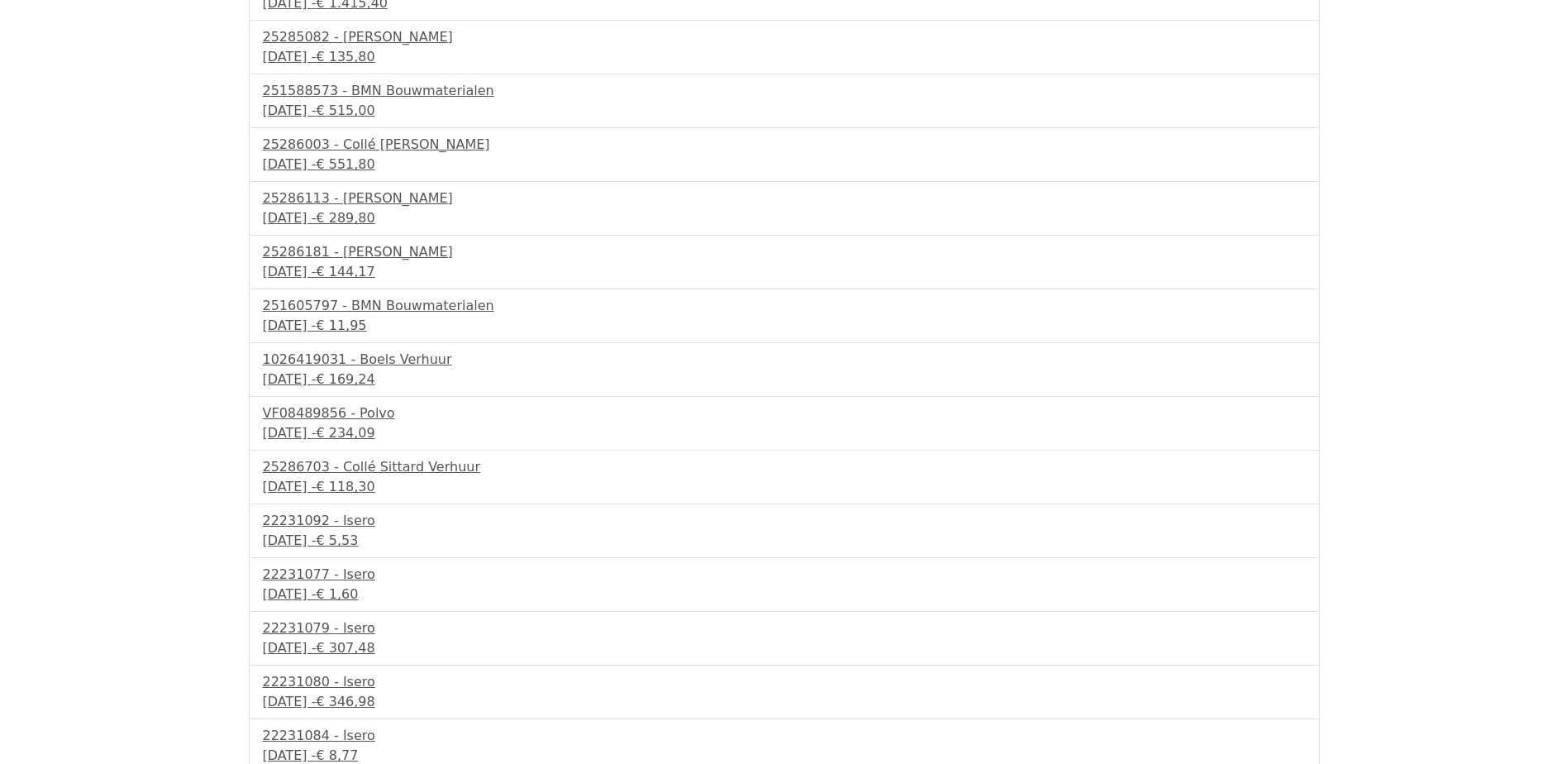
scroll to position [579, 0]
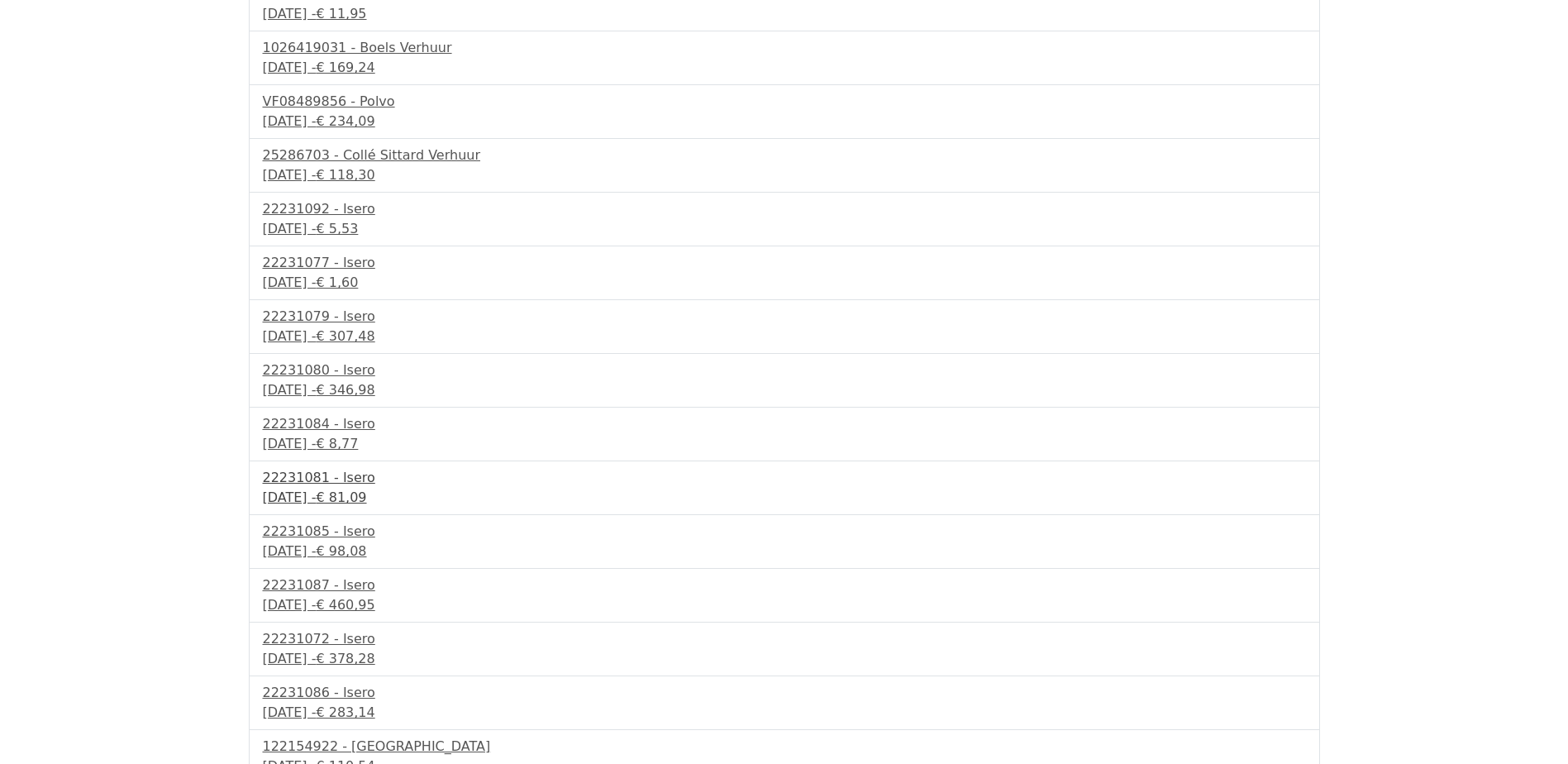
click at [335, 479] on div "22231081 - Isero" at bounding box center [784, 478] width 1043 height 19
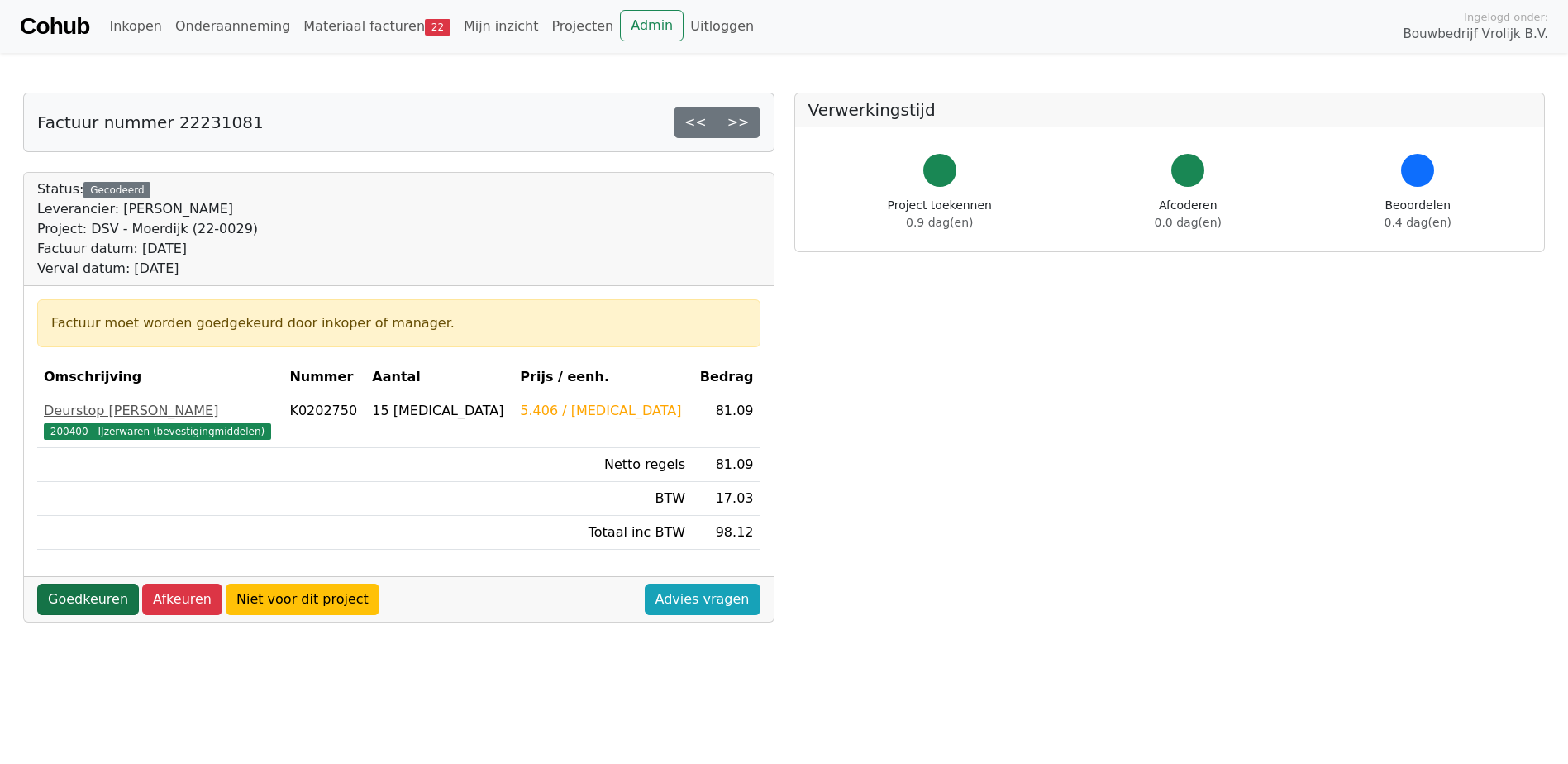
click at [84, 610] on link "Goedkeuren" at bounding box center [87, 600] width 102 height 32
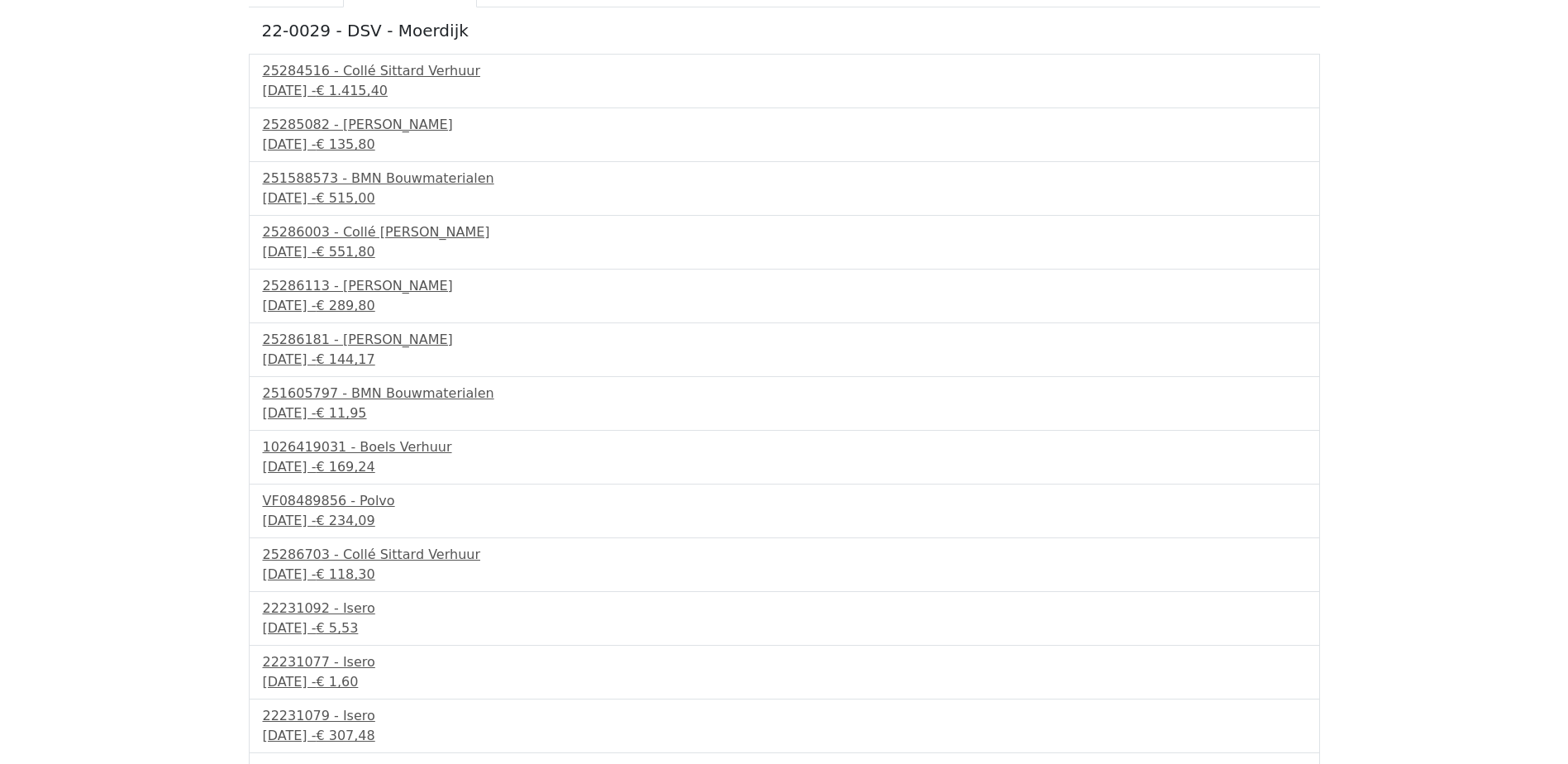
scroll to position [599, 0]
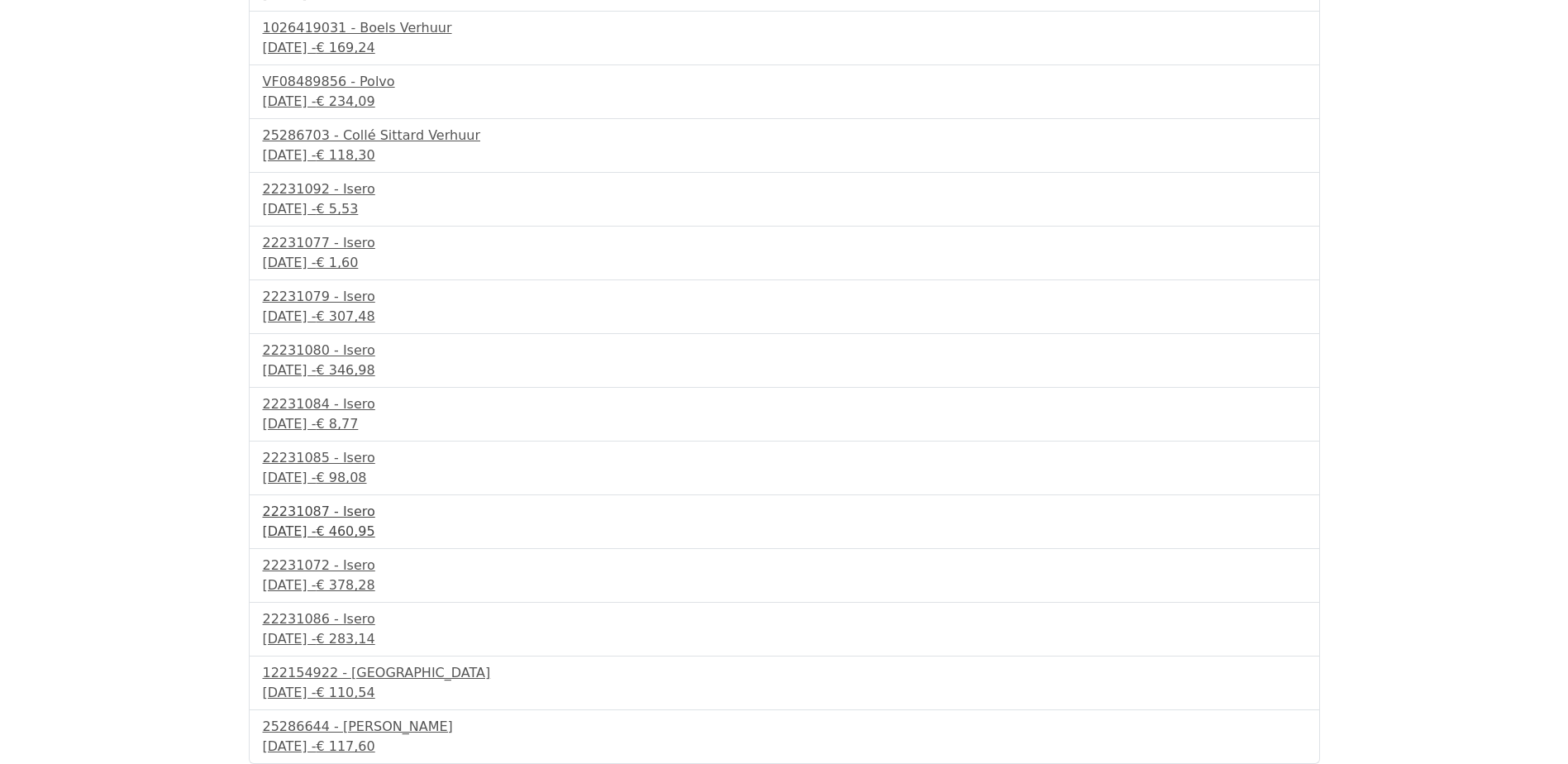
click at [335, 514] on div "22231087 - Isero" at bounding box center [784, 511] width 1043 height 19
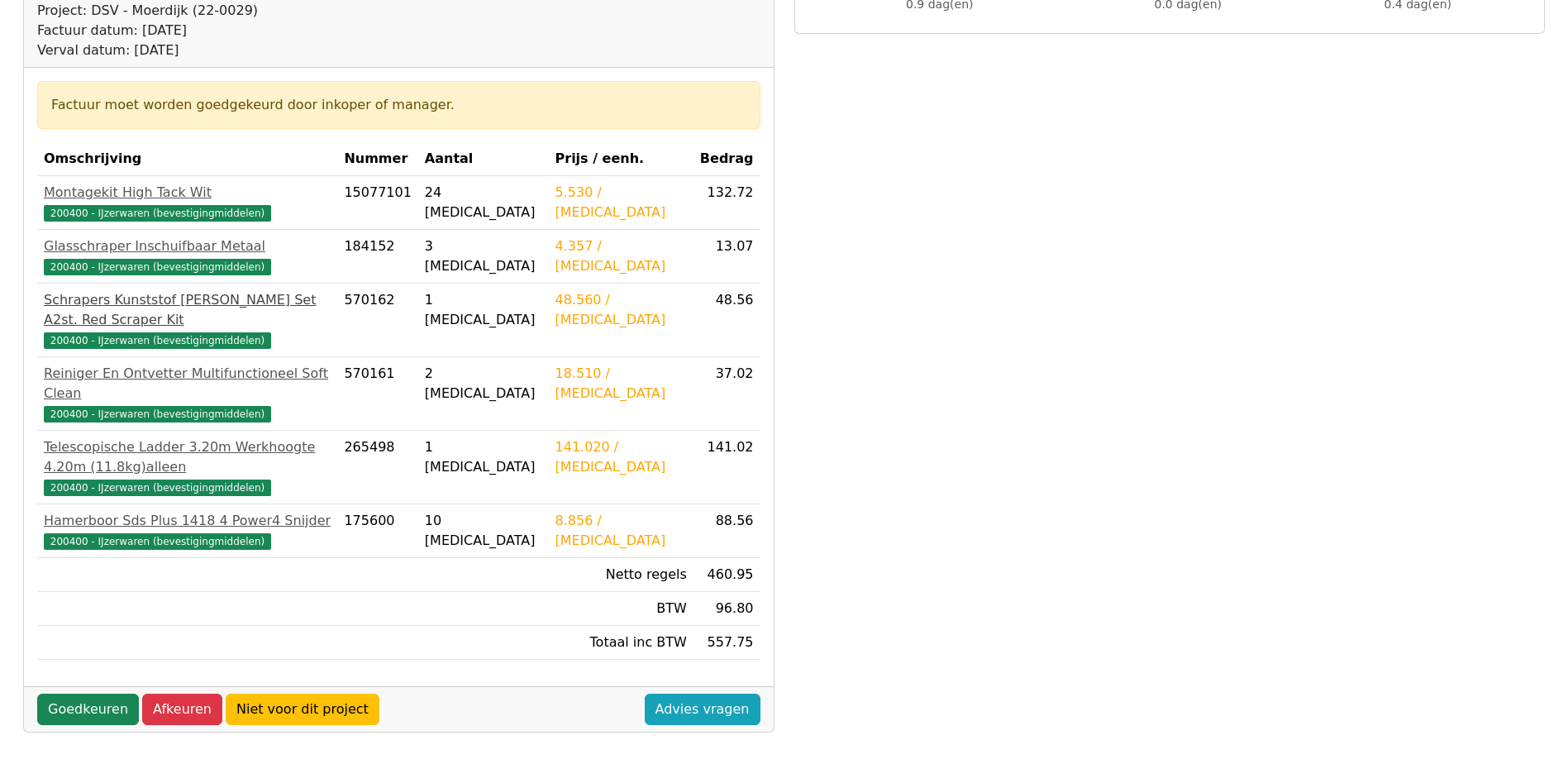
scroll to position [248, 0]
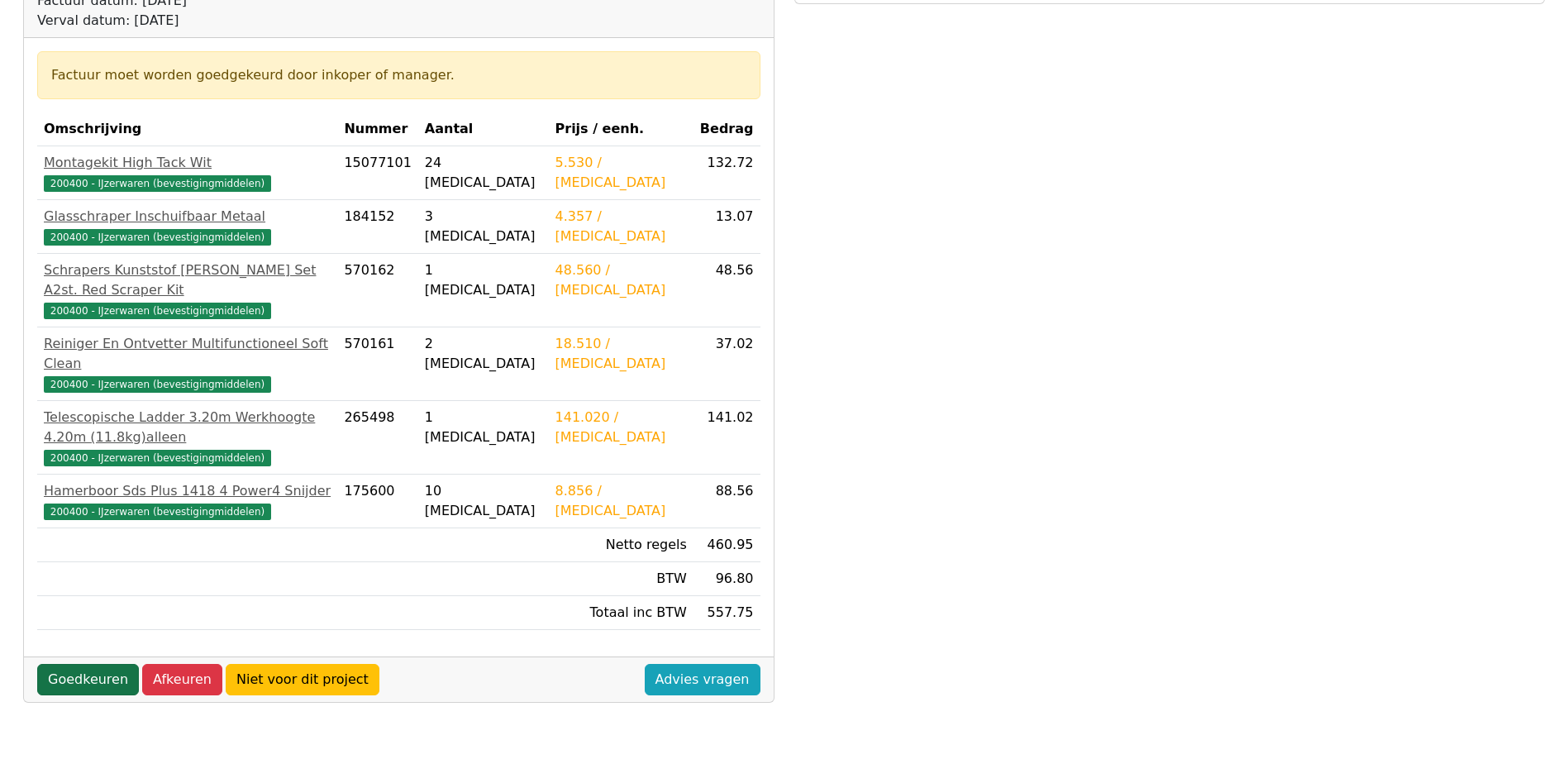
click at [83, 664] on link "Goedkeuren" at bounding box center [87, 680] width 102 height 32
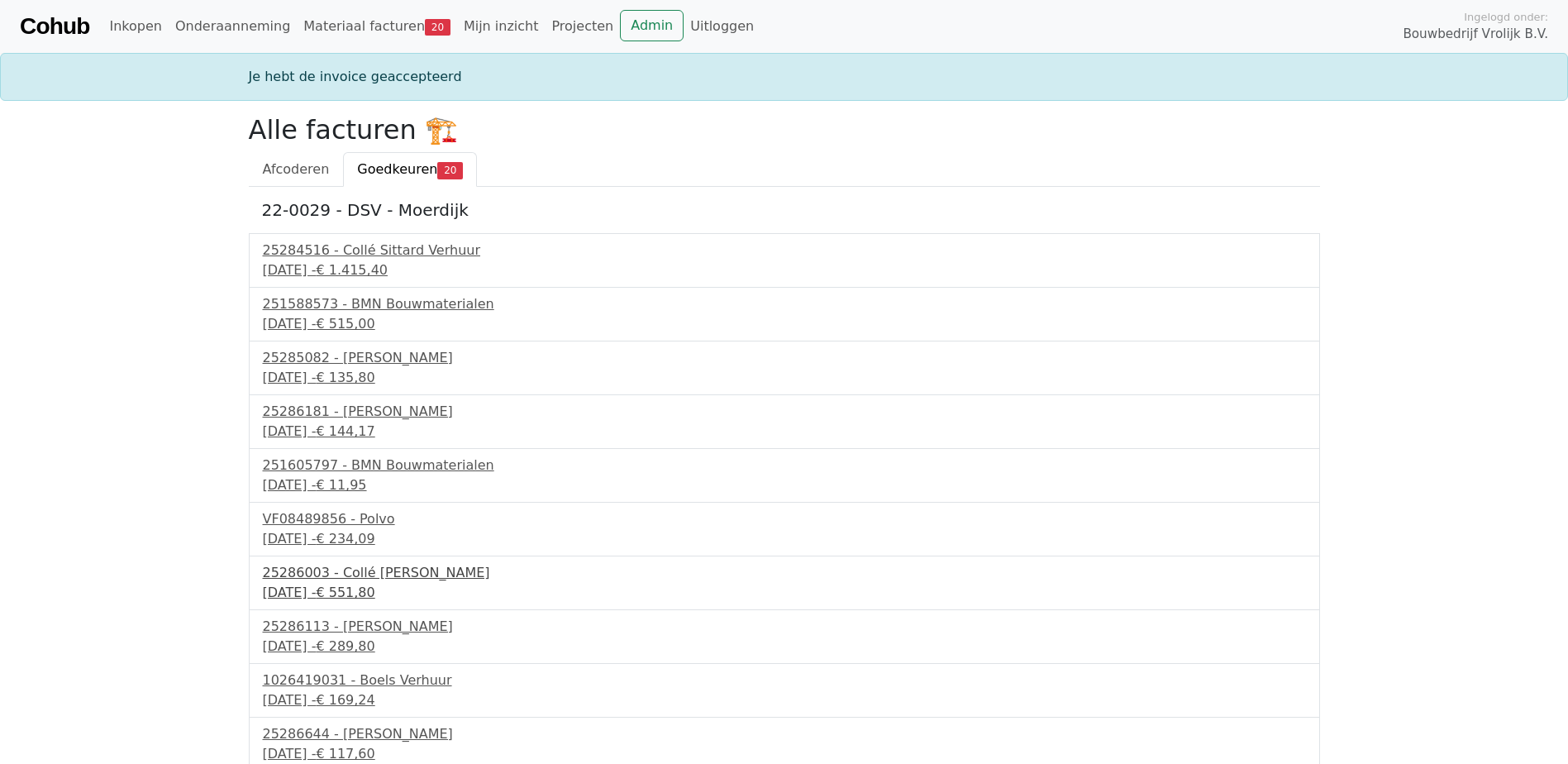
click at [414, 573] on div "25286003 - Collé [PERSON_NAME]" at bounding box center [784, 572] width 1043 height 19
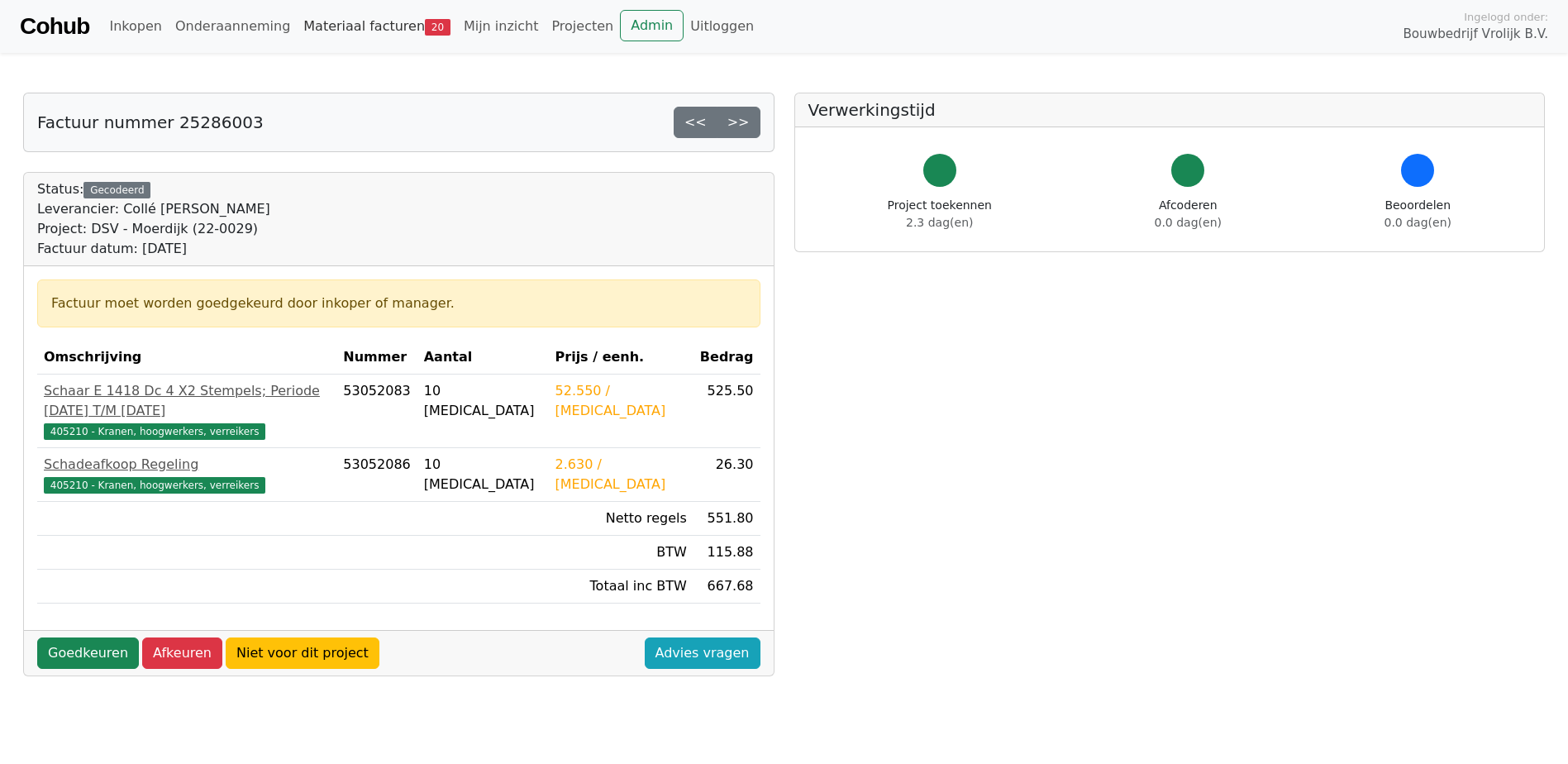
click at [329, 32] on link "Materiaal facturen 20" at bounding box center [377, 26] width 161 height 33
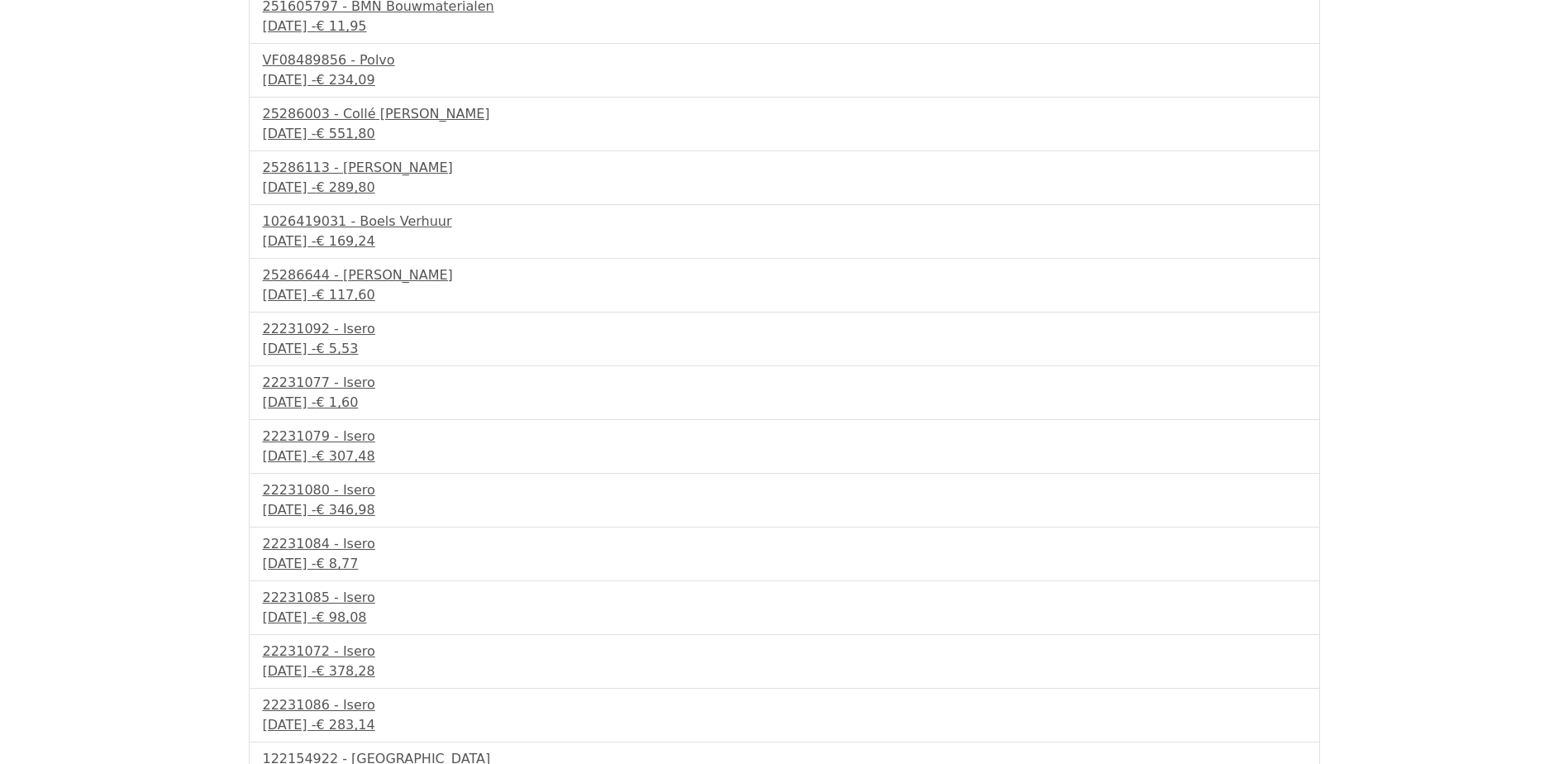
scroll to position [413, 0]
click at [385, 399] on div "[DATE] - € 1,60" at bounding box center [784, 400] width 1043 height 19
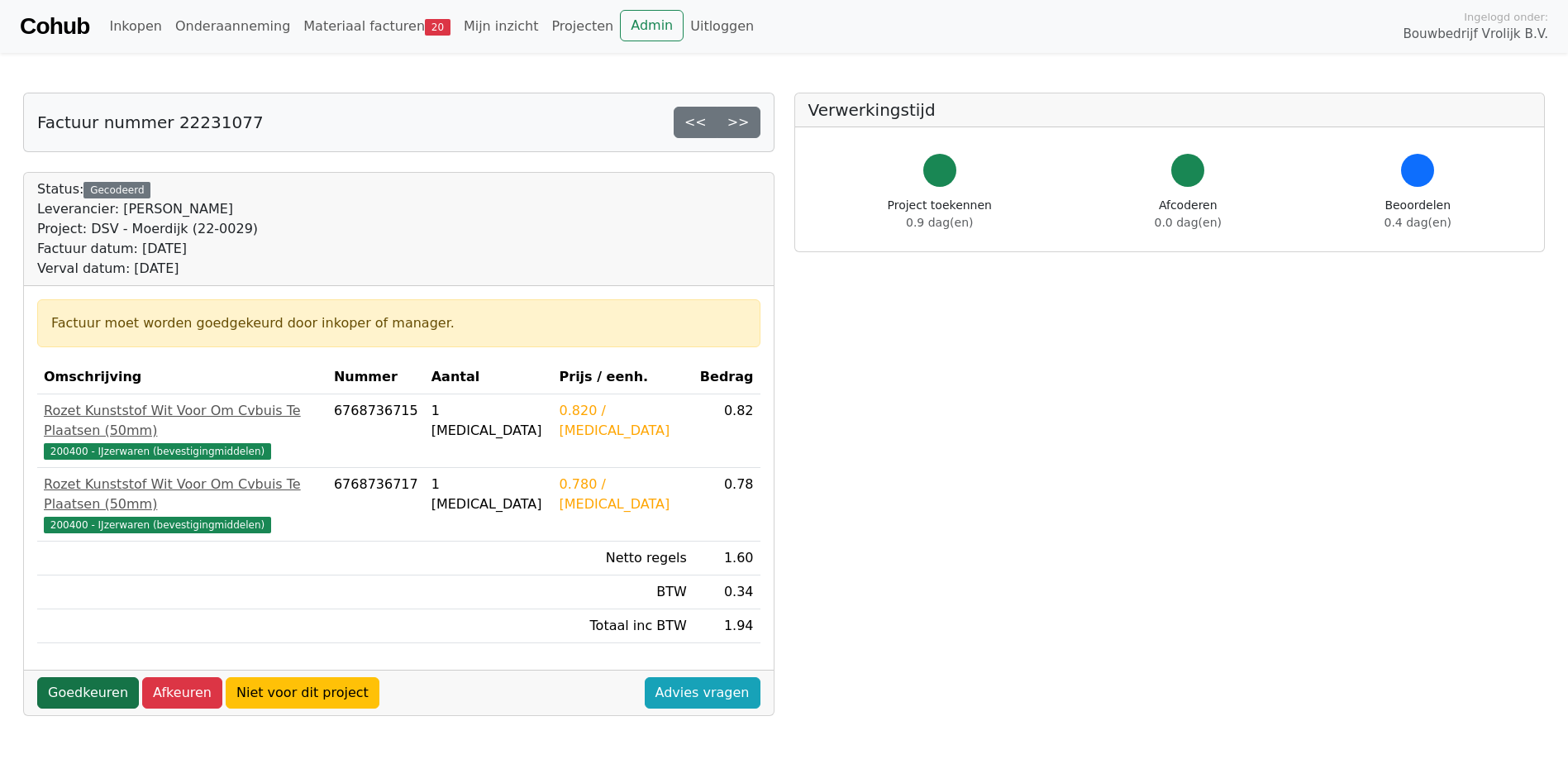
click at [83, 677] on link "Goedkeuren" at bounding box center [87, 693] width 102 height 32
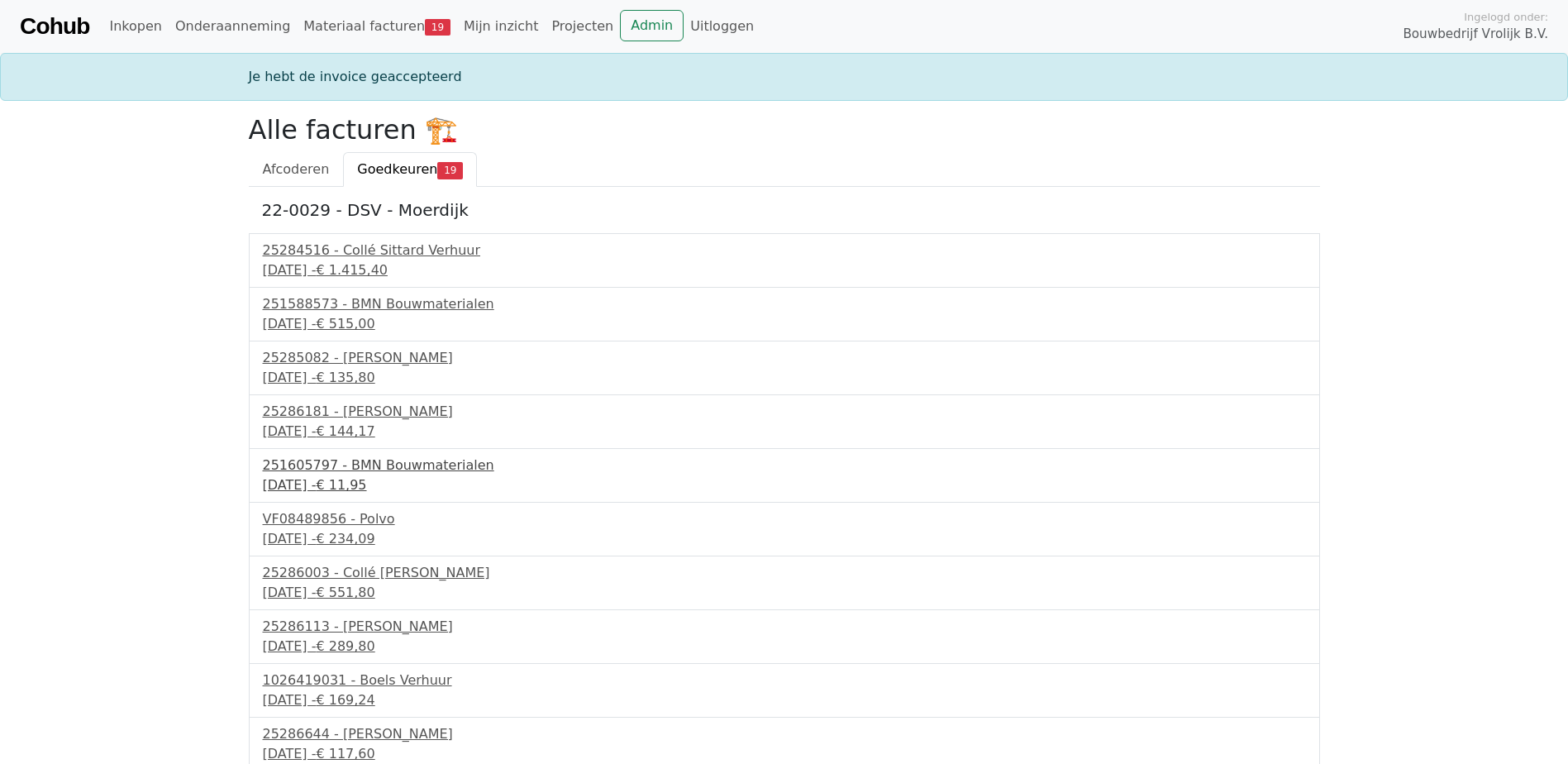
click at [366, 486] on span "€ 11,95" at bounding box center [341, 485] width 50 height 16
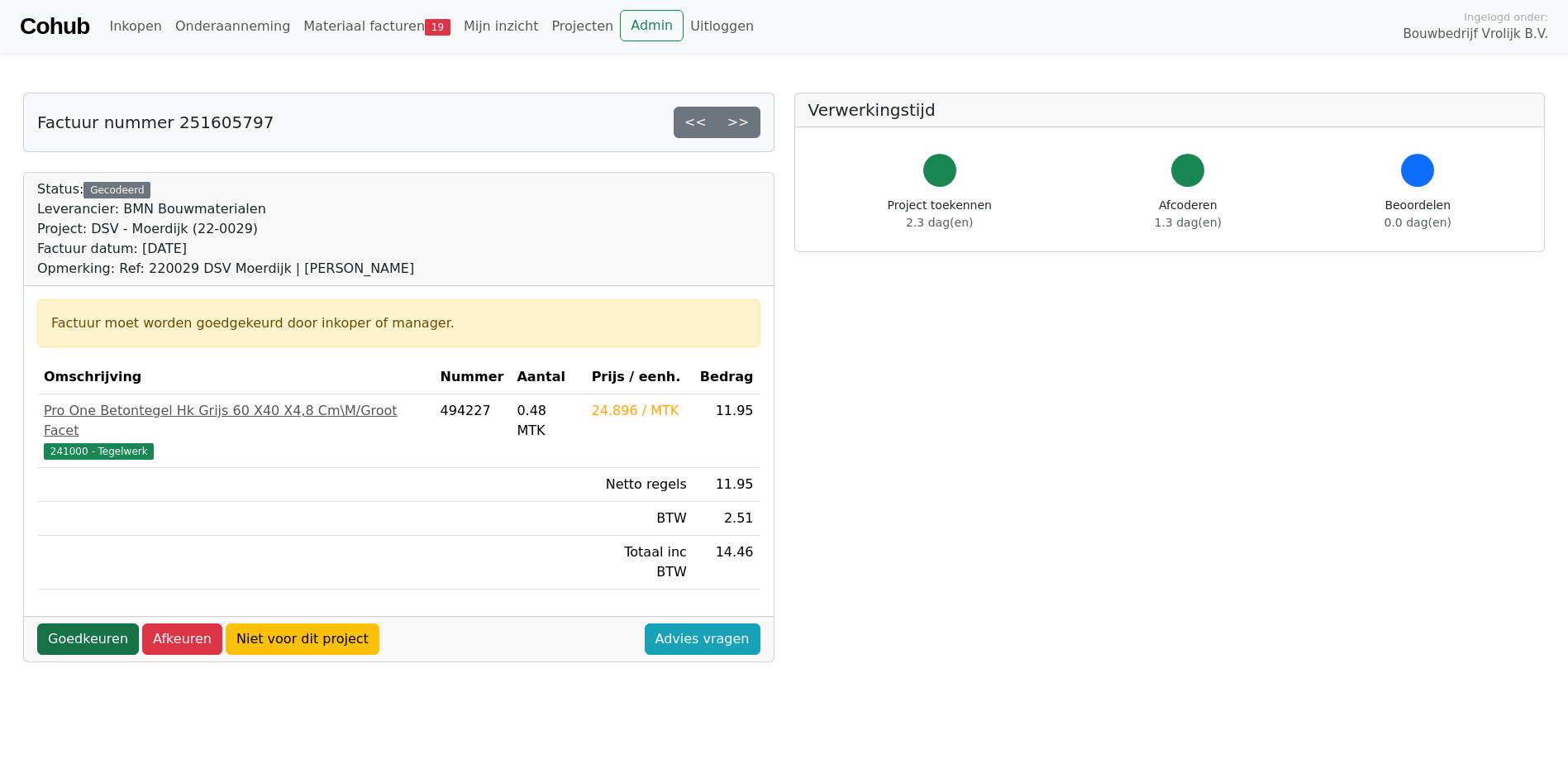
click at [70, 624] on link "Goedkeuren" at bounding box center [87, 639] width 102 height 32
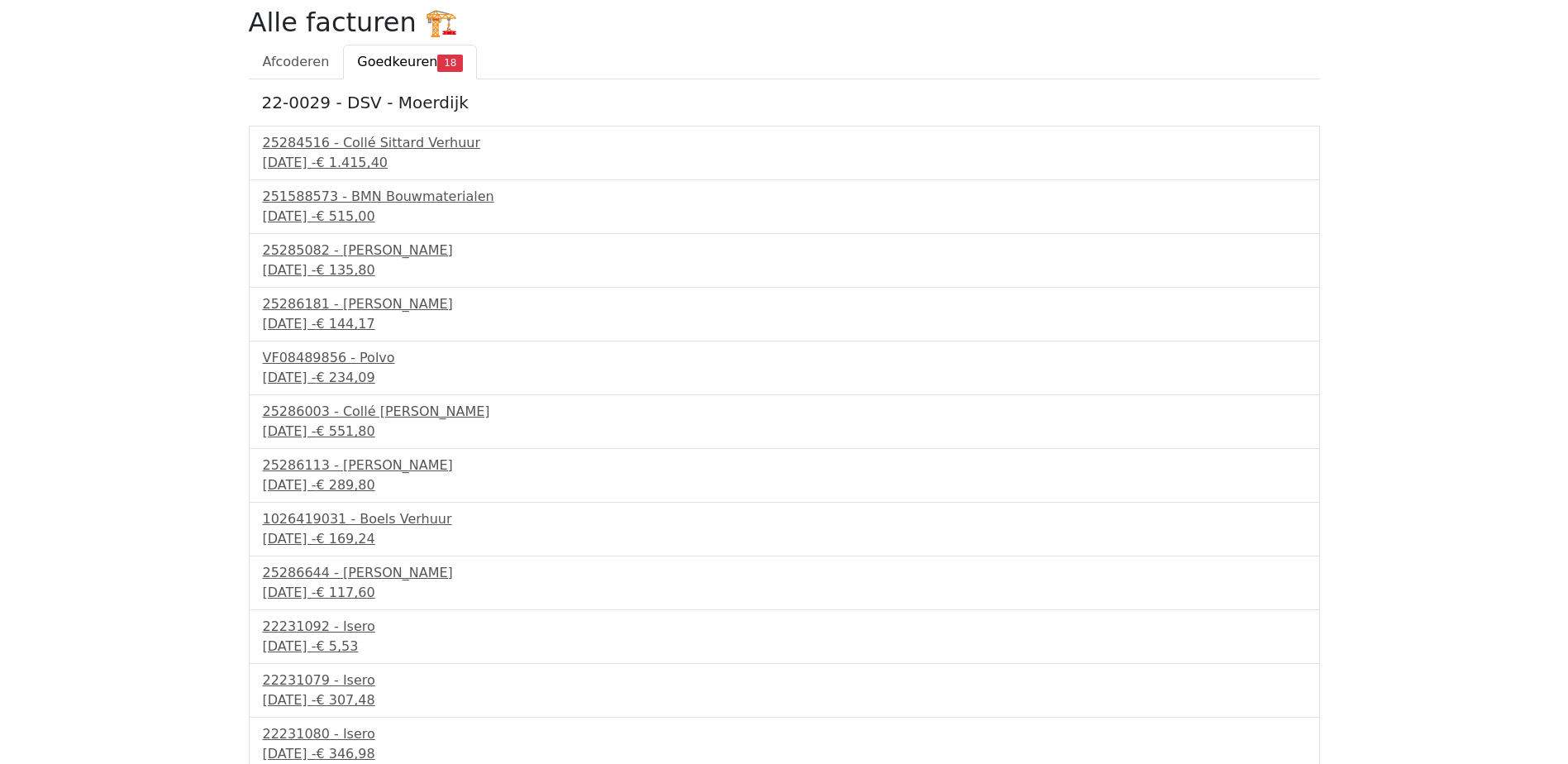
scroll to position [330, 0]
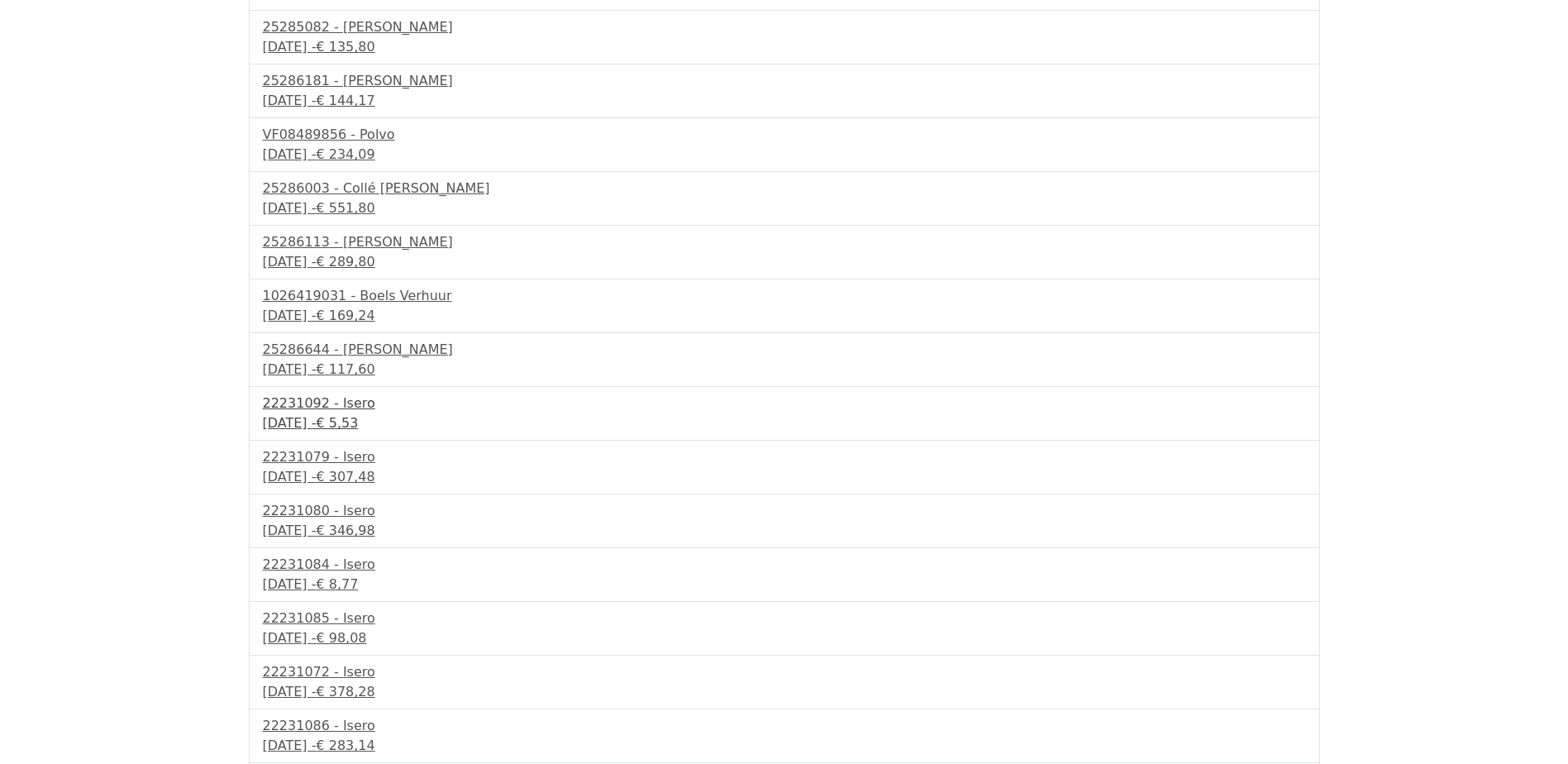
click at [274, 420] on div "16 september 2025 - € 5,53" at bounding box center [784, 423] width 1043 height 19
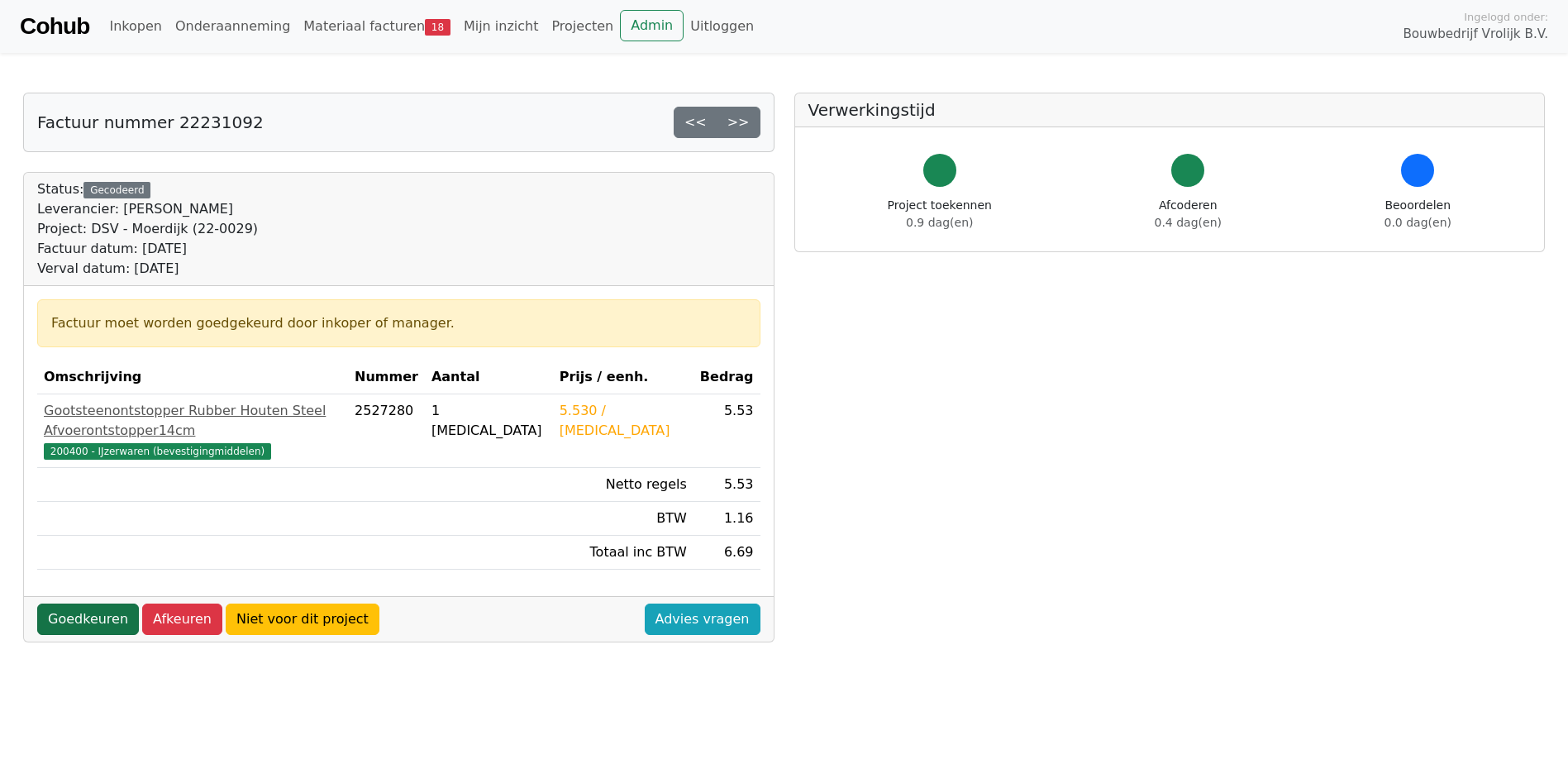
click at [85, 603] on link "Goedkeuren" at bounding box center [87, 619] width 102 height 32
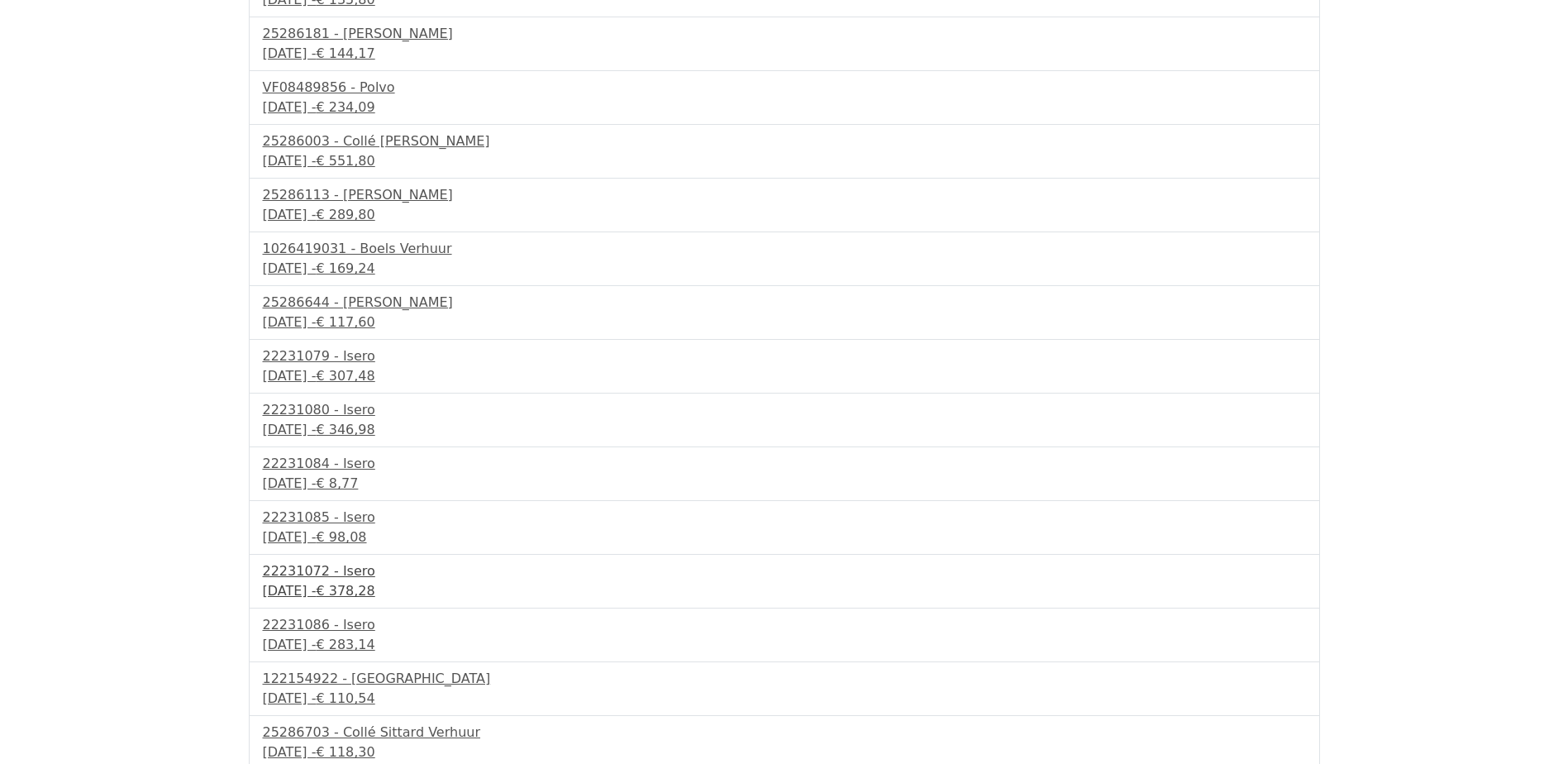
scroll to position [383, 0]
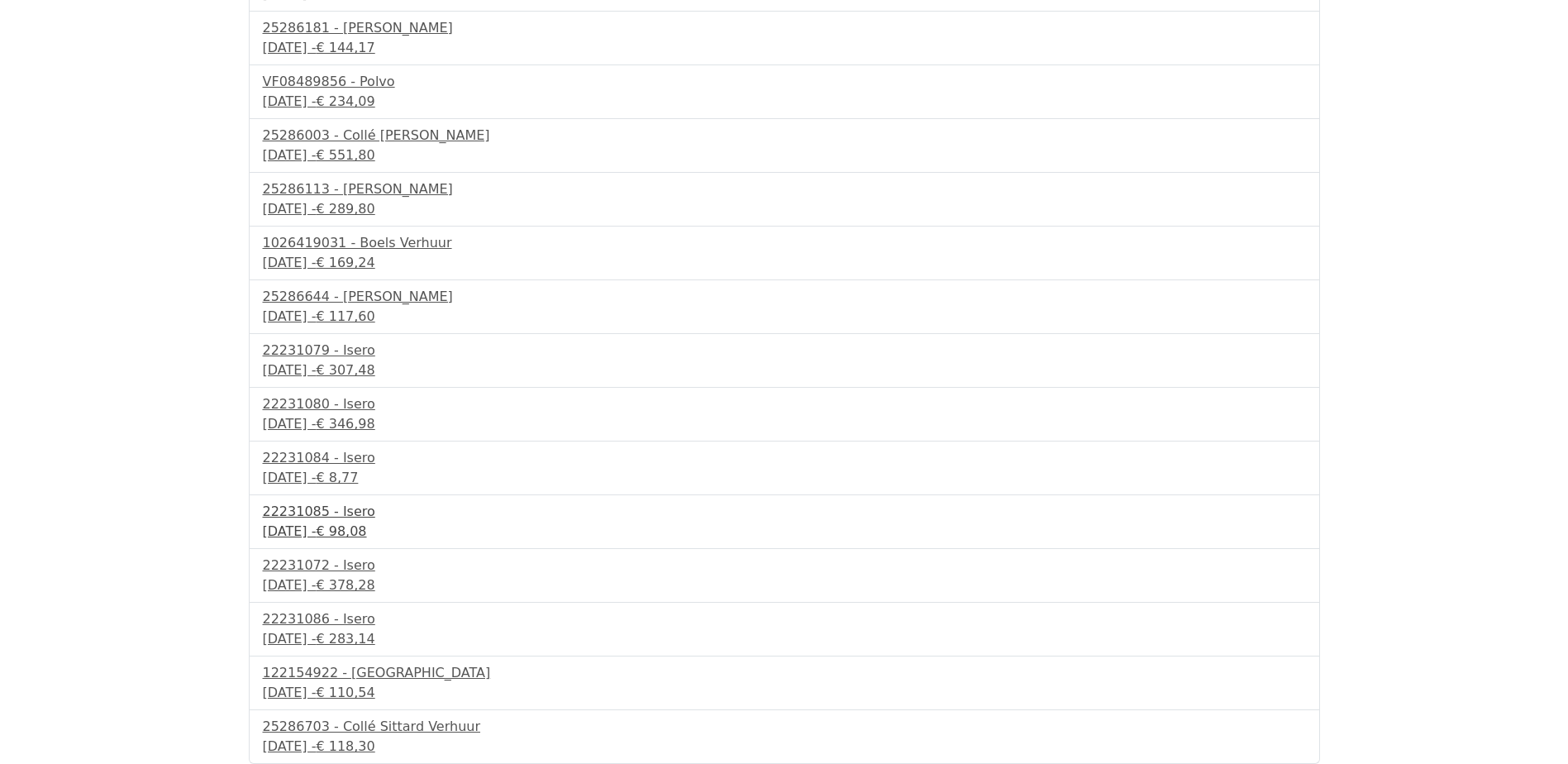
click at [379, 531] on div "16 september 2025 - € 98,08" at bounding box center [784, 532] width 1043 height 19
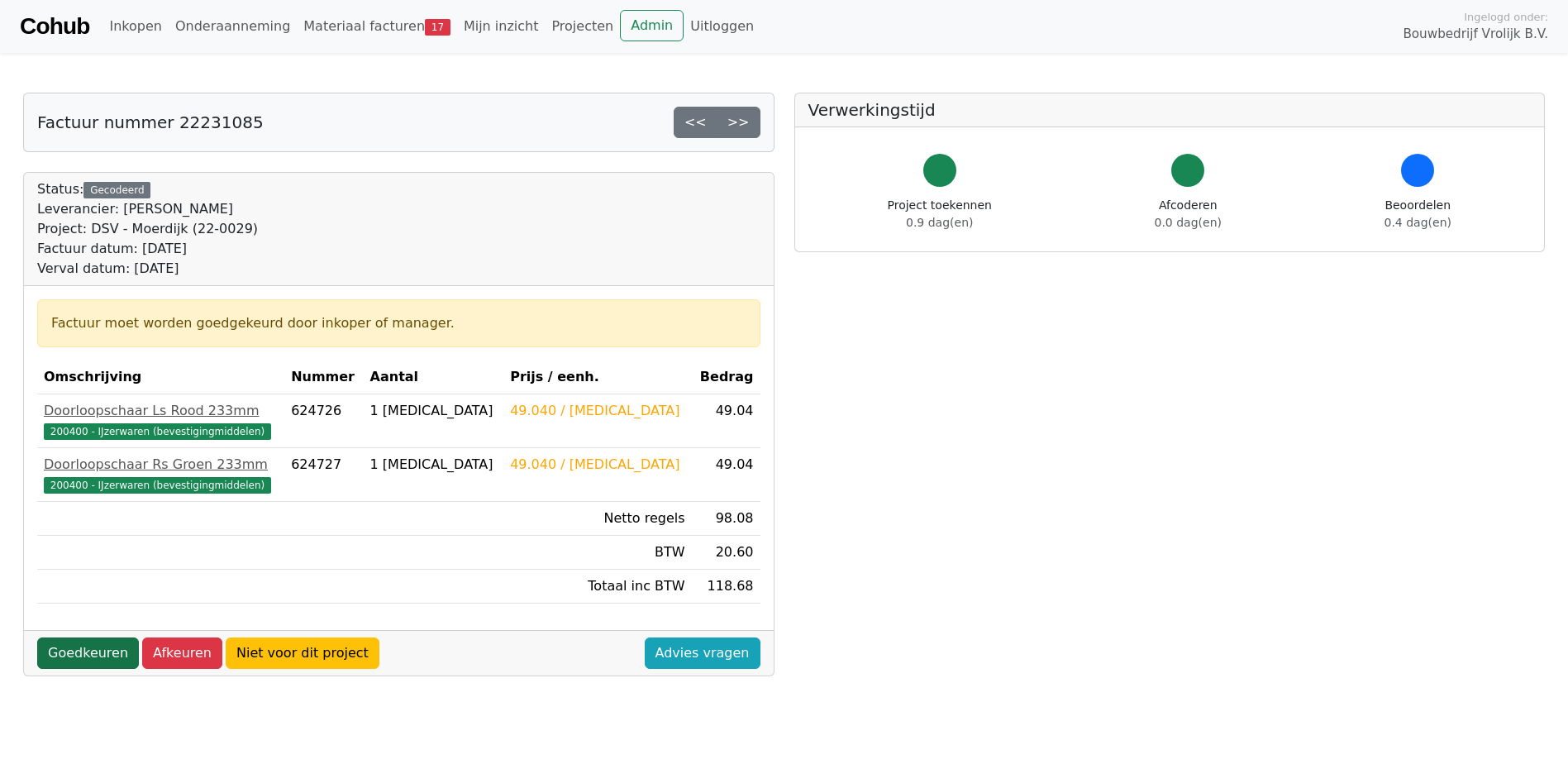
click at [79, 660] on link "Goedkeuren" at bounding box center [87, 654] width 102 height 32
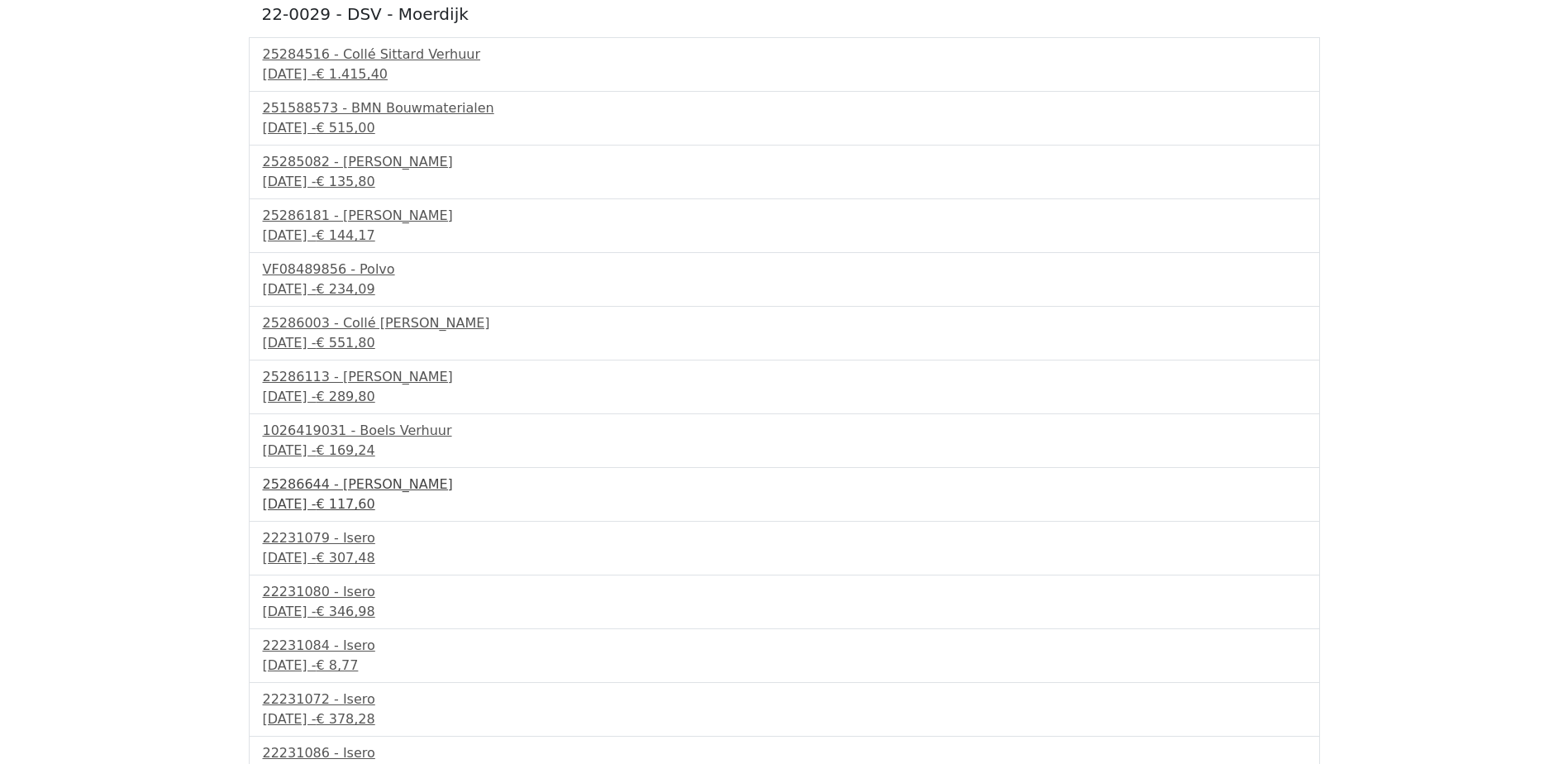
scroll to position [248, 0]
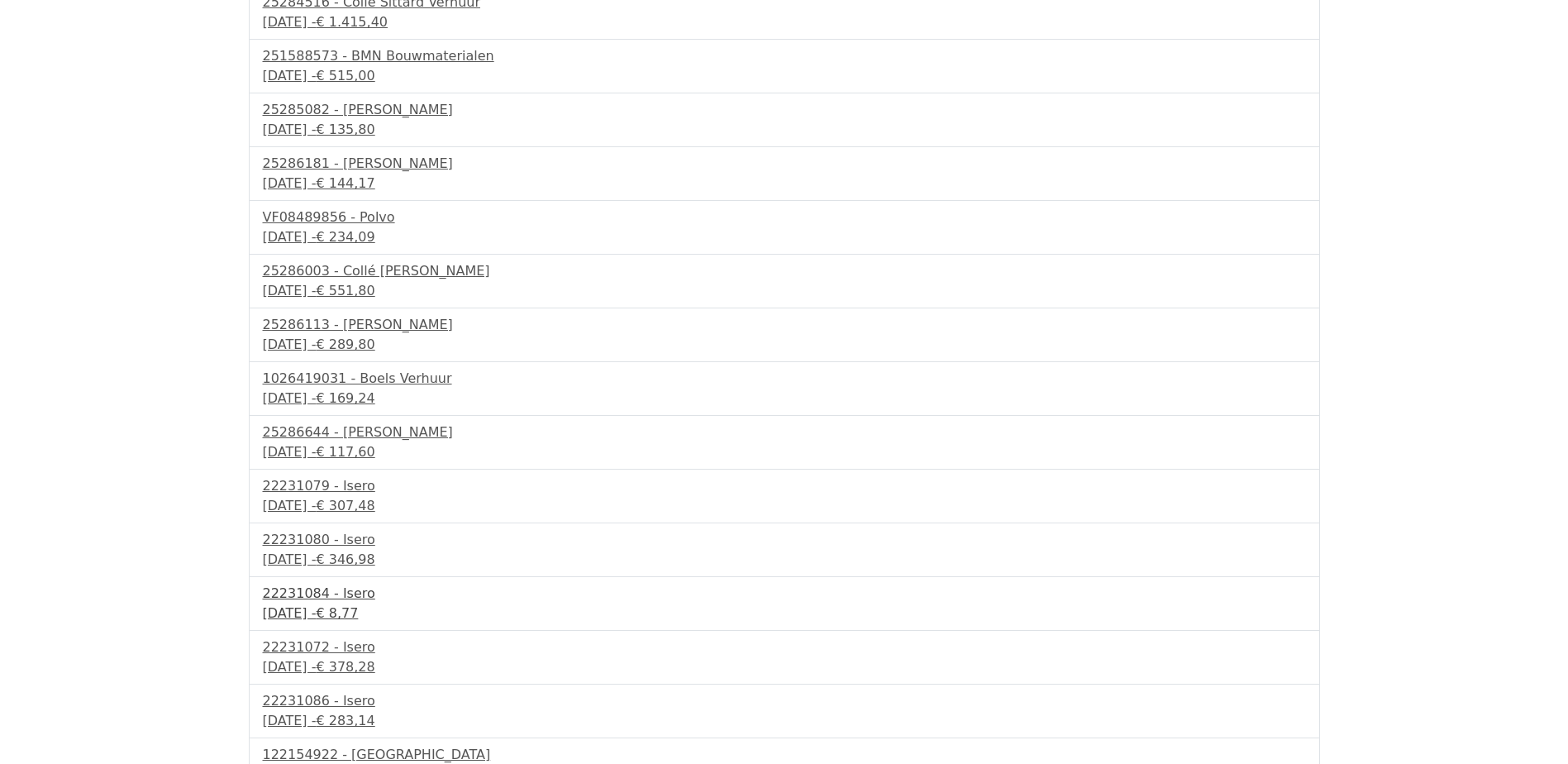
click at [302, 585] on div "22231084 - Isero" at bounding box center [784, 594] width 1043 height 19
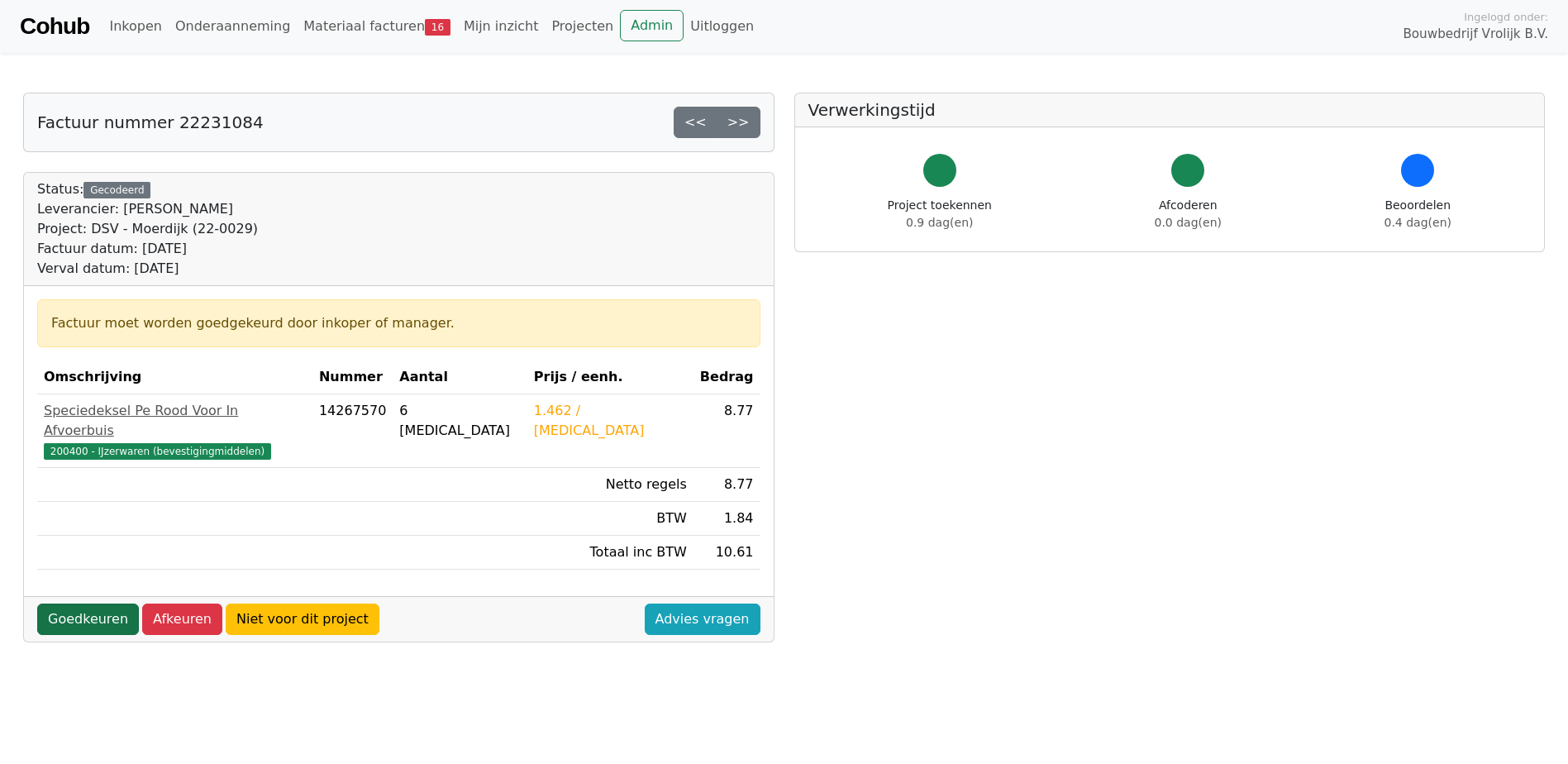
click at [89, 610] on link "Goedkeuren" at bounding box center [87, 619] width 102 height 32
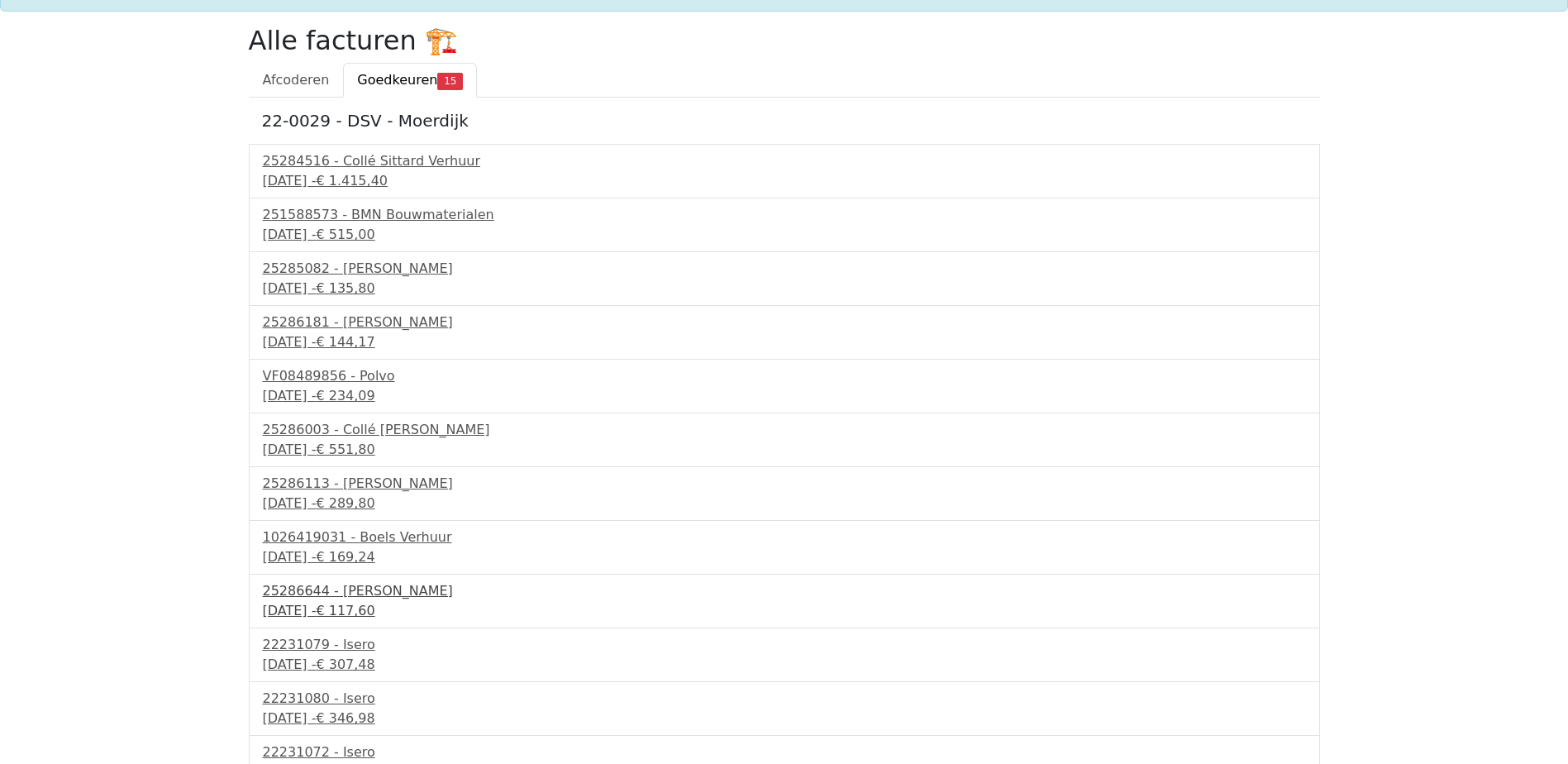
scroll to position [276, 0]
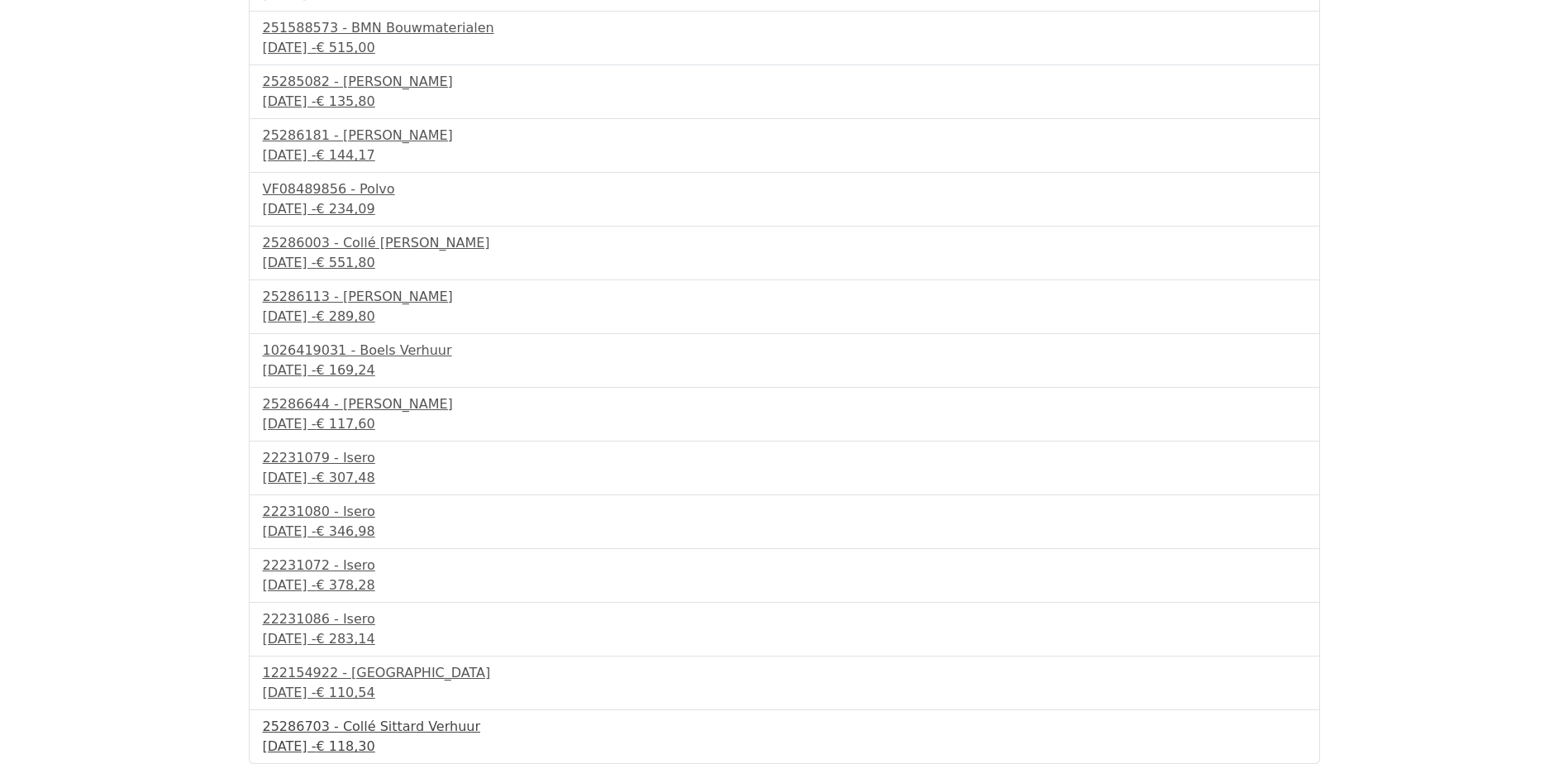
click at [350, 745] on div "[DATE] - € 118,30" at bounding box center [784, 746] width 1043 height 19
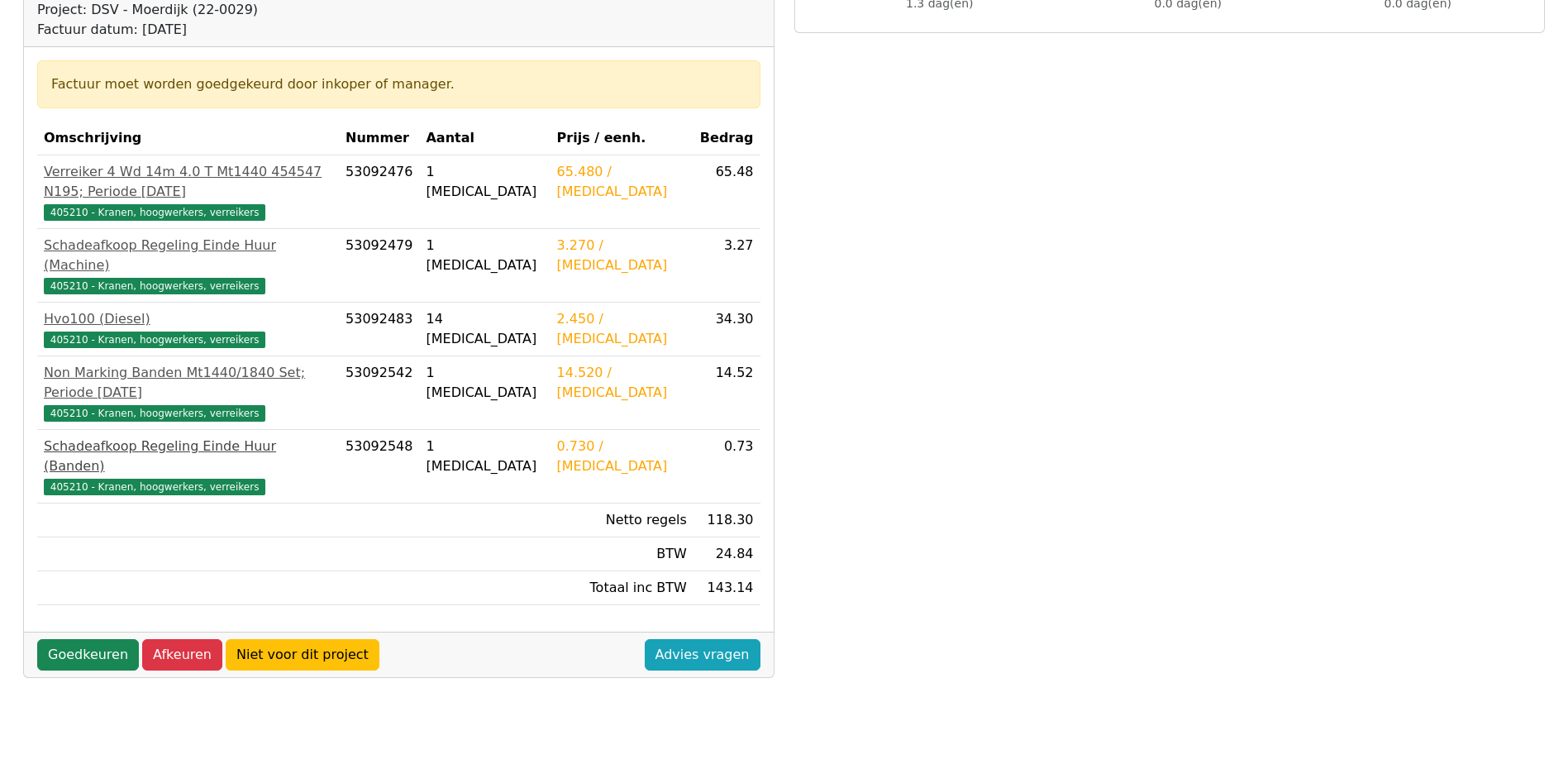
scroll to position [248, 0]
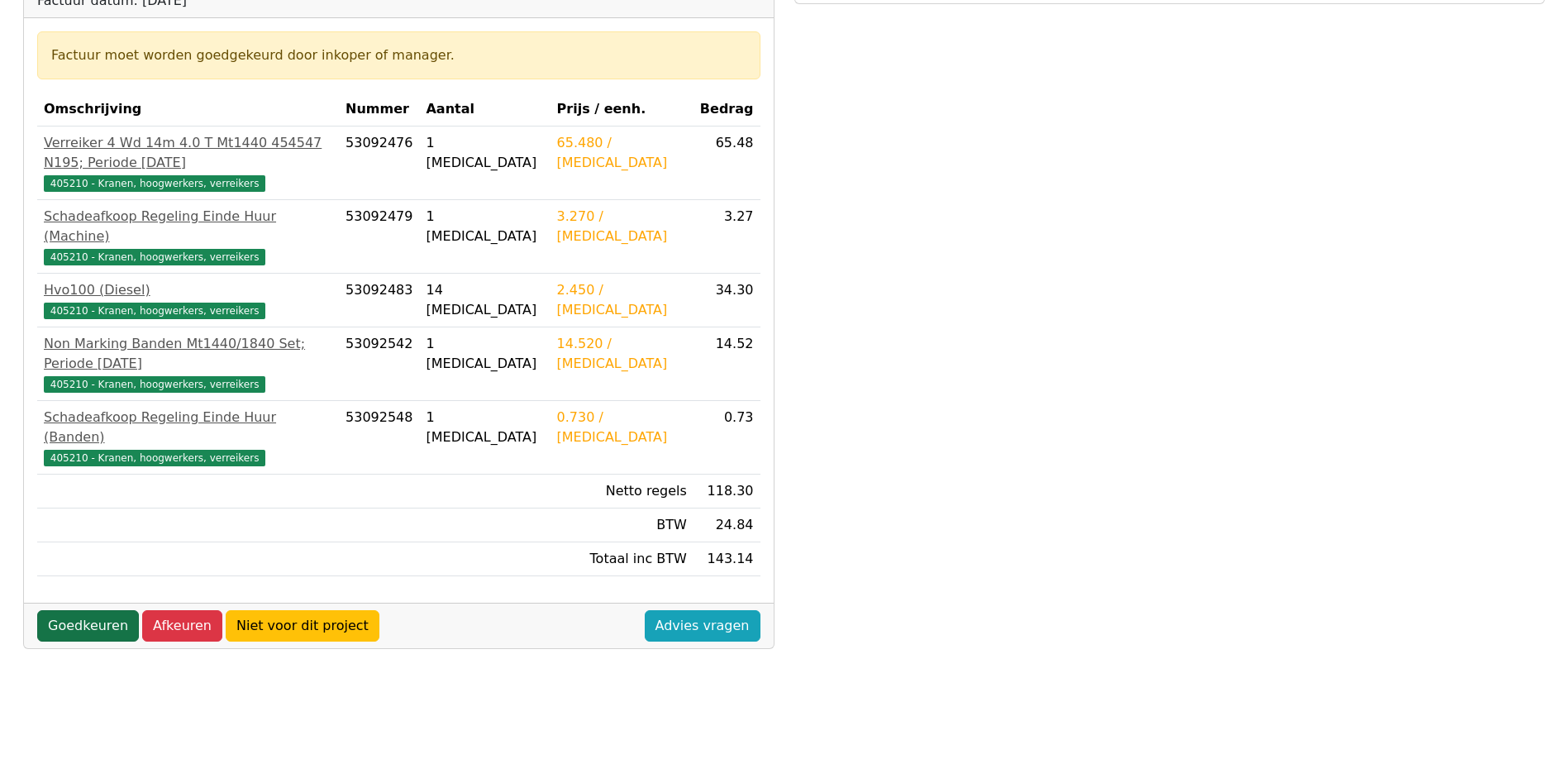
click at [74, 610] on link "Goedkeuren" at bounding box center [87, 626] width 102 height 32
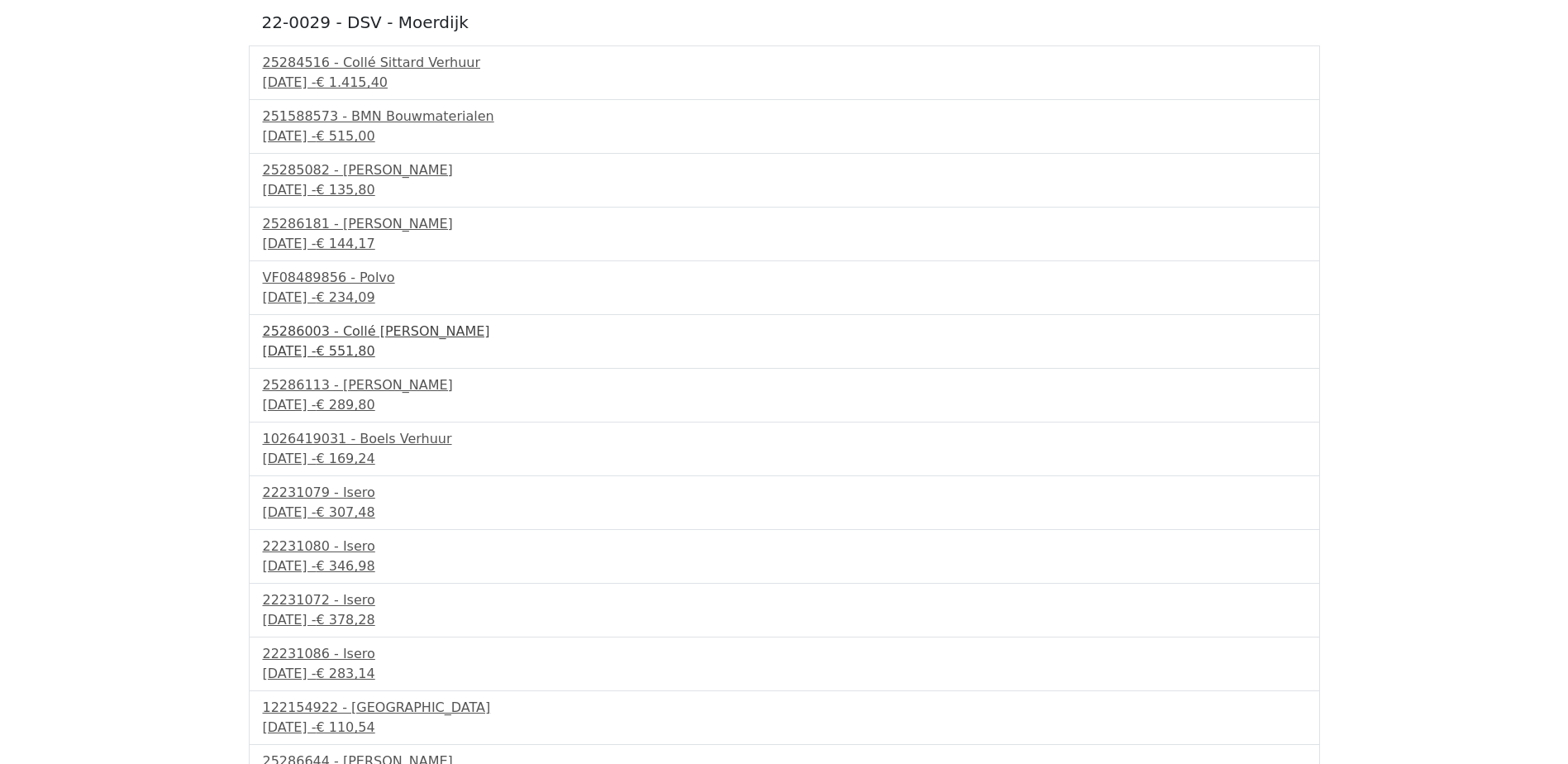
scroll to position [223, 0]
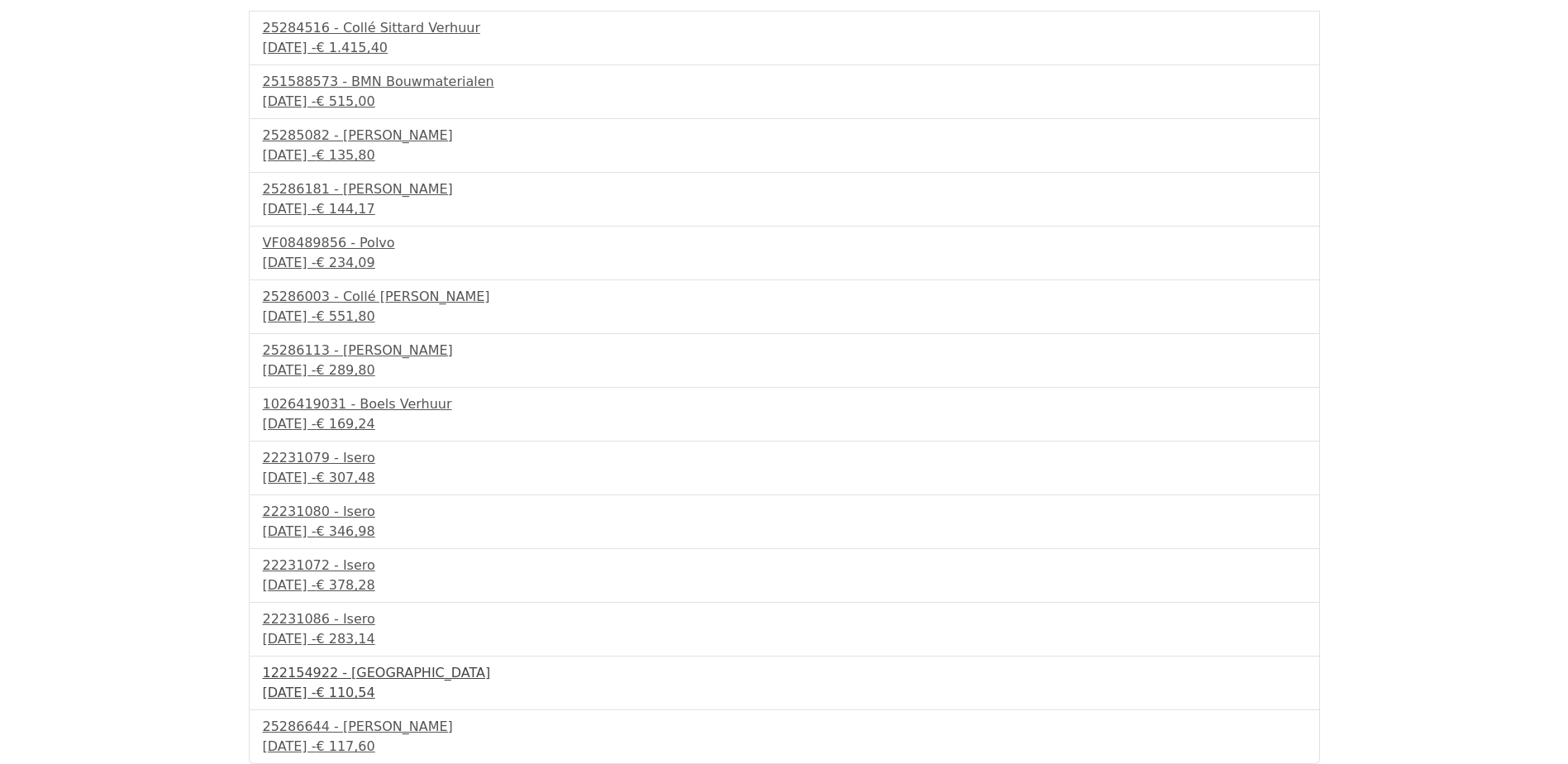
click at [348, 695] on div "16 september 2025 - € 110,54" at bounding box center [784, 692] width 1043 height 19
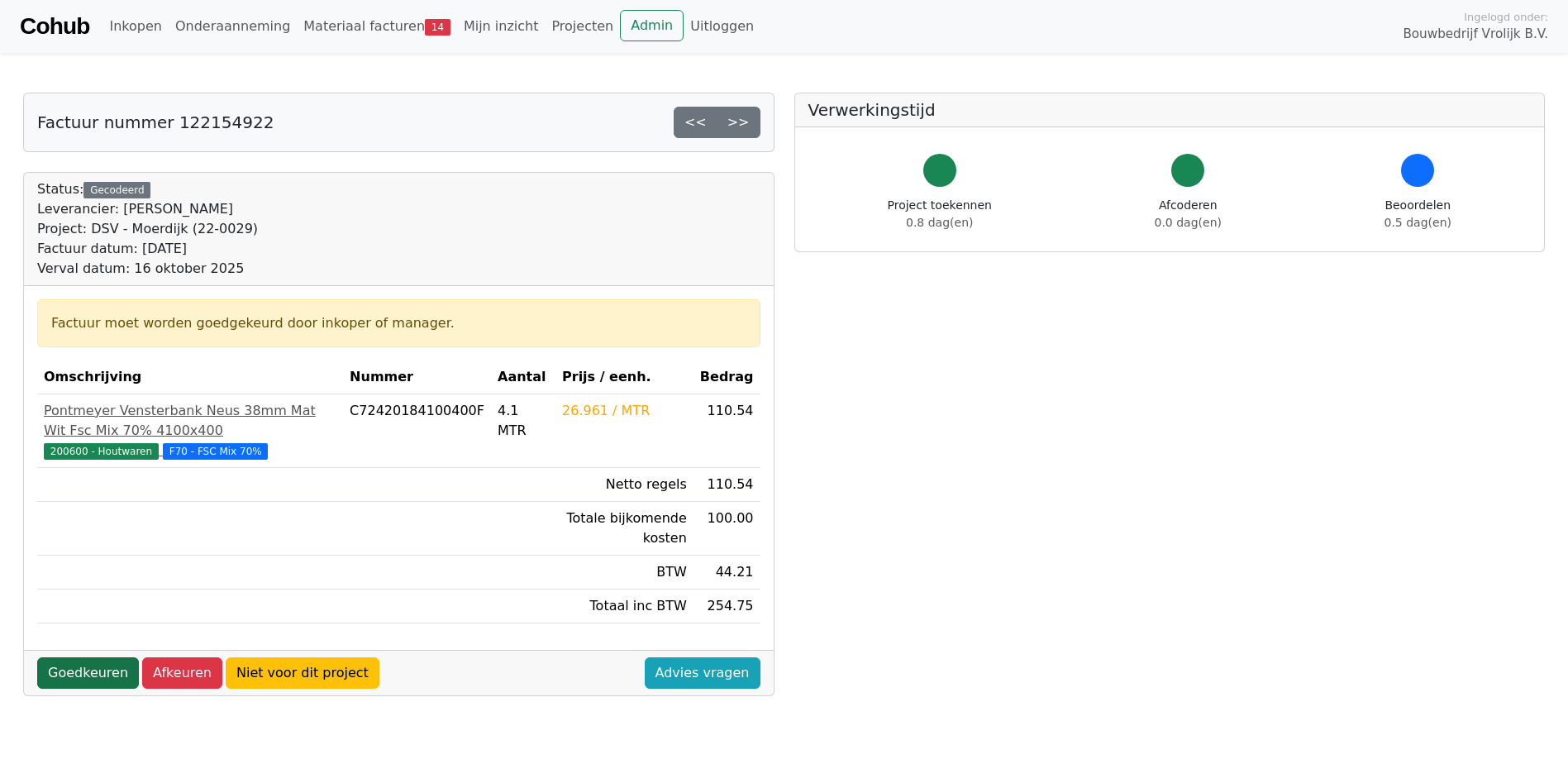
click at [47, 681] on link "Goedkeuren" at bounding box center [87, 673] width 102 height 32
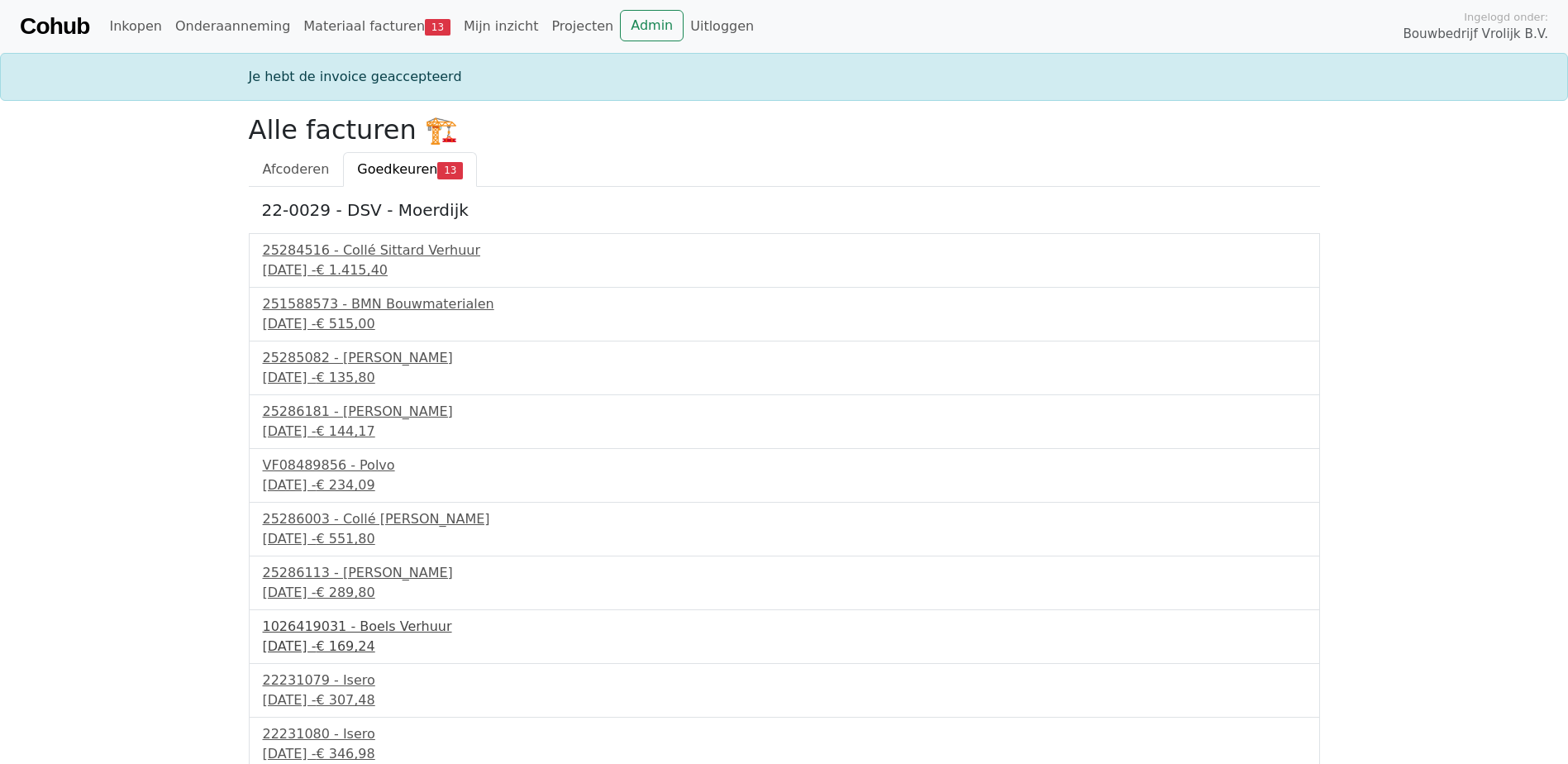
click at [373, 649] on div "15 september 2025 - € 169,24" at bounding box center [784, 647] width 1043 height 19
click at [343, 641] on div "15 september 2025 - € 169,24" at bounding box center [784, 647] width 1043 height 19
